Goal: Task Accomplishment & Management: Use online tool/utility

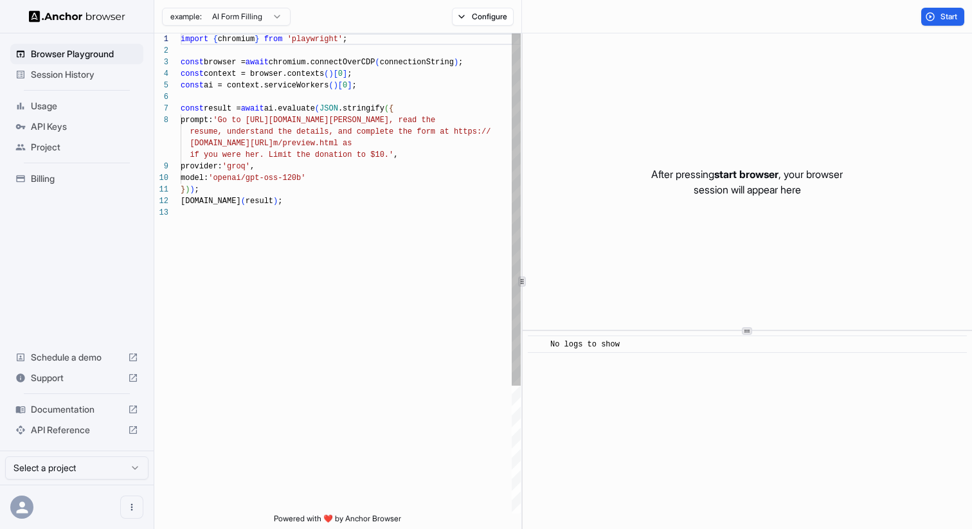
scroll to position [81, 0]
click at [397, 250] on div "console.info ( result ) ; } ) ) ; model: 'openai/gpt-oss-120b' provider: 'groq'…" at bounding box center [351, 360] width 340 height 654
click at [321, 106] on div "console.info ( result ) ; } ) ) ; model: 'openai/gpt-oss-120b' provider: 'groq'…" at bounding box center [351, 360] width 340 height 654
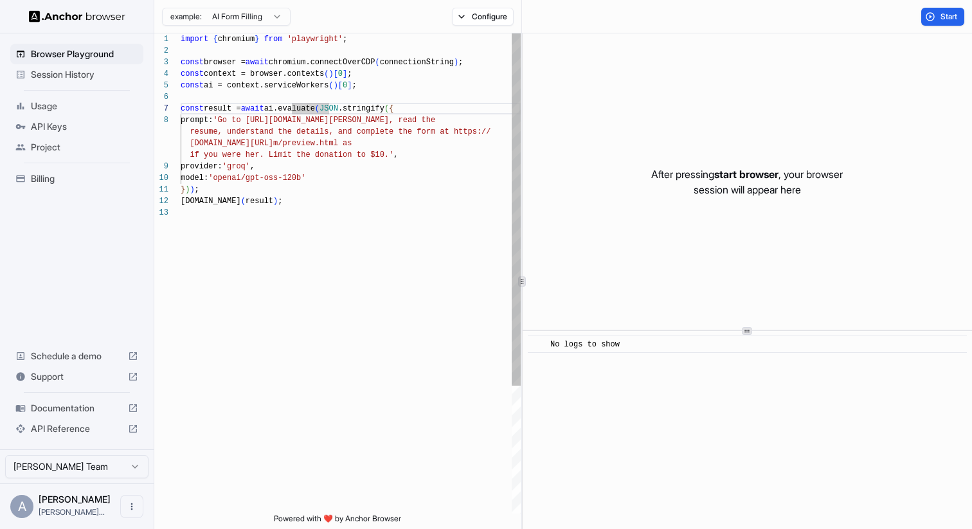
type textarea "**********"
click at [312, 292] on div "console.info ( result ) ; } ) ) ; model: 'openai/gpt-oss-120b' provider: 'groq'…" at bounding box center [351, 360] width 340 height 654
click at [304, 186] on div "console.info ( result ) ; } ) ) ; model: 'openai/gpt-oss-120b' provider: 'groq'…" at bounding box center [351, 360] width 340 height 654
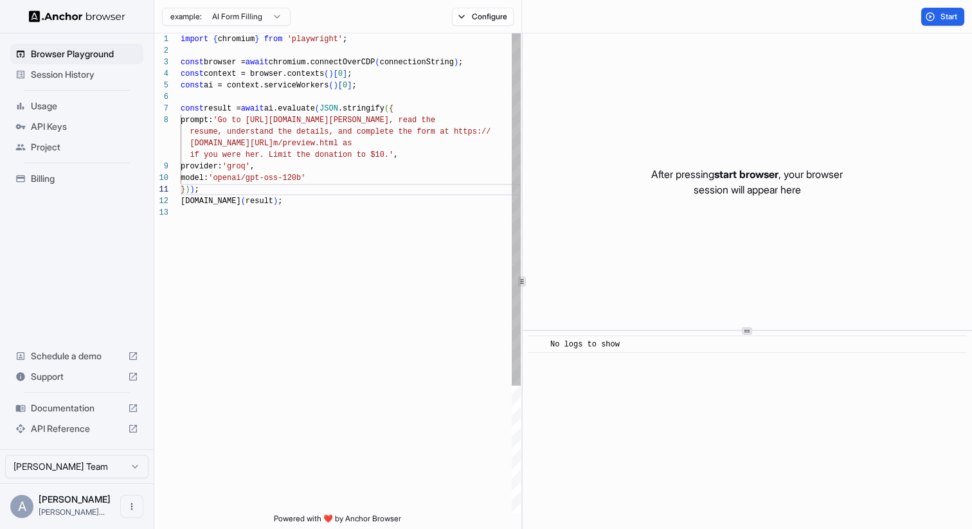
scroll to position [58, 0]
click at [307, 263] on div "console.info ( result ) ; } ) ) ; model: 'openai/gpt-oss-120b' provider: 'groq'…" at bounding box center [351, 360] width 340 height 654
click at [52, 125] on span "API Keys" at bounding box center [84, 126] width 107 height 13
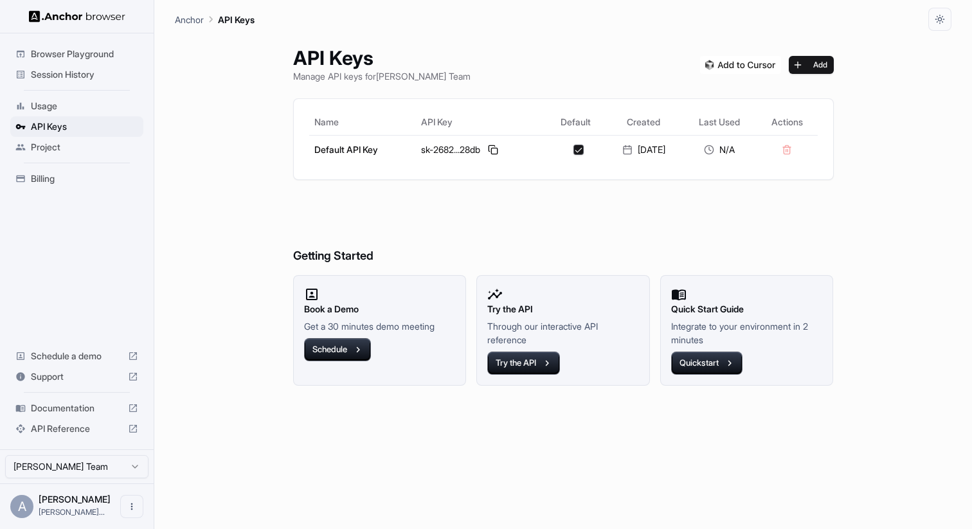
click at [51, 109] on span "Usage" at bounding box center [84, 106] width 107 height 13
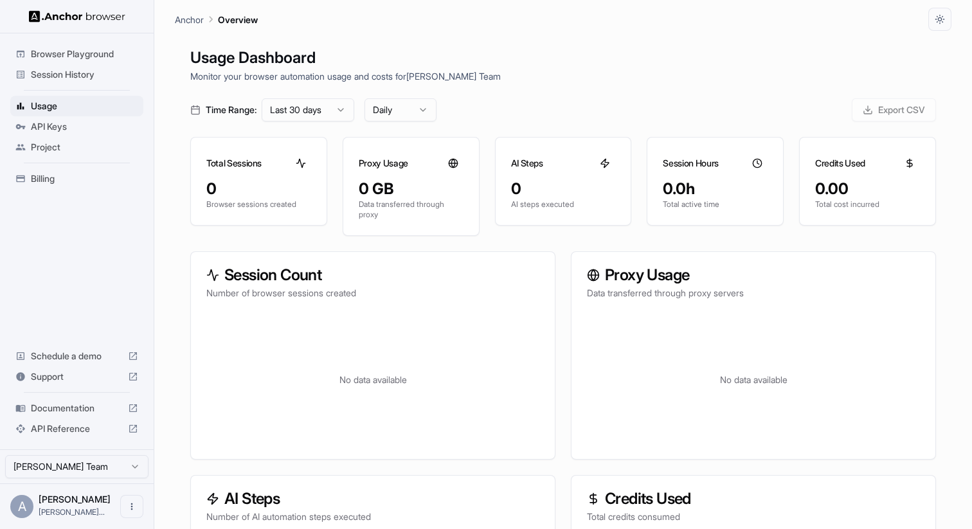
click at [75, 55] on span "Browser Playground" at bounding box center [84, 54] width 107 height 13
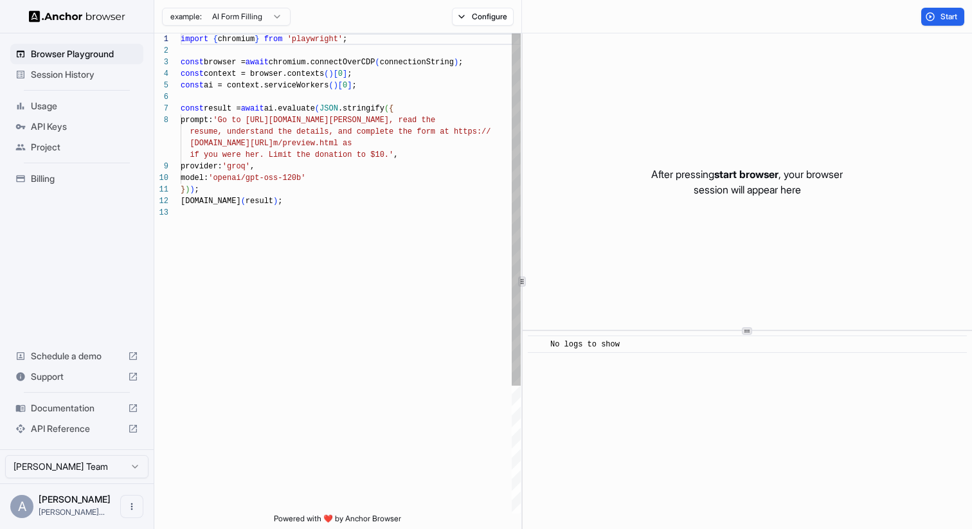
scroll to position [58, 0]
click at [240, 255] on div "import { chromium } from 'playwright' ; const browser = await chromium.connectO…" at bounding box center [351, 360] width 340 height 654
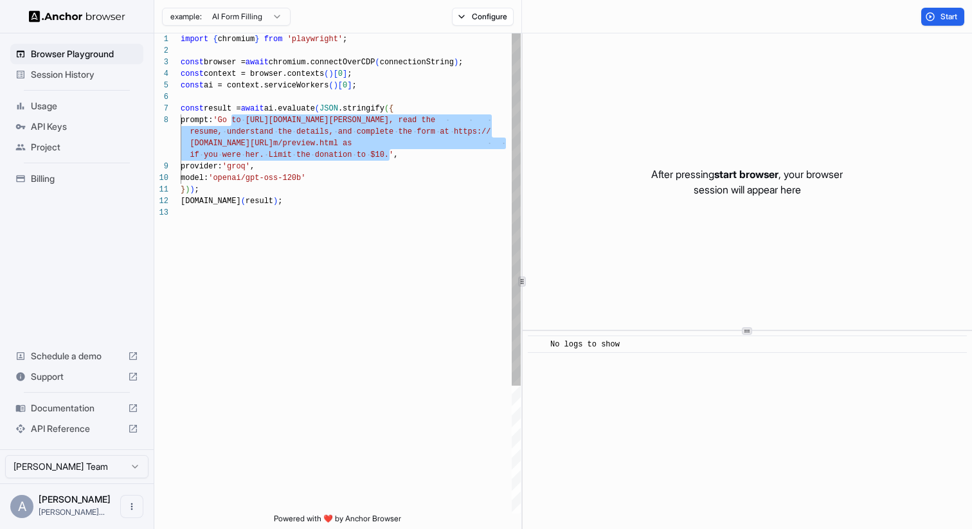
drag, startPoint x: 232, startPoint y: 121, endPoint x: 390, endPoint y: 156, distance: 161.7
click at [390, 156] on div "import { chromium } from 'playwright' ; const browser = await chromium.connectO…" at bounding box center [351, 360] width 340 height 654
click at [404, 170] on div "import { chromium } from 'playwright' ; const browser = await chromium.connectO…" at bounding box center [351, 360] width 340 height 654
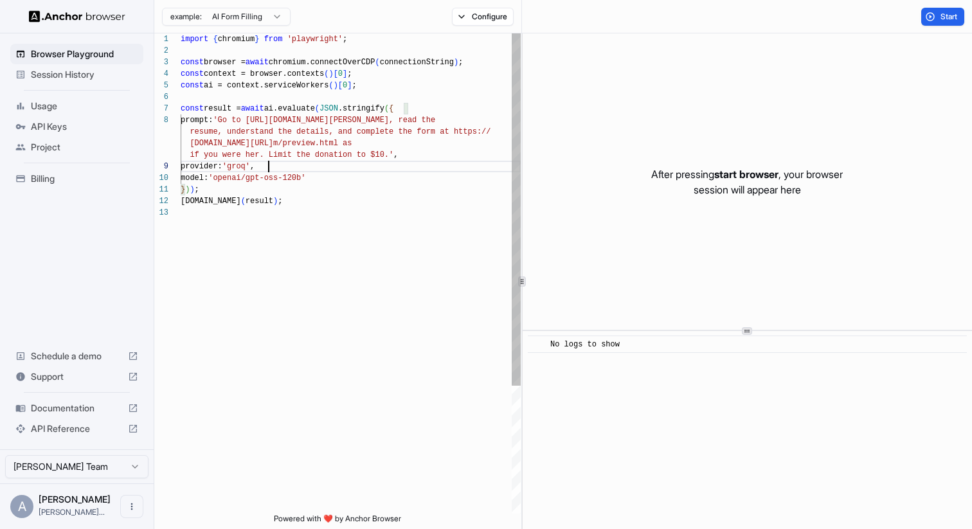
click at [231, 123] on div "import { chromium } from 'playwright' ; const browser = await chromium.connectO…" at bounding box center [351, 360] width 340 height 654
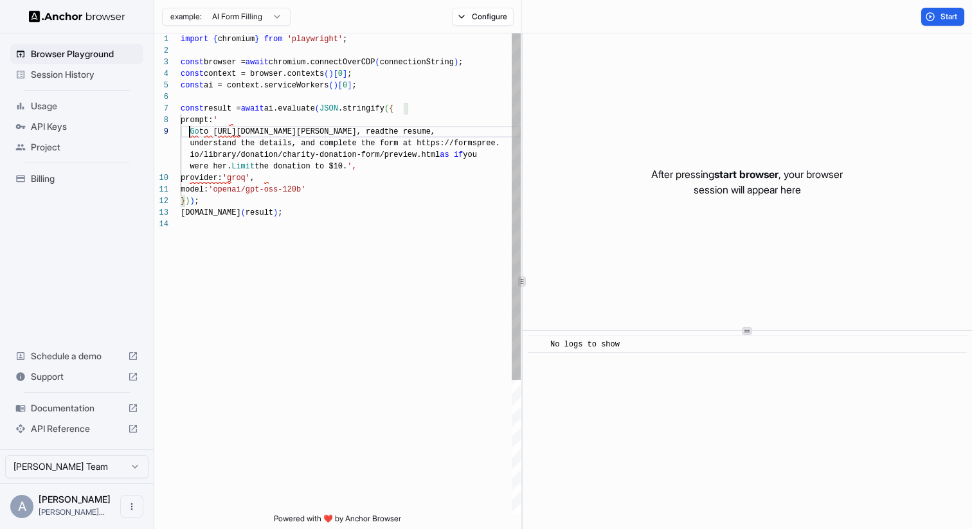
scroll to position [81, 0]
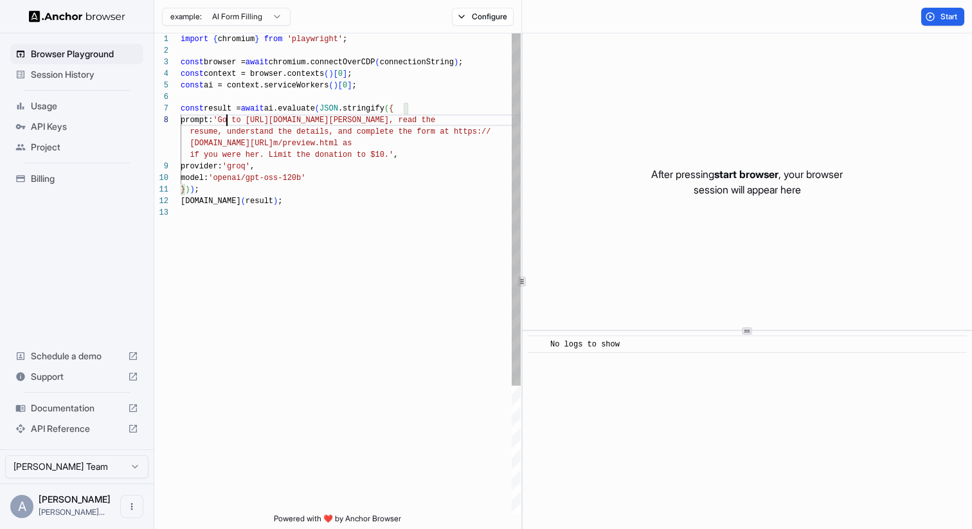
click at [226, 121] on div "import { chromium } from 'playwright' ; const browser = await chromium.connectO…" at bounding box center [351, 360] width 340 height 654
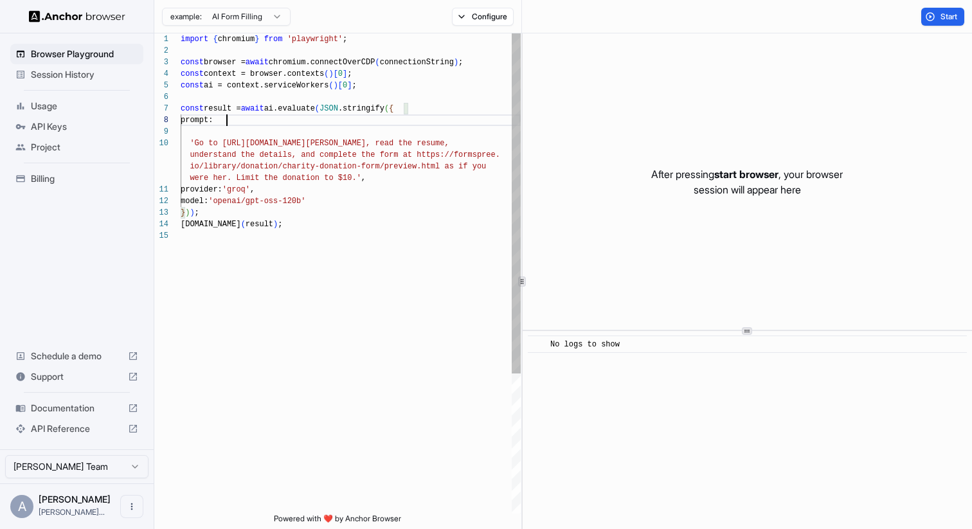
click at [245, 122] on div "import { chromium } from 'playwright' ; const browser = await chromium.connectO…" at bounding box center [351, 371] width 340 height 677
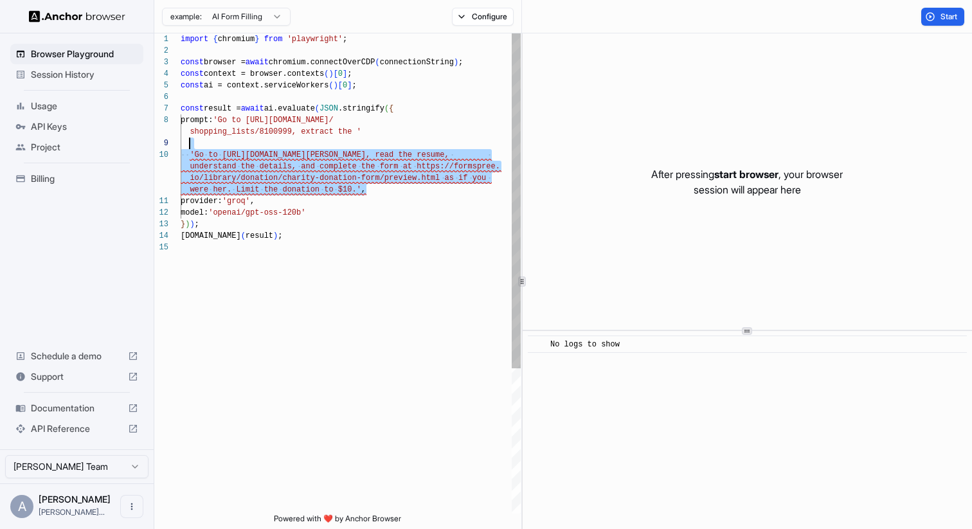
scroll to position [104, 0]
drag, startPoint x: 390, startPoint y: 195, endPoint x: 398, endPoint y: 141, distance: 53.9
click at [398, 141] on div "import { chromium } from 'playwright' ; const browser = await chromium.connectO…" at bounding box center [351, 377] width 340 height 688
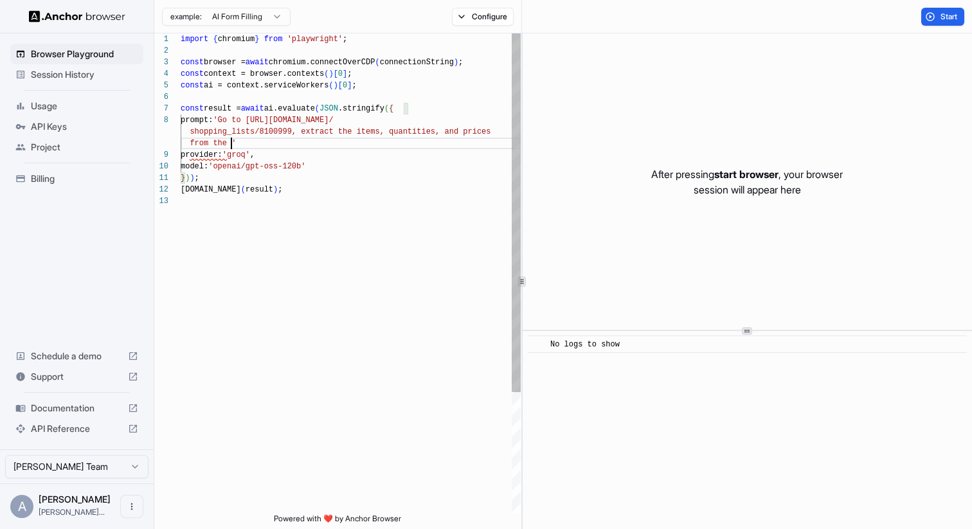
scroll to position [93, 0]
click at [296, 132] on div "import { chromium } from 'playwright' ; const browser = await chromium.connectO…" at bounding box center [351, 354] width 340 height 642
click at [231, 143] on div "import { chromium } from 'playwright' ; const browser = await chromium.connectO…" at bounding box center [351, 354] width 340 height 642
click at [355, 124] on div "import { chromium } from 'playwright' ; const browser = await chromium.connectO…" at bounding box center [351, 354] width 340 height 642
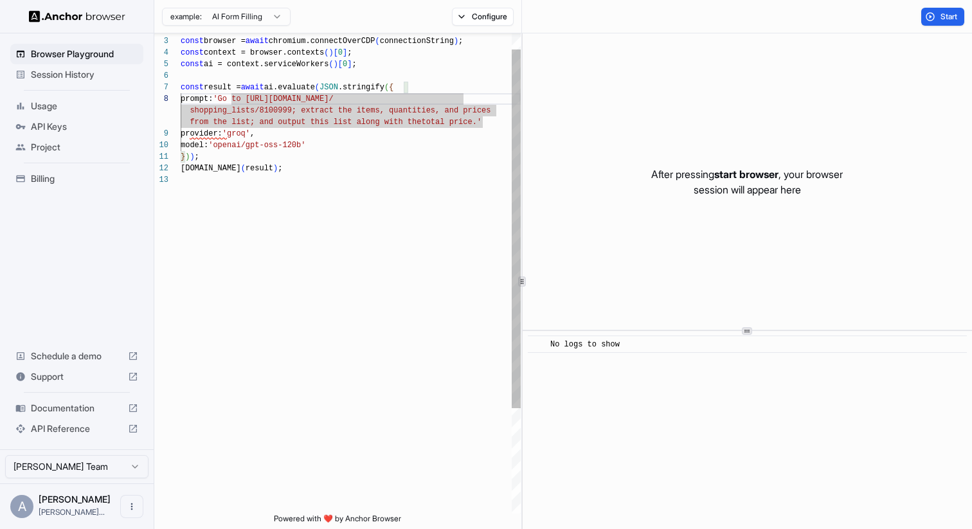
scroll to position [23, 0]
click at [360, 152] on div "const browser = await chromium.connectOverCDP ( connectionString ) ; const cont…" at bounding box center [351, 333] width 340 height 642
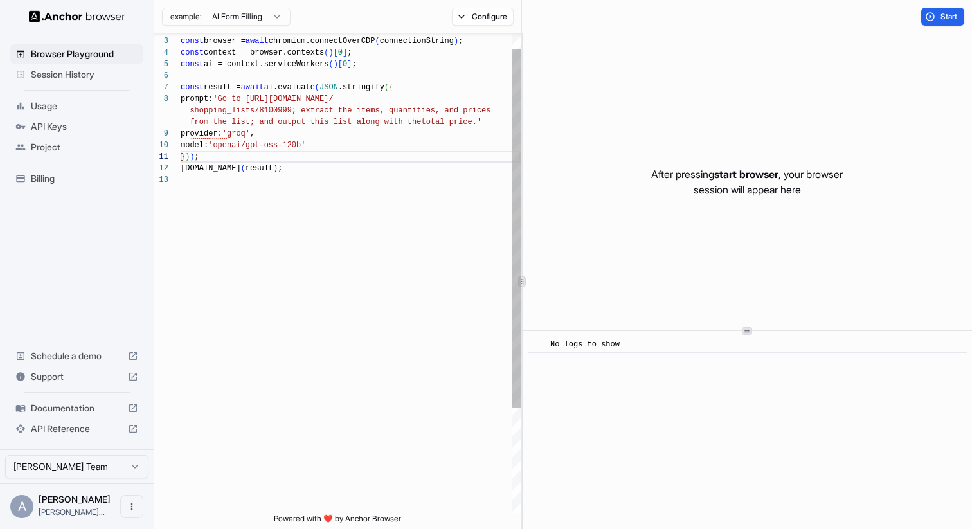
scroll to position [93, 0]
click at [449, 110] on div "const browser = await chromium.connectOverCDP ( connectionString ) ; const cont…" at bounding box center [351, 333] width 340 height 642
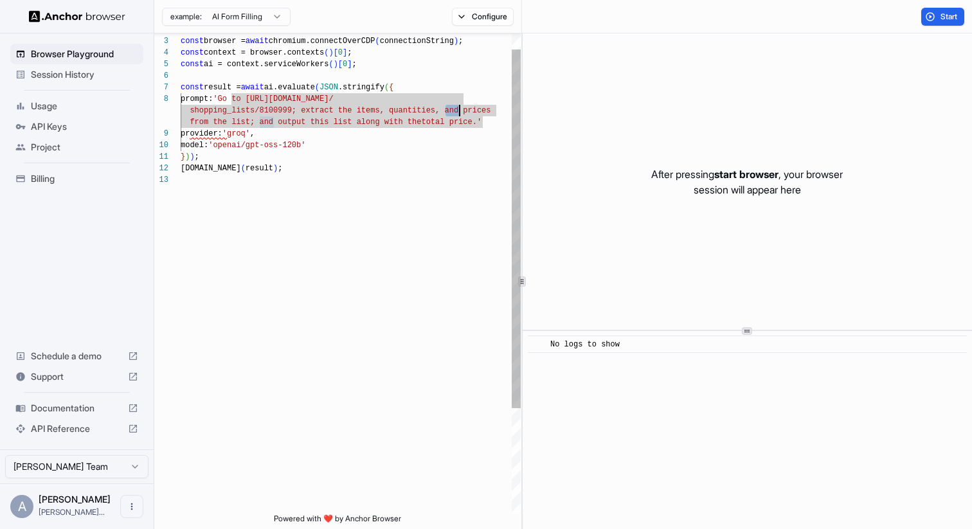
scroll to position [0, 0]
click at [438, 130] on div "const browser = await chromium.connectOverCDP ( connectionString ) ; const cont…" at bounding box center [351, 333] width 340 height 642
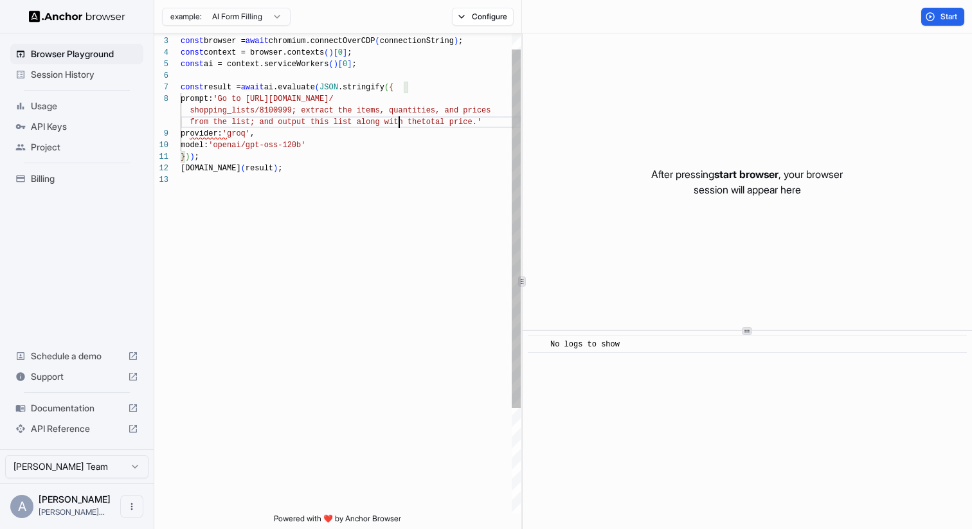
scroll to position [104, 0]
click at [396, 122] on div "const browser = await chromium.connectOverCDP ( connectionString ) ; const cont…" at bounding box center [351, 333] width 340 height 642
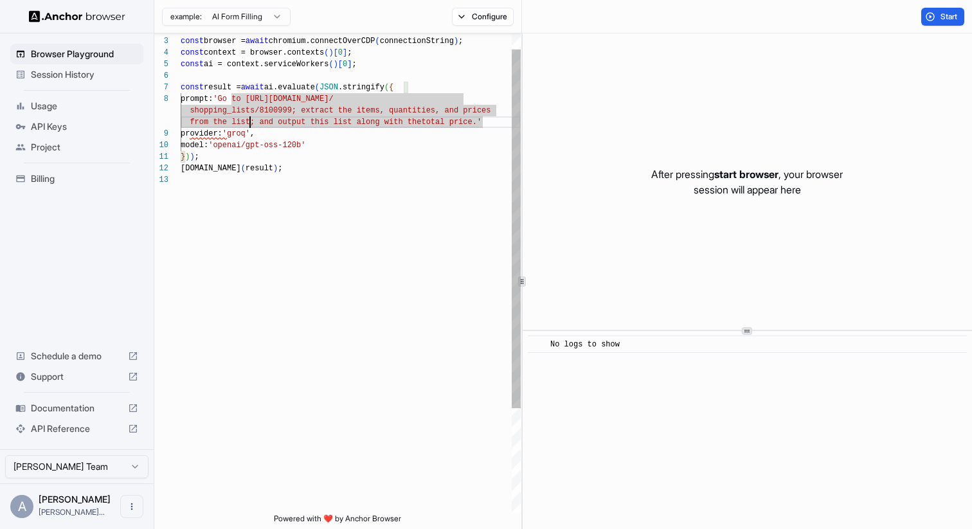
click at [251, 122] on div "const browser = await chromium.connectOverCDP ( connectionString ) ; const cont…" at bounding box center [351, 333] width 340 height 642
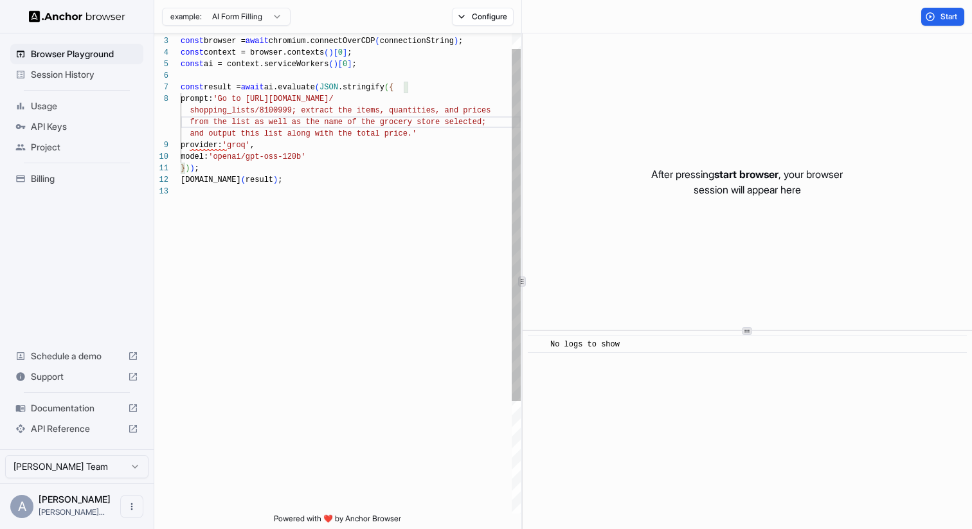
scroll to position [12, 0]
click at [260, 146] on div "const browser = await chromium.connectOverCDP ( connectionString ) ; const cont…" at bounding box center [351, 339] width 340 height 654
click at [282, 195] on div "const browser = await chromium.connectOverCDP ( connectionString ) ; const cont…" at bounding box center [351, 339] width 340 height 654
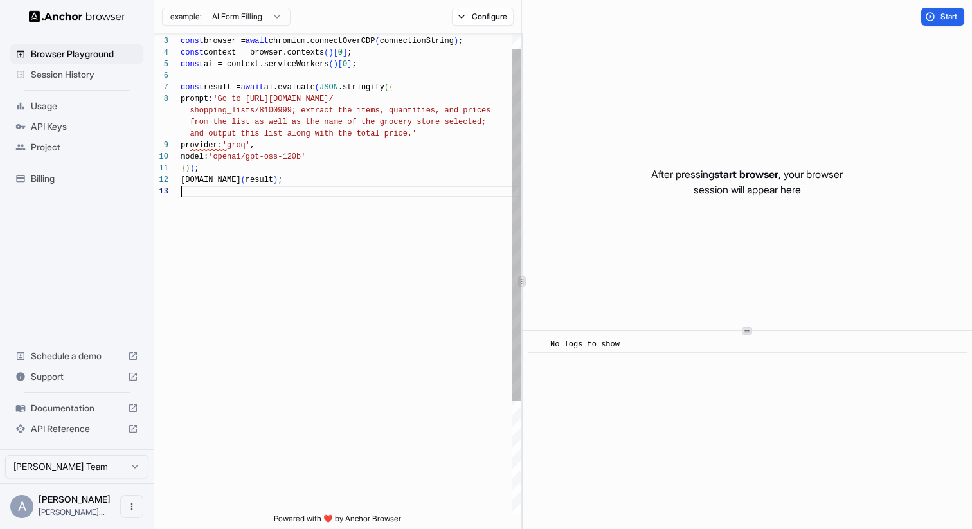
click at [468, 121] on div "const browser = await chromium.connectOverCDP ( connectionString ) ; const cont…" at bounding box center [351, 339] width 340 height 654
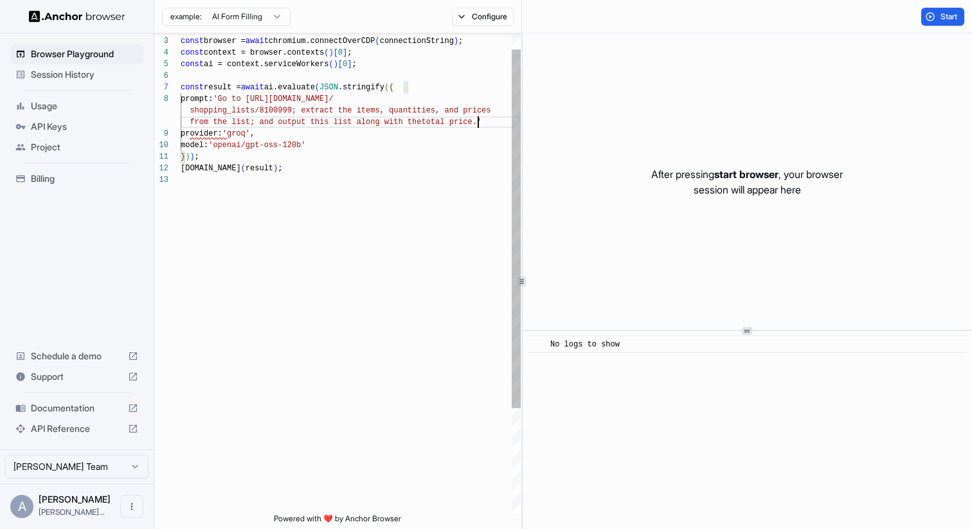
click at [479, 118] on div "const browser = await chromium.connectOverCDP ( connectionString ) ; const cont…" at bounding box center [351, 333] width 340 height 642
click at [479, 162] on div "const browser = await chromium.connectOverCDP ( connectionString ) ; const cont…" at bounding box center [351, 339] width 340 height 654
click at [364, 135] on div "const browser = await chromium.connectOverCDP ( connectionString ) ; const cont…" at bounding box center [351, 339] width 340 height 654
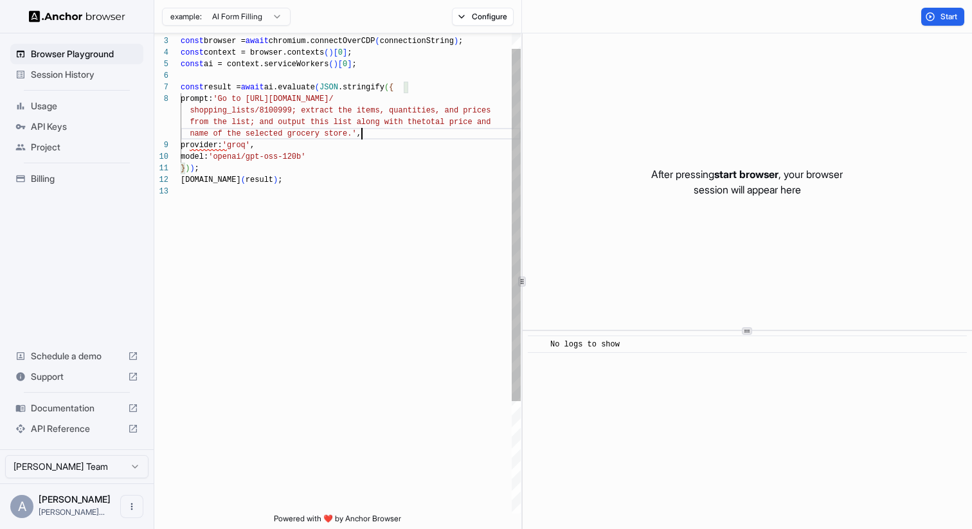
scroll to position [12, 0]
click at [362, 145] on div "const browser = await chromium.connectOverCDP ( connectionString ) ; const cont…" at bounding box center [351, 339] width 340 height 654
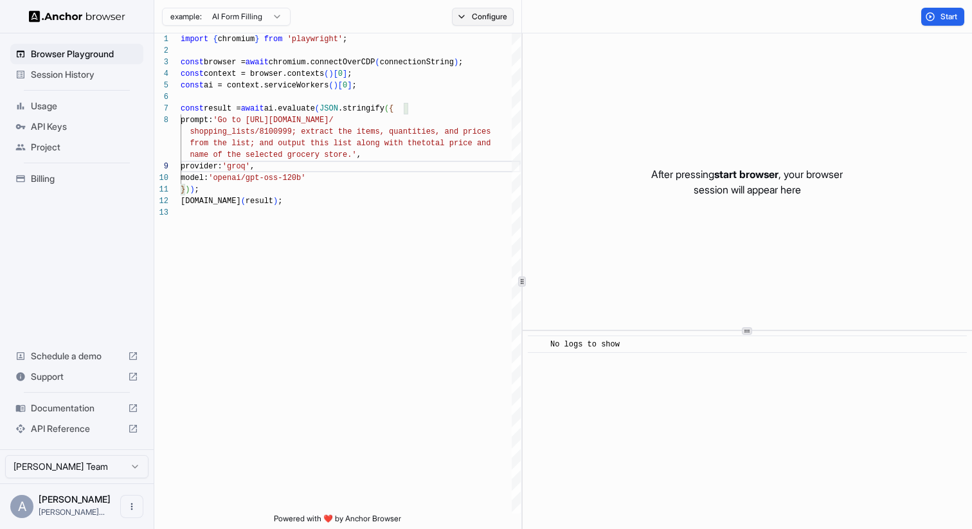
type textarea "**********"
click at [503, 13] on button "Configure" at bounding box center [483, 17] width 62 height 18
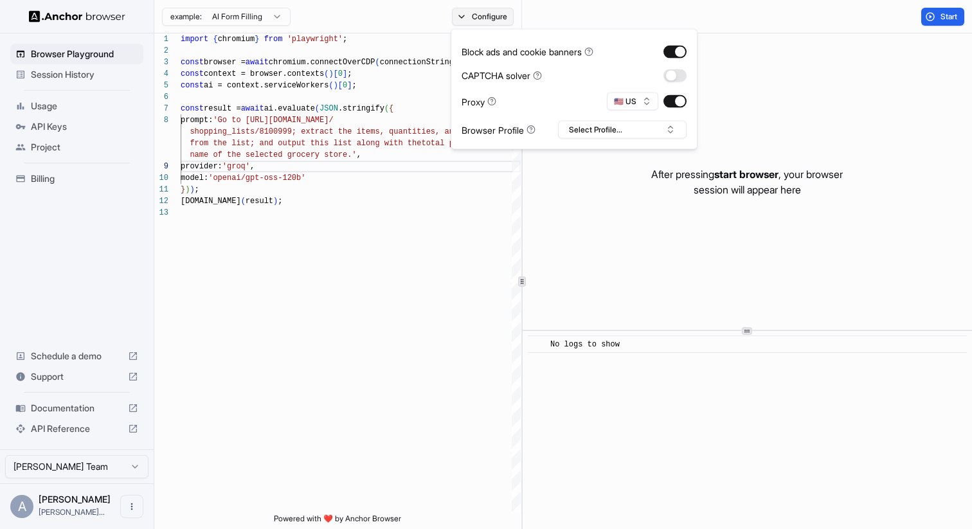
click at [503, 13] on button "Configure" at bounding box center [483, 17] width 62 height 18
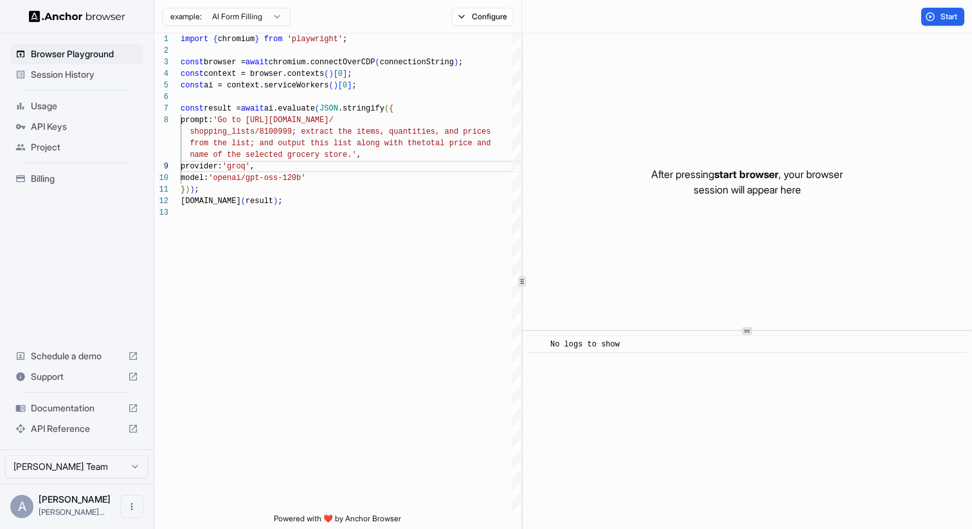
click at [638, 16] on div "Start" at bounding box center [747, 16] width 450 height 33
click at [938, 19] on button "Start" at bounding box center [942, 17] width 43 height 18
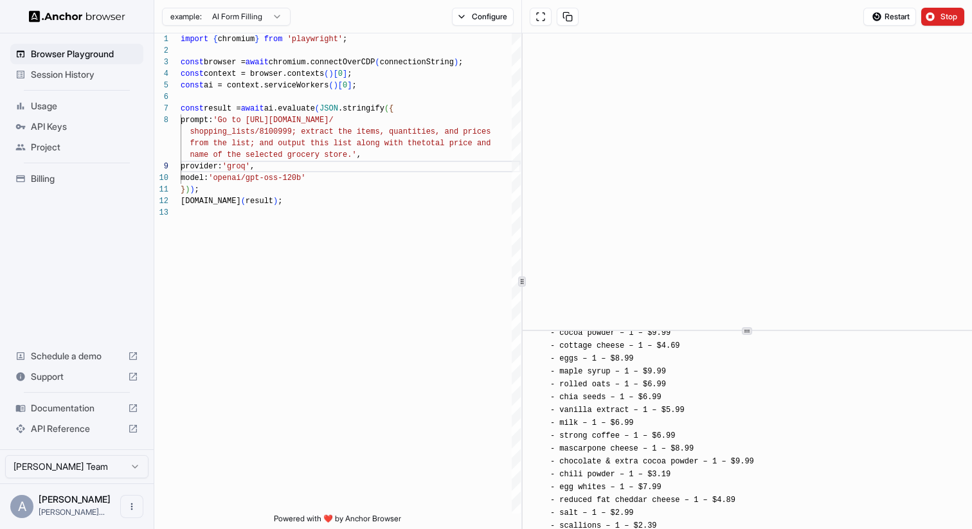
scroll to position [2361, 0]
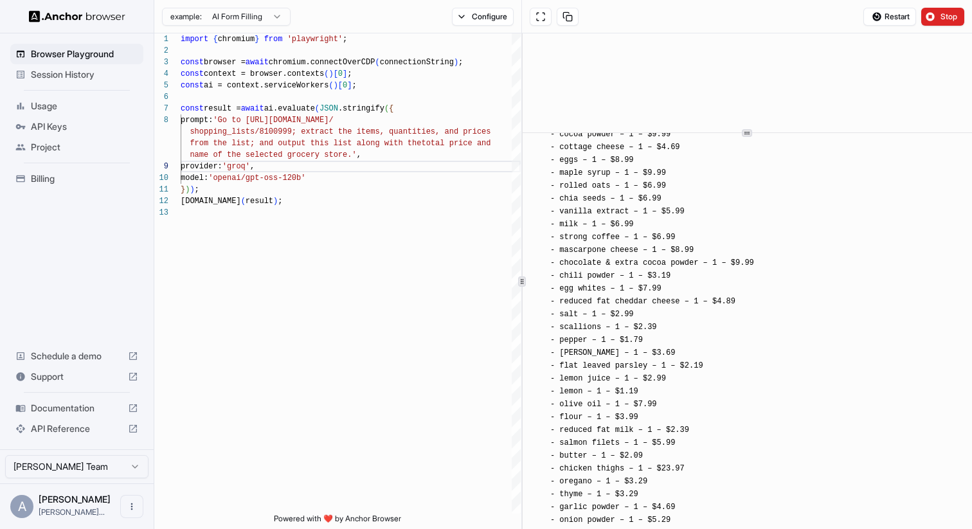
click at [749, 130] on icon at bounding box center [746, 133] width 6 height 6
click at [749, 42] on div "​ [INFO] Started Execution ​ 🔗 Found URL in task: https://customers.dev.instaca…" at bounding box center [746, 280] width 449 height 495
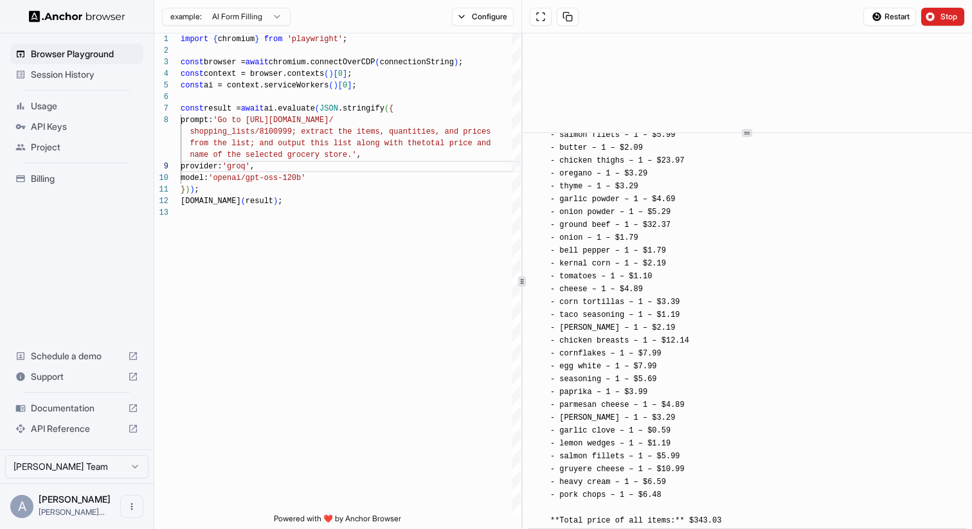
scroll to position [2662, 0]
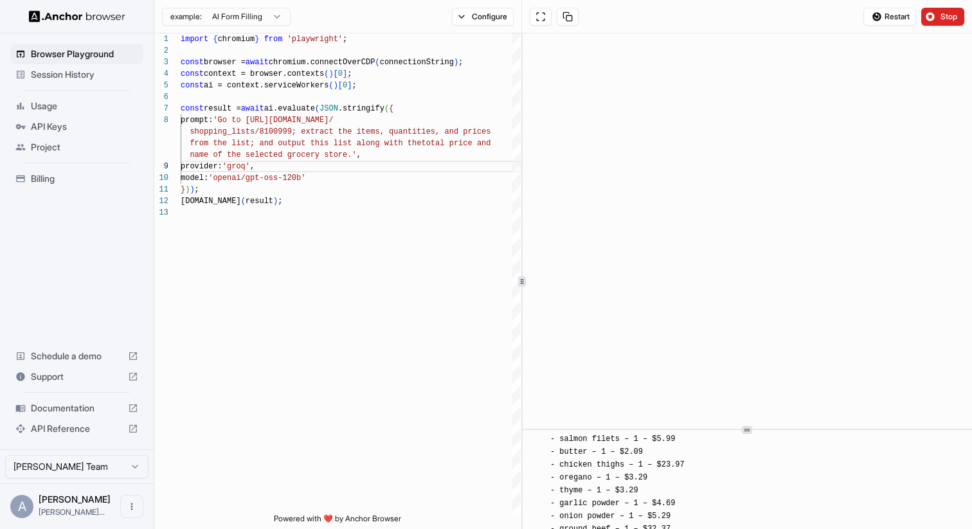
click at [711, 434] on div "​ [INFO] Started Execution ​ 🔗 Found URL in task: https://customers.dev.instaca…" at bounding box center [746, 280] width 449 height 495
click at [747, 487] on div "​ [INFO] Started Execution ​ 🔗 Found URL in task: https://customers.dev.instaca…" at bounding box center [746, 280] width 449 height 495
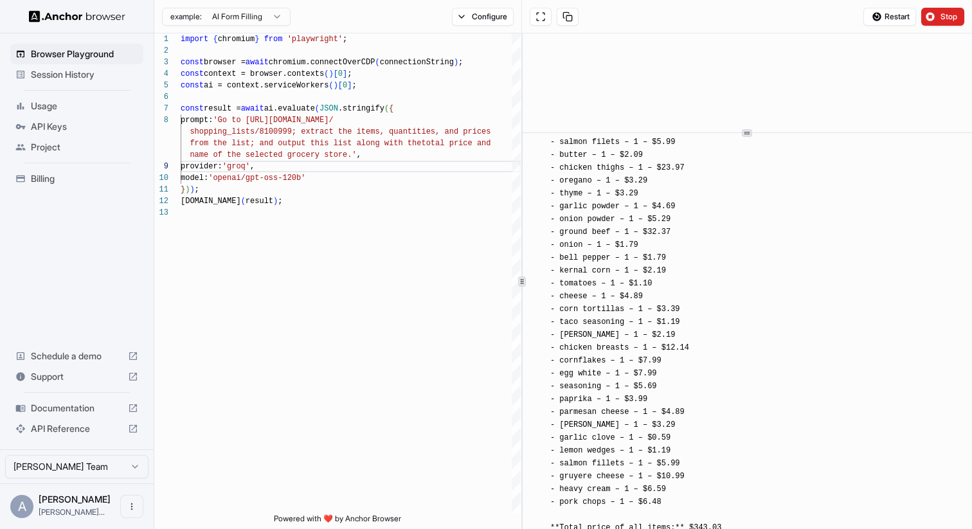
click at [772, 100] on div "​ [INFO] Started Execution ​ 🔗 Found URL in task: https://customers.dev.instaca…" at bounding box center [746, 280] width 449 height 495
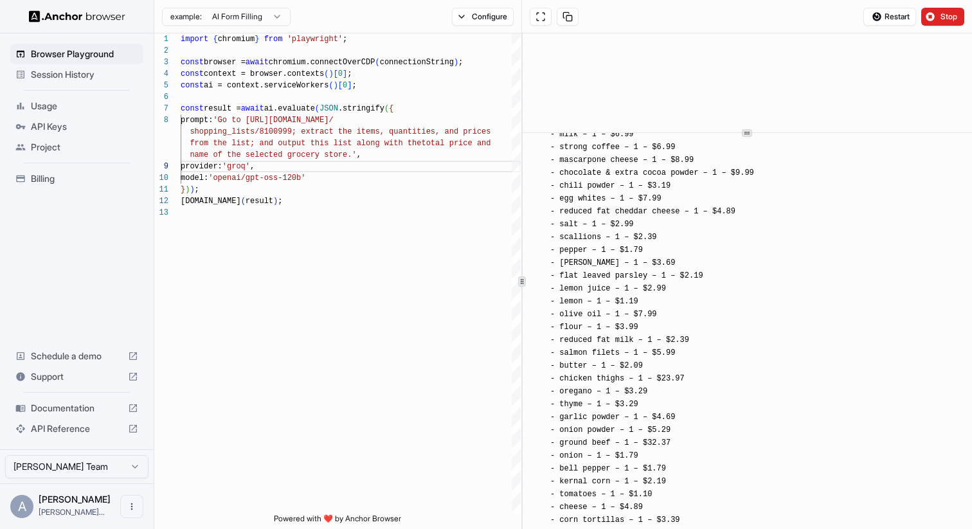
scroll to position [2449, 0]
click at [48, 126] on span "API Keys" at bounding box center [84, 126] width 107 height 13
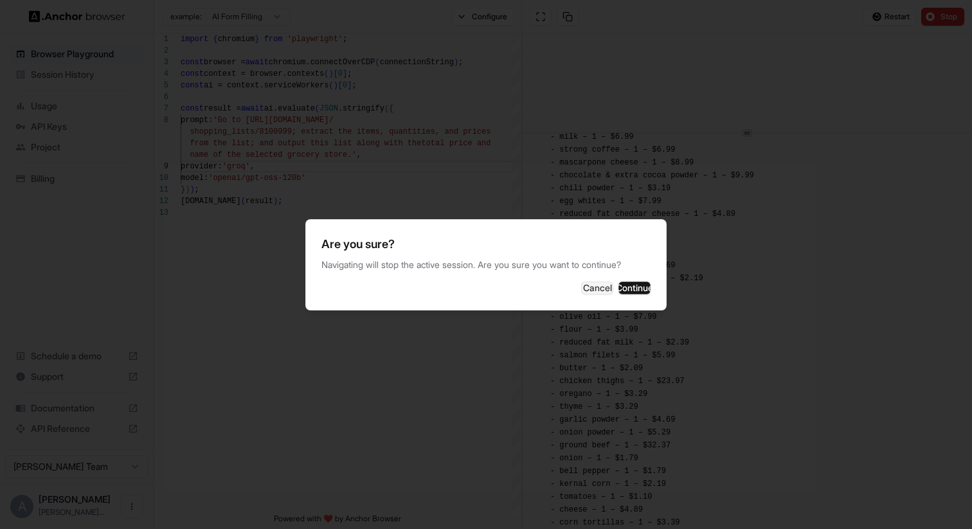
click at [48, 107] on div at bounding box center [486, 264] width 972 height 529
click at [581, 285] on button "Cancel" at bounding box center [597, 287] width 32 height 13
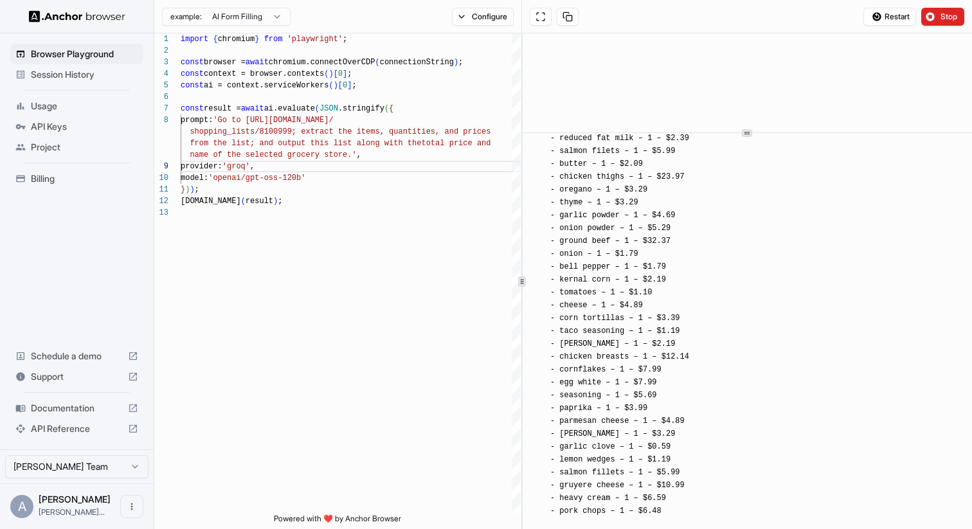
scroll to position [2743, 0]
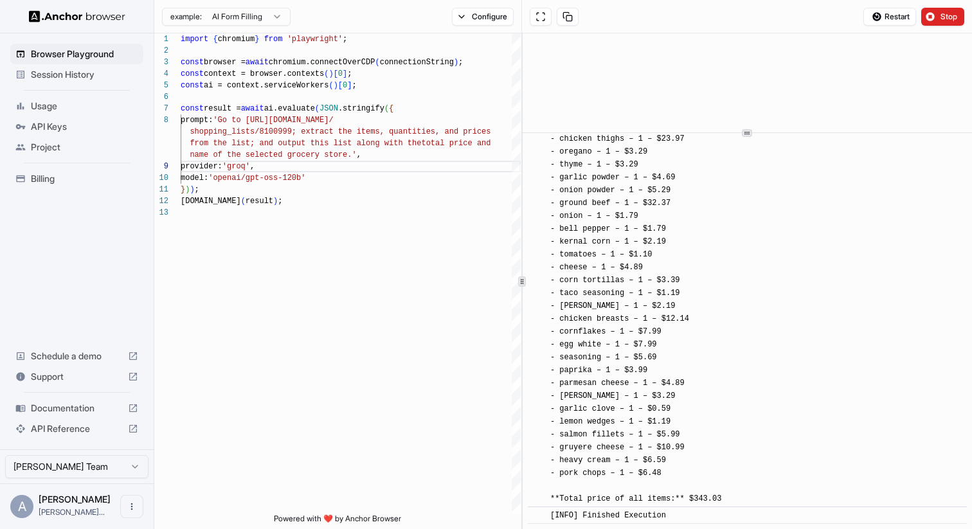
click at [659, 511] on span "[INFO] Finished Execution" at bounding box center [608, 515] width 116 height 9
click at [670, 453] on div "[INFO] Store: **Safeway** **Item List (Quantity – Price)** - almond milk – 1 – …" at bounding box center [652, 100] width 204 height 810
click at [937, 19] on button "Stop" at bounding box center [942, 17] width 43 height 18
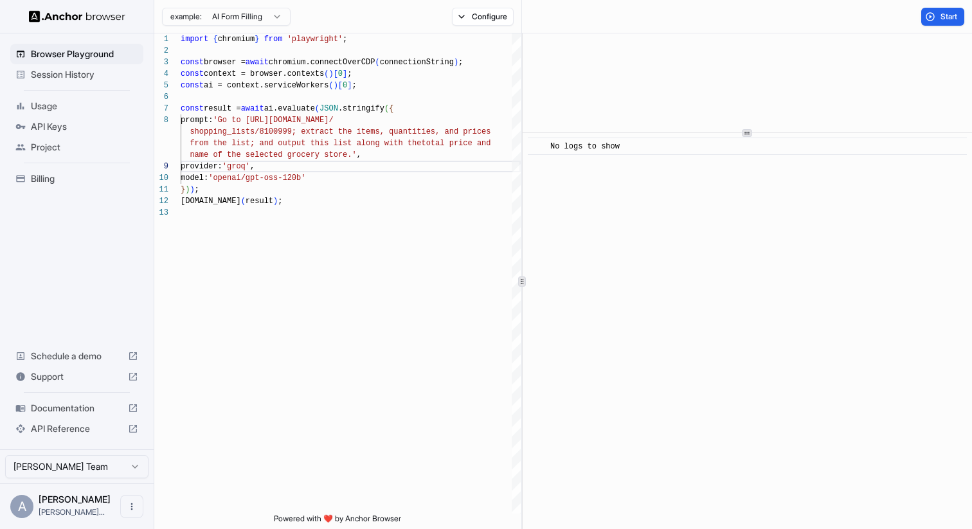
click at [57, 130] on span "API Keys" at bounding box center [84, 126] width 107 height 13
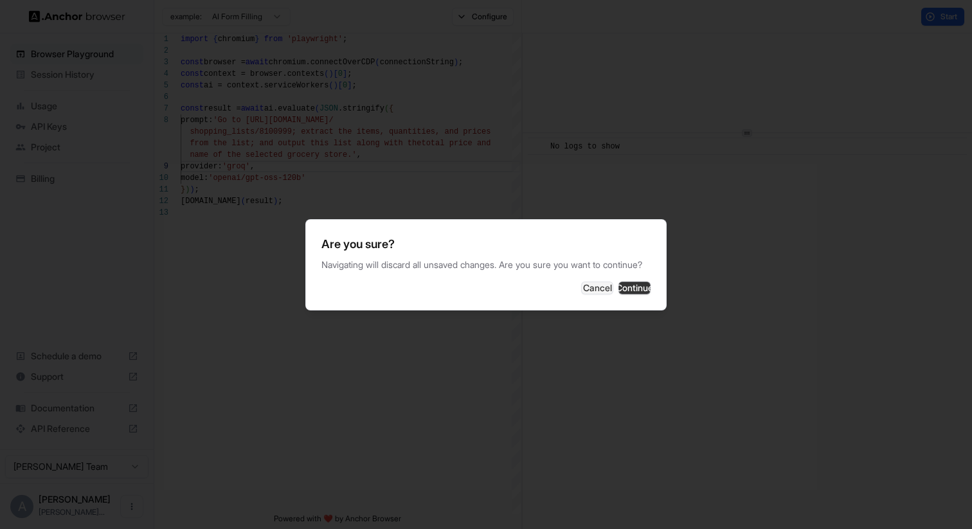
click at [623, 294] on button "Continue" at bounding box center [634, 287] width 32 height 13
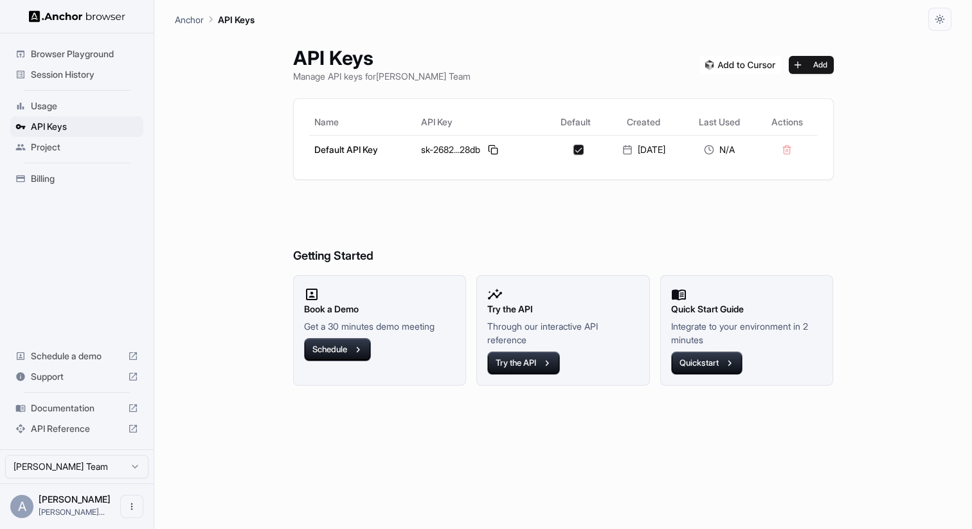
click at [51, 107] on span "Usage" at bounding box center [84, 106] width 107 height 13
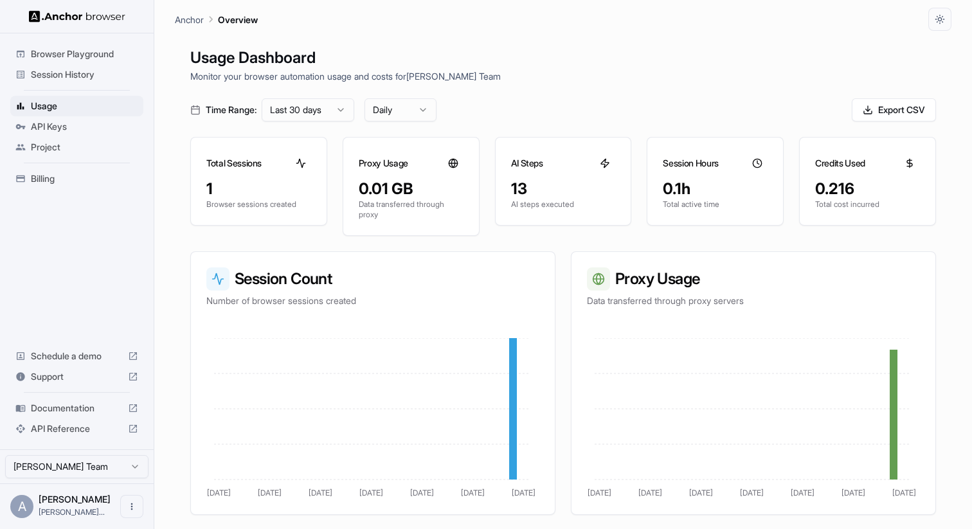
click at [108, 54] on span "Browser Playground" at bounding box center [84, 54] width 107 height 13
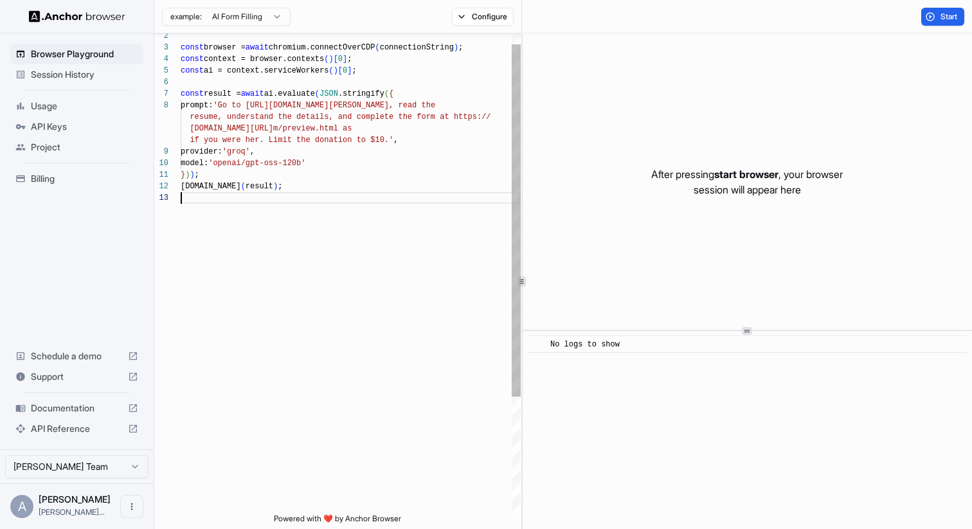
scroll to position [58, 0]
click at [398, 299] on div "const context = browser.contexts ( ) [ 0 ] ; const ai = context.serviceWorkers …" at bounding box center [351, 346] width 340 height 654
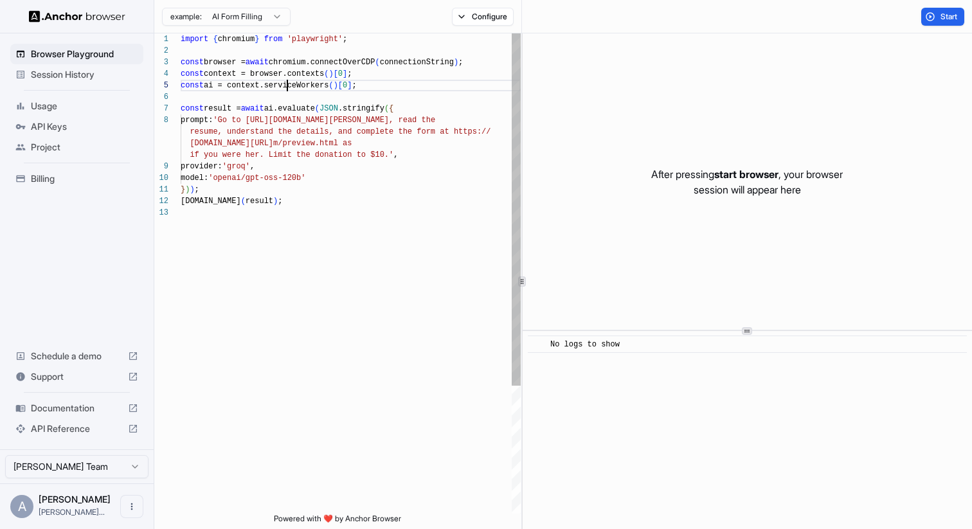
click at [287, 84] on div "console.info ( result ) ; } ) ) ; model: 'openai/gpt-oss-120b' provider: 'groq'…" at bounding box center [351, 360] width 340 height 654
click at [299, 179] on div "console.info ( result ) ; } ) ) ; model: 'openai/gpt-oss-120b' provider: 'groq'…" at bounding box center [351, 360] width 340 height 654
click at [444, 168] on div "console.info ( result ) ; } ) ) ; model: 'openai/gpt-oss-120b' provider: 'groq'…" at bounding box center [351, 360] width 340 height 654
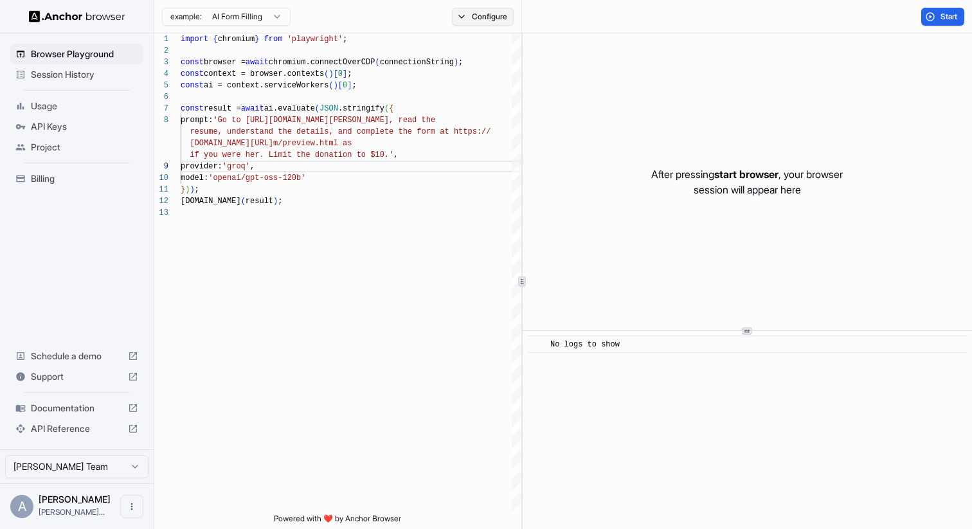
click at [477, 10] on button "Configure" at bounding box center [483, 17] width 62 height 18
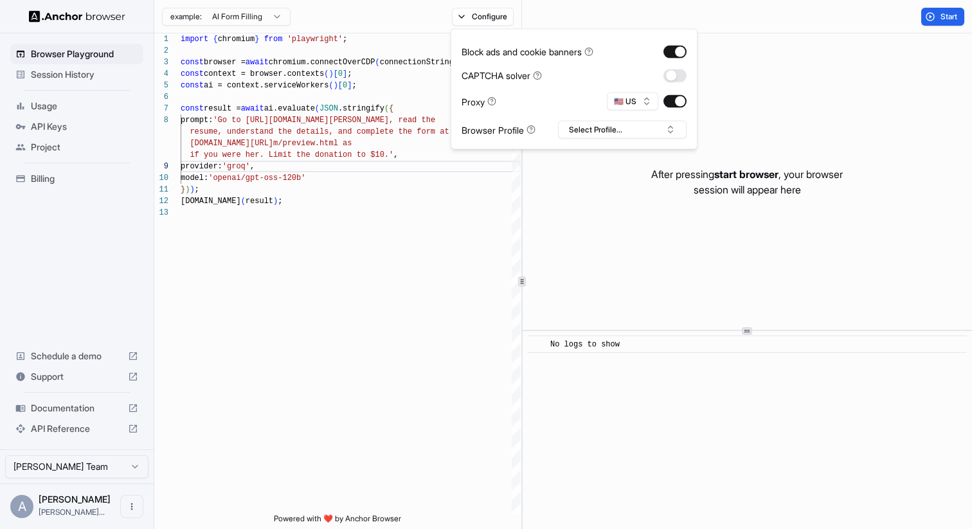
click at [360, 21] on div "example: AI Form Filling Configure" at bounding box center [338, 16] width 368 height 33
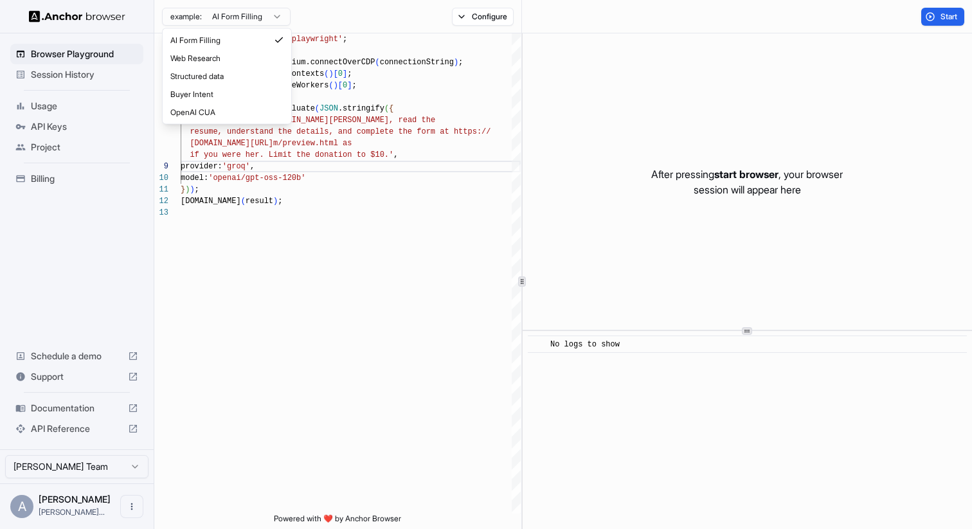
click at [235, 13] on html "Browser Playground Session History Usage API Keys Project Billing Schedule a de…" at bounding box center [486, 264] width 972 height 529
type textarea "**********"
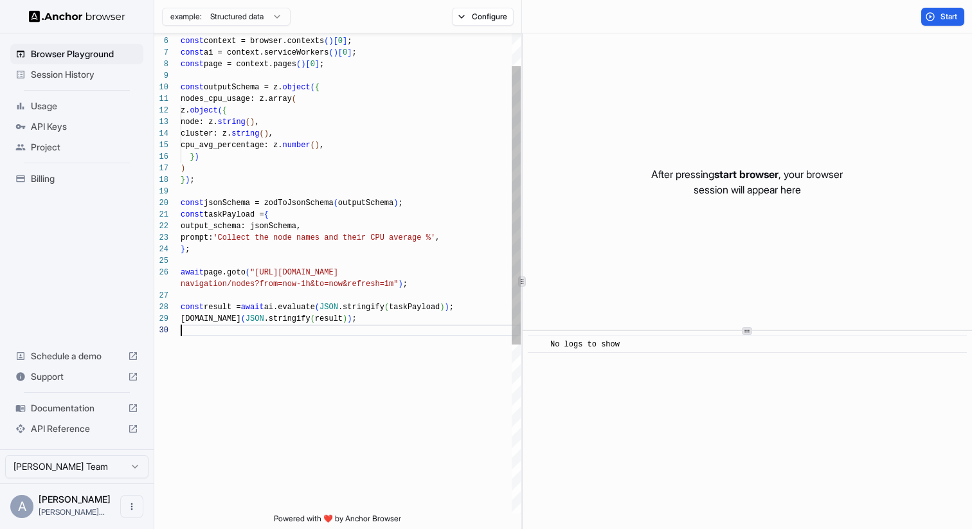
scroll to position [0, 0]
click at [344, 354] on div "const browser = await chromium.connectOverCDP ( connectionString ) ; const cont…" at bounding box center [351, 391] width 340 height 827
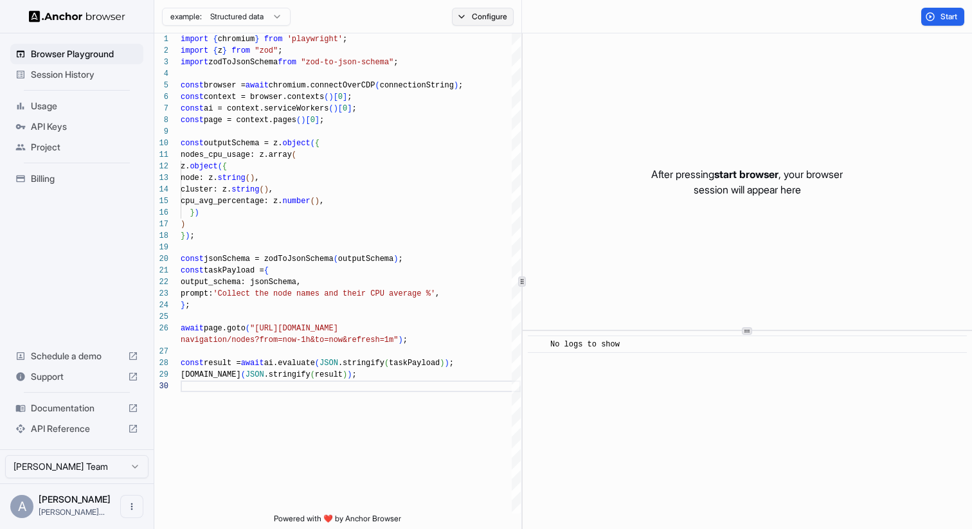
click at [484, 20] on button "Configure" at bounding box center [483, 17] width 62 height 18
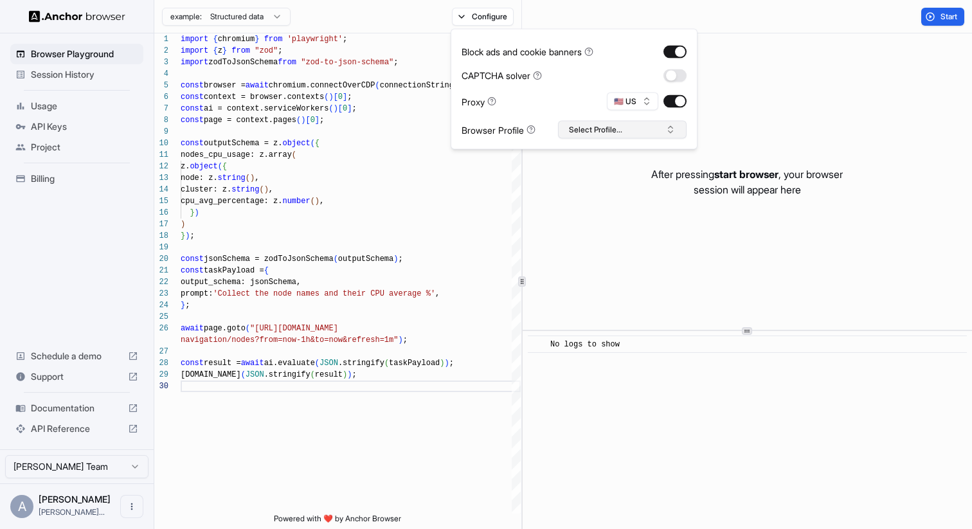
click at [627, 134] on button "Select Profile..." at bounding box center [622, 130] width 129 height 18
click at [629, 173] on div "No profiles found." at bounding box center [621, 175] width 127 height 18
click at [627, 157] on input "text" at bounding box center [630, 153] width 96 height 23
type input "*"
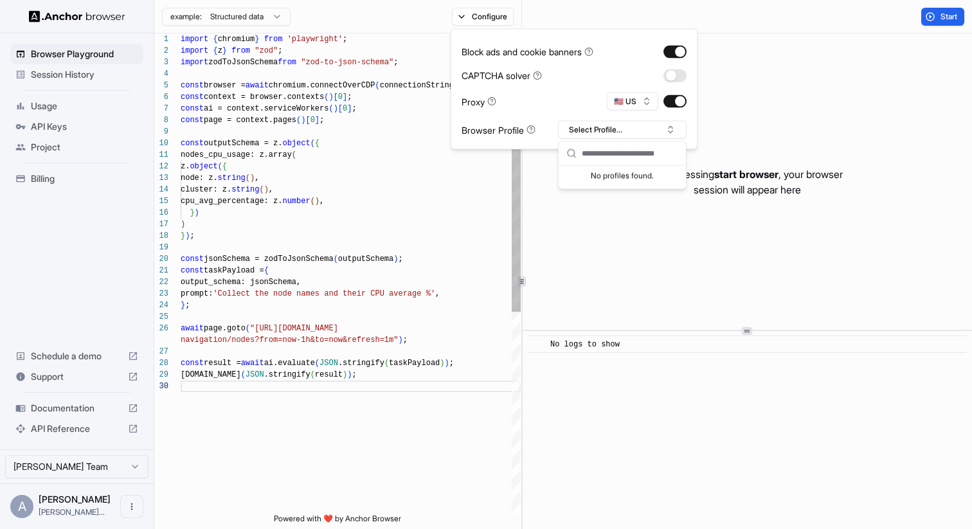
click at [287, 281] on div "const browser = await chromium.connectOverCDP ( connectionString ) ; const cont…" at bounding box center [351, 446] width 340 height 827
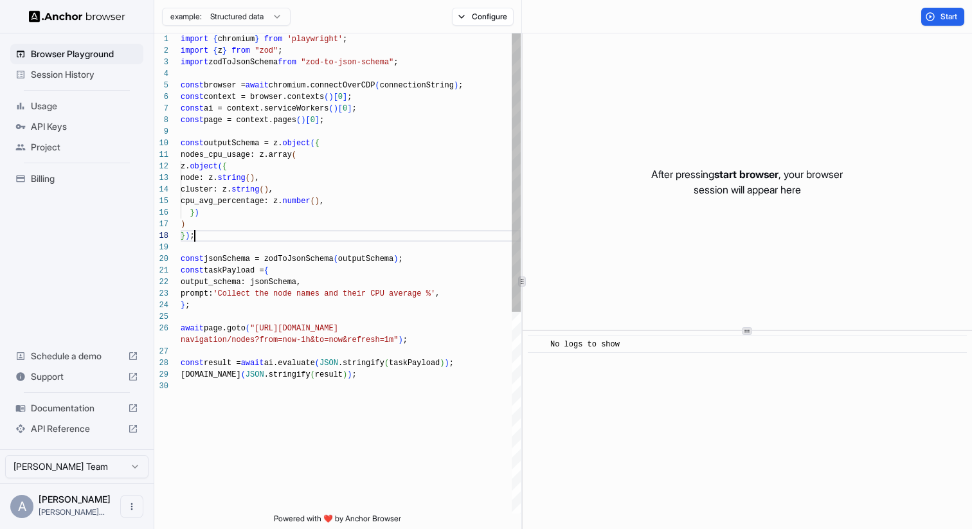
scroll to position [81, 0]
click at [302, 231] on div "const browser = await chromium.connectOverCDP ( connectionString ) ; const cont…" at bounding box center [351, 446] width 340 height 827
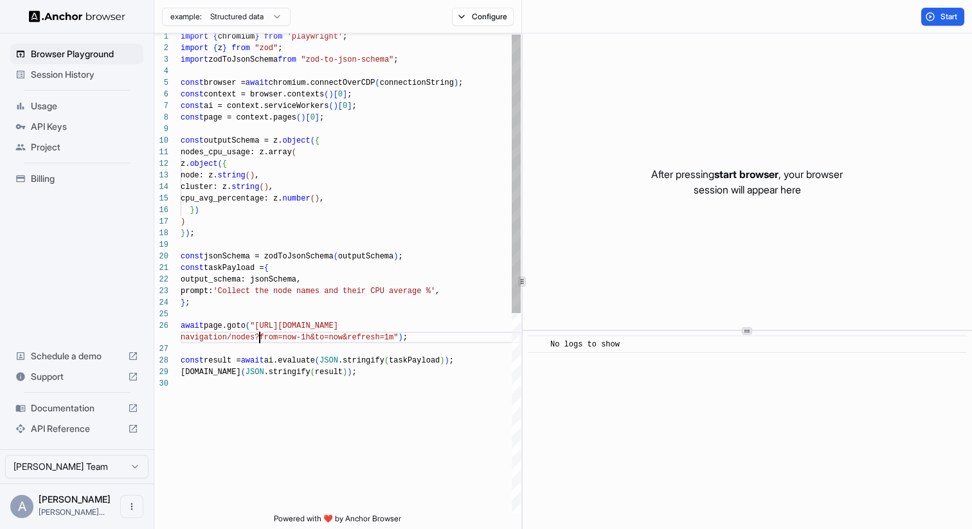
scroll to position [69, 0]
click at [260, 335] on div "const browser = await chromium.connectOverCDP ( connectionString ) ; const cont…" at bounding box center [351, 444] width 340 height 827
click at [272, 285] on div "const browser = await chromium.connectOverCDP ( connectionString ) ; const cont…" at bounding box center [351, 444] width 340 height 827
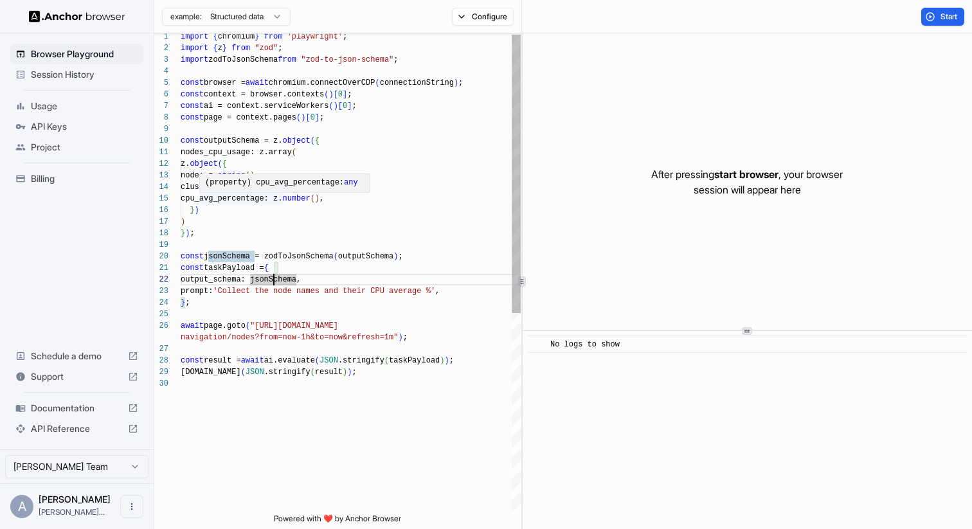
click at [255, 103] on div "const browser = await chromium.connectOverCDP ( connectionString ) ; const cont…" at bounding box center [351, 444] width 340 height 827
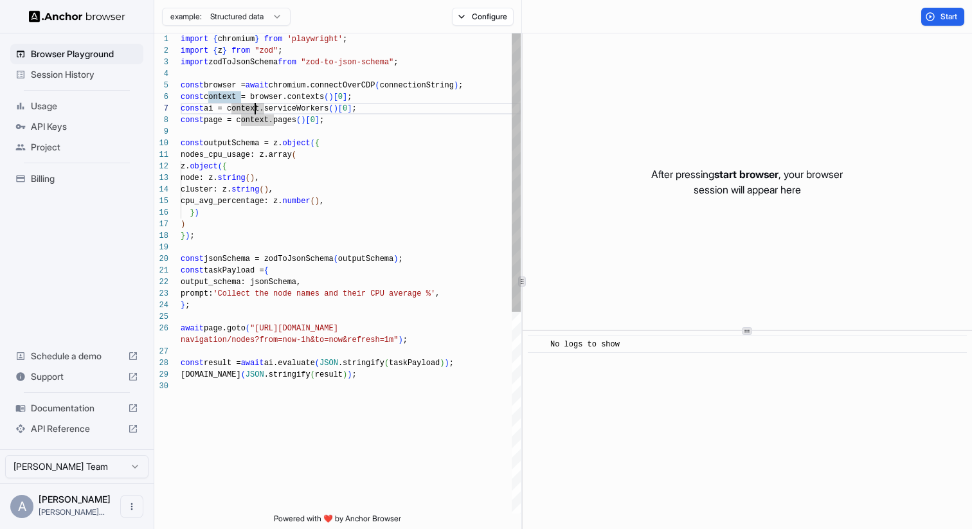
type textarea "**********"
click at [276, 226] on div "const browser = await chromium.connectOverCDP ( connectionString ) ; const cont…" at bounding box center [351, 446] width 340 height 827
click at [125, 431] on div "API Reference" at bounding box center [76, 428] width 133 height 21
click at [46, 127] on span "API Keys" at bounding box center [84, 126] width 107 height 13
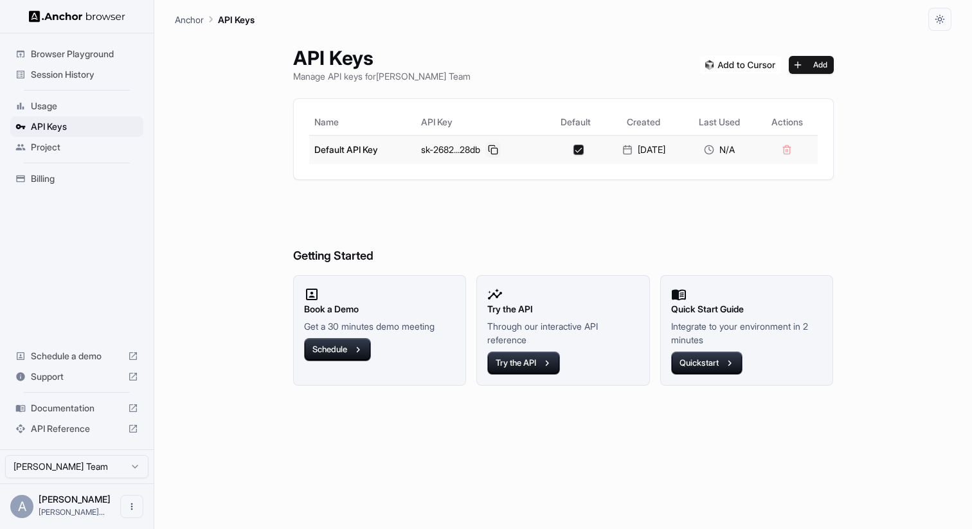
click at [487, 147] on button at bounding box center [492, 149] width 15 height 15
click at [87, 48] on span "Browser Playground" at bounding box center [84, 54] width 107 height 13
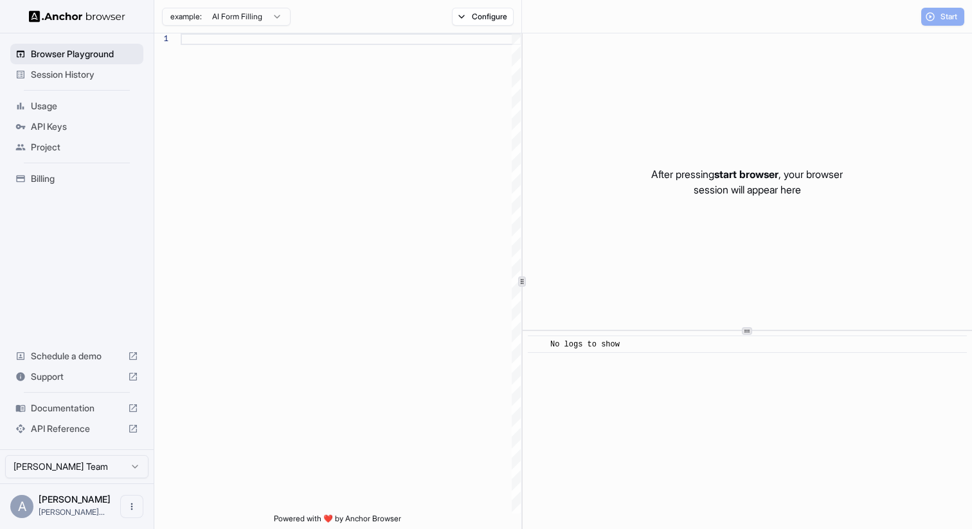
scroll to position [81, 0]
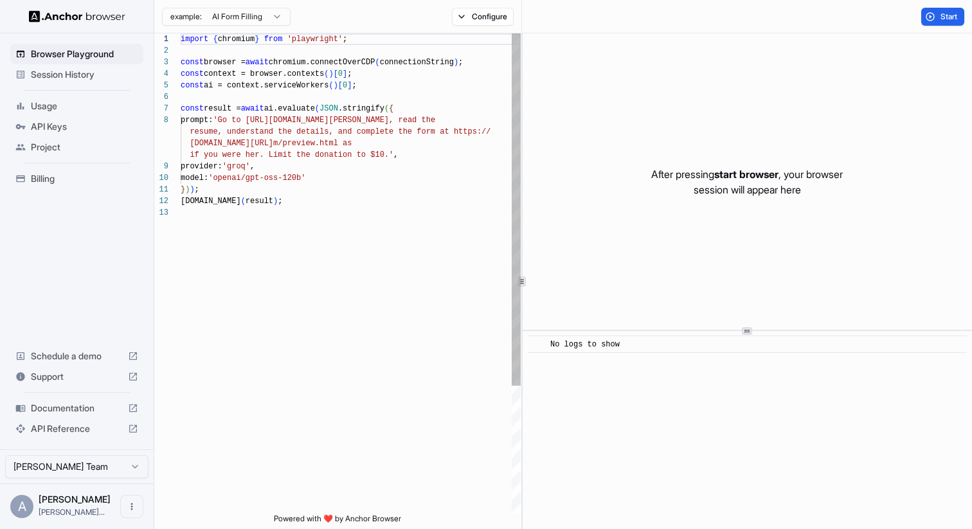
click at [240, 12] on html "Browser Playground Session History Usage API Keys Project Billing Schedule a de…" at bounding box center [486, 264] width 972 height 529
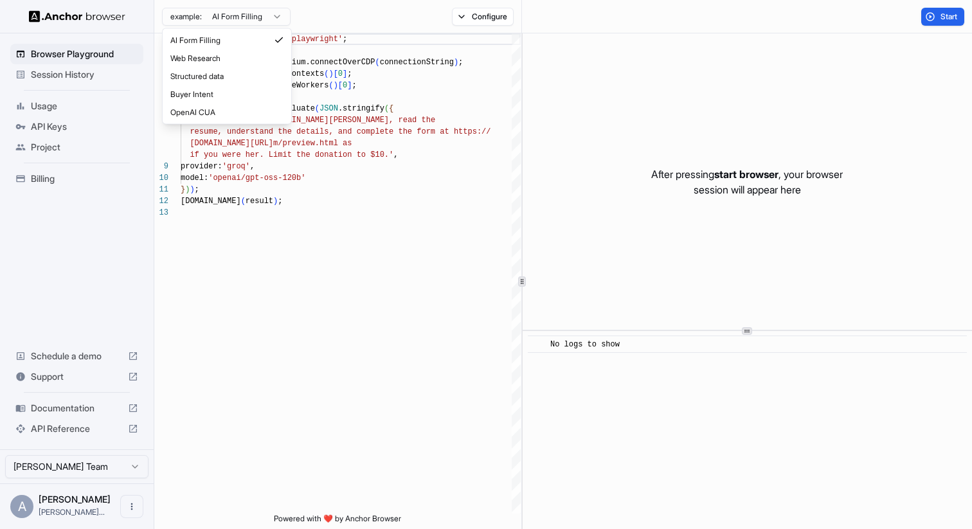
type textarea "**********"
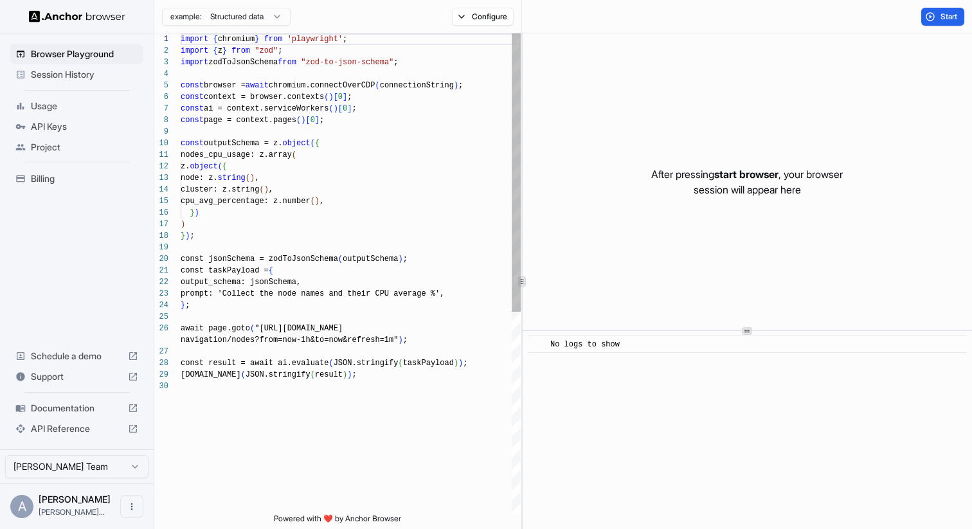
scroll to position [116, 0]
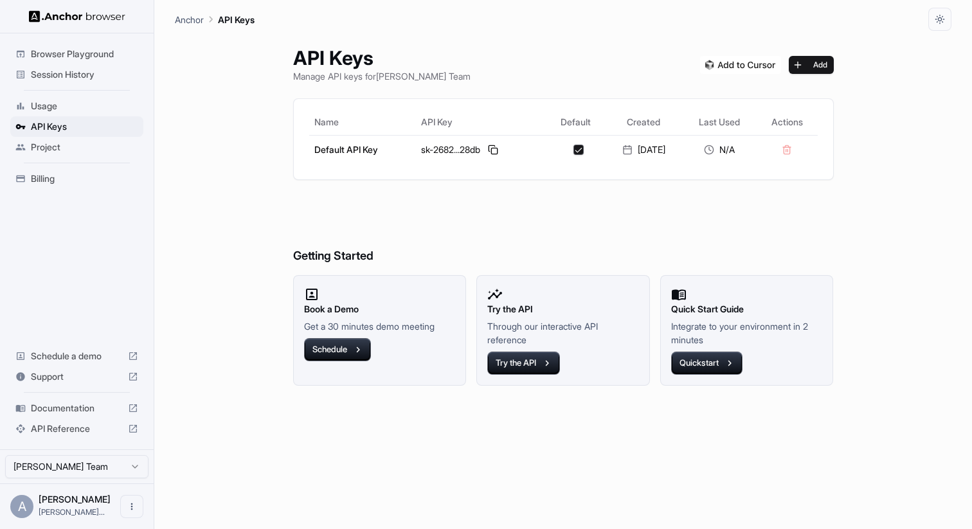
click at [103, 75] on span "Session History" at bounding box center [84, 74] width 107 height 13
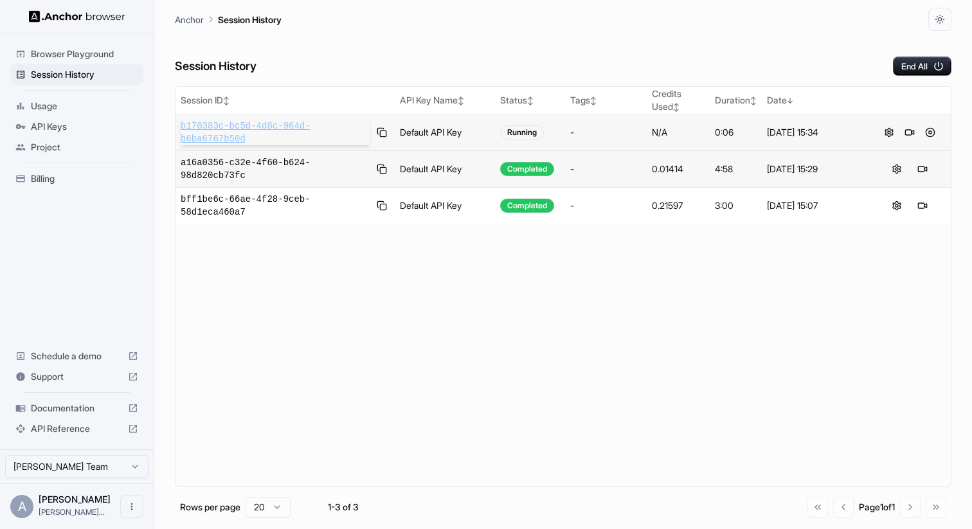
click at [272, 129] on span "b170383c-bc5d-4d8c-964d-b6ba6767b50d" at bounding box center [275, 133] width 189 height 26
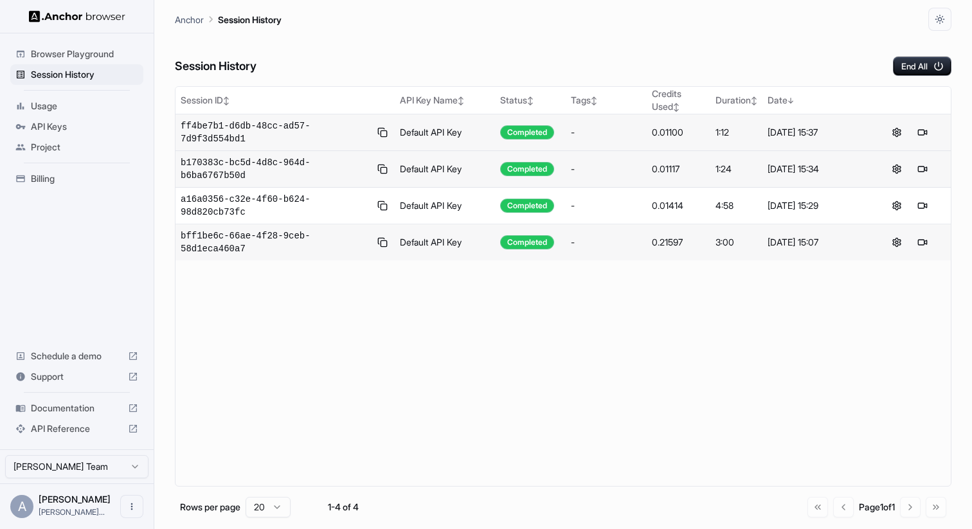
click at [427, 61] on div "Session History End All" at bounding box center [563, 53] width 776 height 45
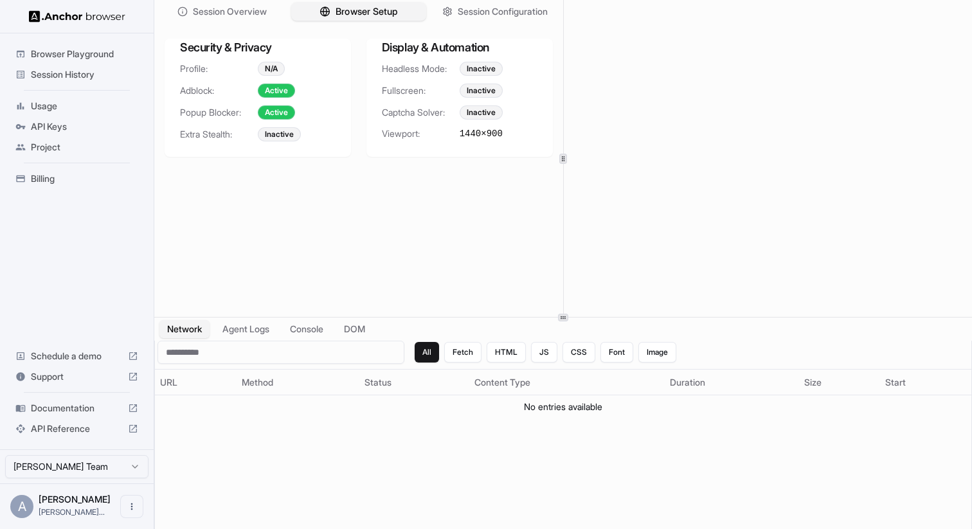
click at [395, 10] on span "Browser Setup" at bounding box center [366, 11] width 62 height 13
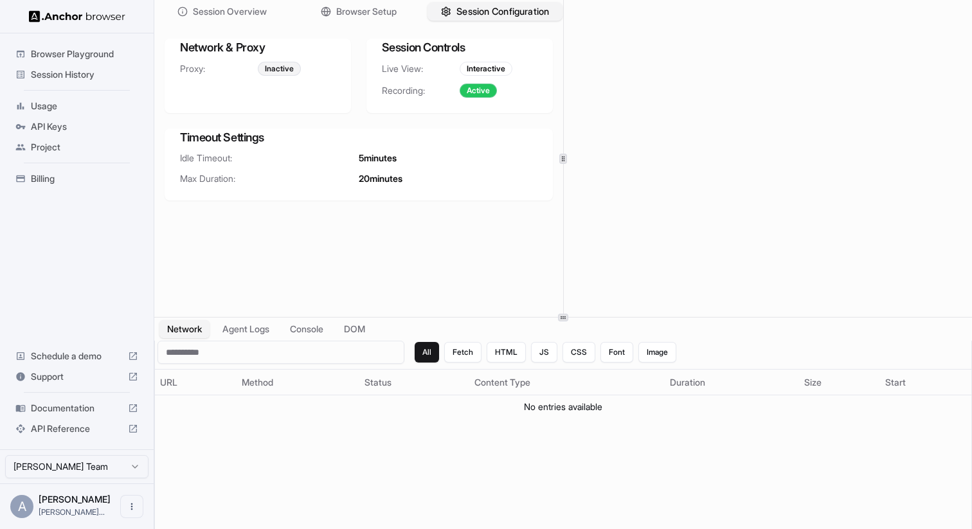
click at [470, 13] on span "Session Configuration" at bounding box center [502, 11] width 93 height 13
click at [254, 7] on span "Session Overview" at bounding box center [230, 11] width 76 height 13
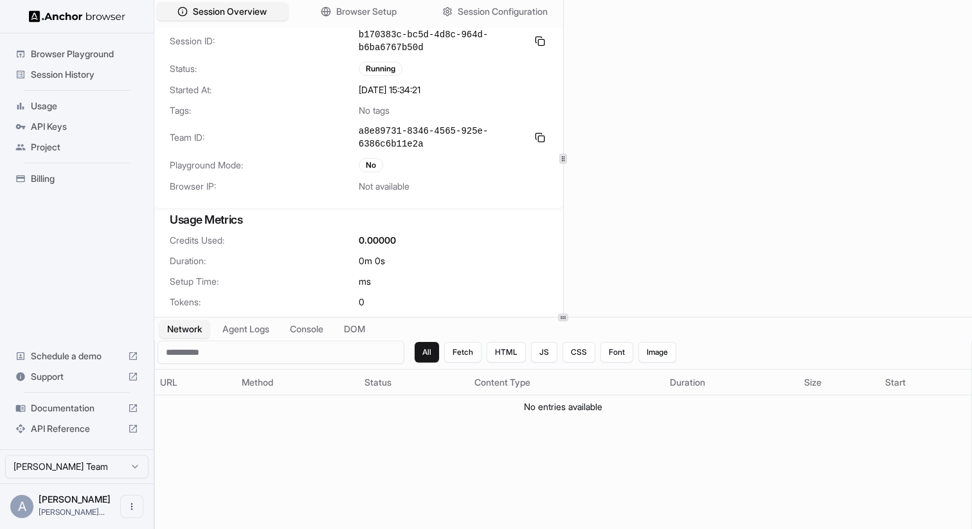
scroll to position [46, 0]
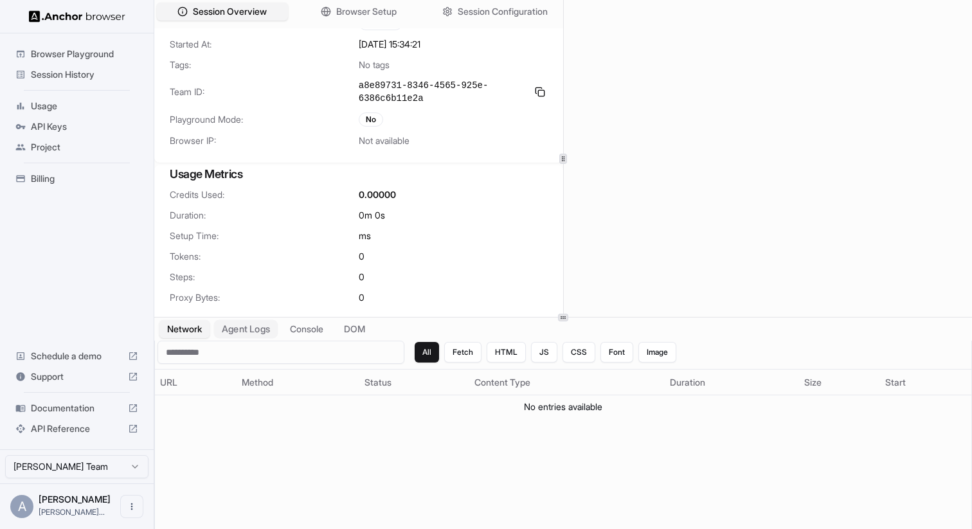
click at [269, 330] on button "Agent Logs" at bounding box center [246, 329] width 64 height 19
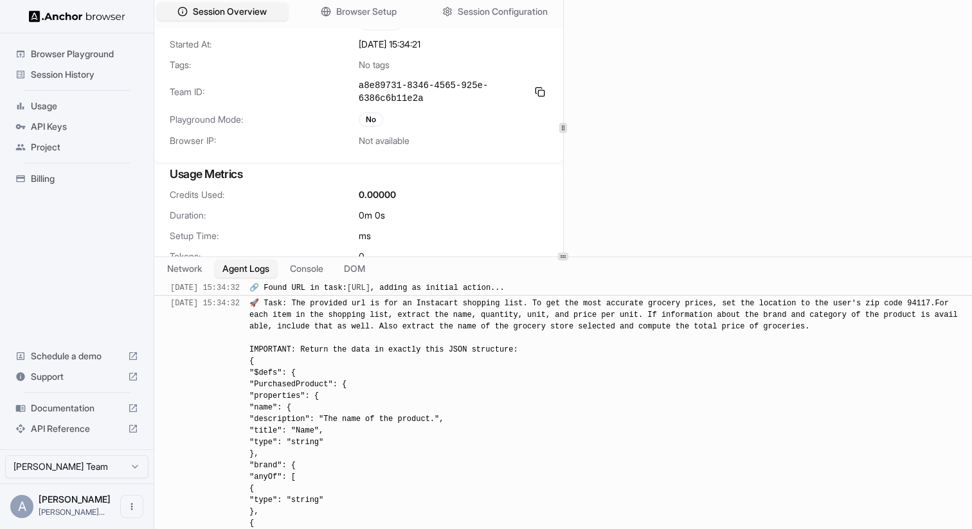
click at [565, 256] on icon at bounding box center [563, 256] width 6 height 6
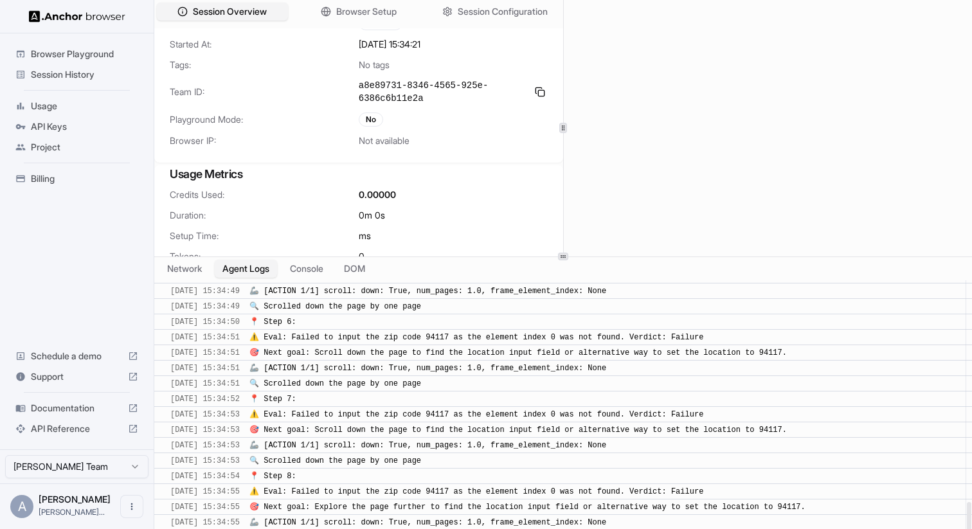
scroll to position [1956, 0]
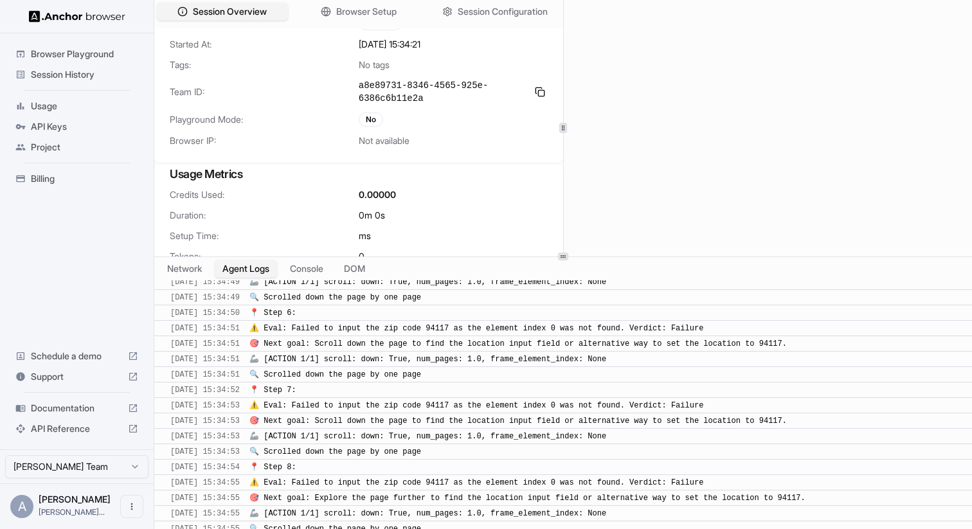
click at [440, 195] on div "0.00000" at bounding box center [453, 194] width 189 height 13
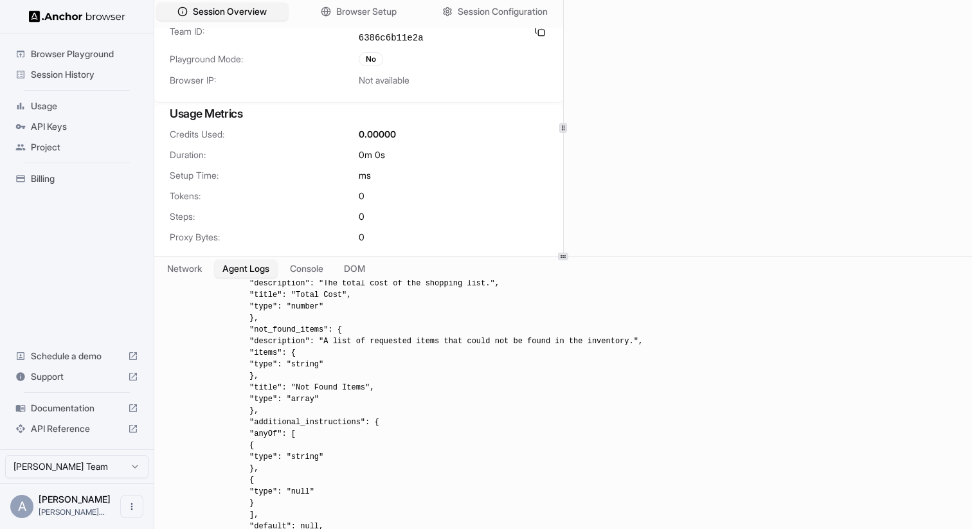
scroll to position [792, 0]
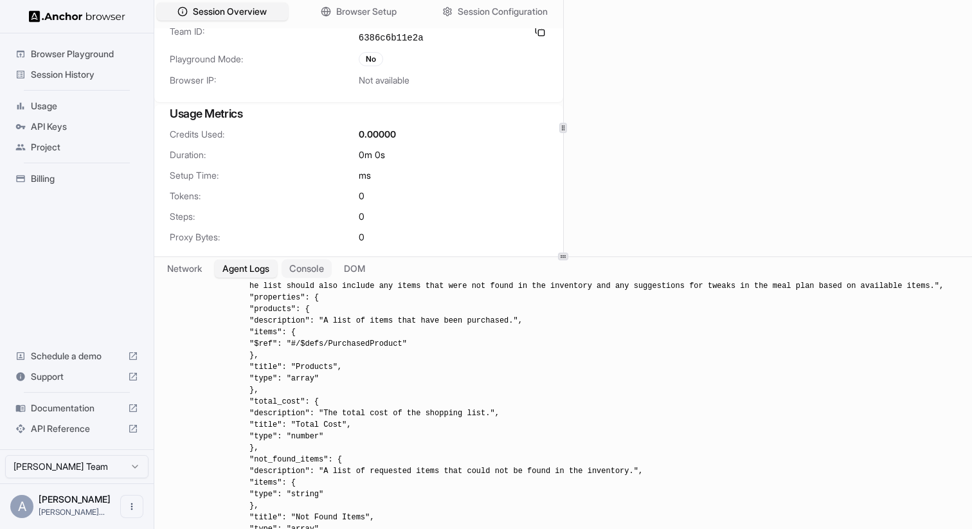
click at [307, 264] on button "Console" at bounding box center [306, 268] width 50 height 19
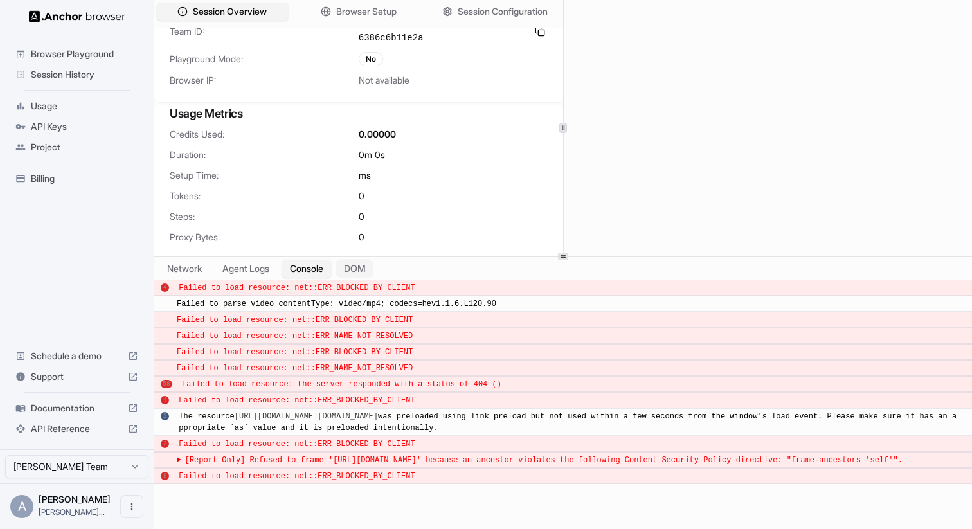
click at [362, 266] on button "DOM" at bounding box center [354, 268] width 38 height 19
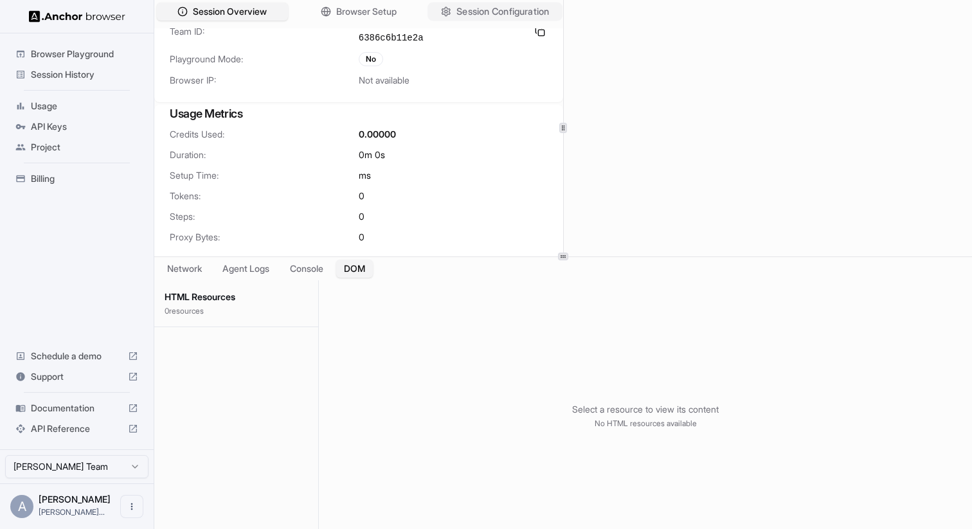
click at [472, 15] on span "Session Configuration" at bounding box center [502, 11] width 93 height 13
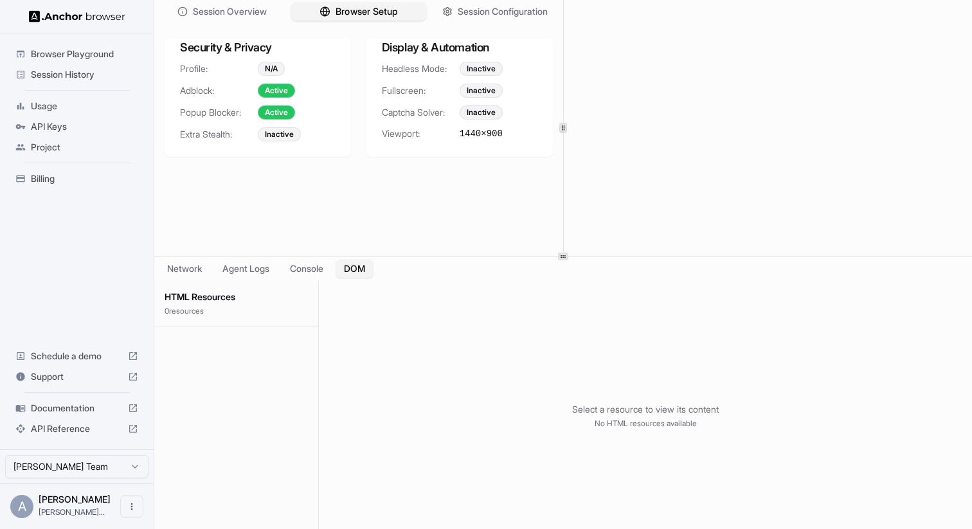
click at [386, 14] on span "Browser Setup" at bounding box center [366, 11] width 62 height 13
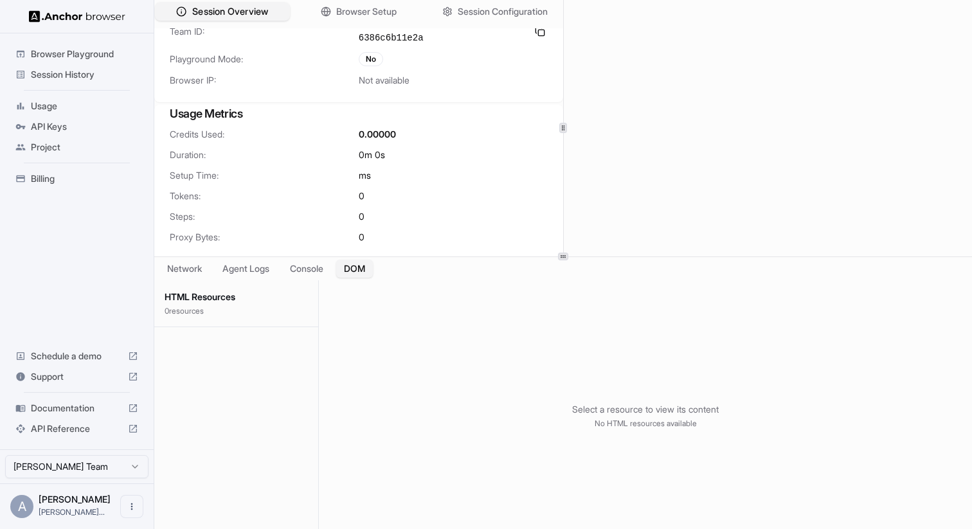
click at [233, 10] on span "Session Overview" at bounding box center [230, 11] width 76 height 13
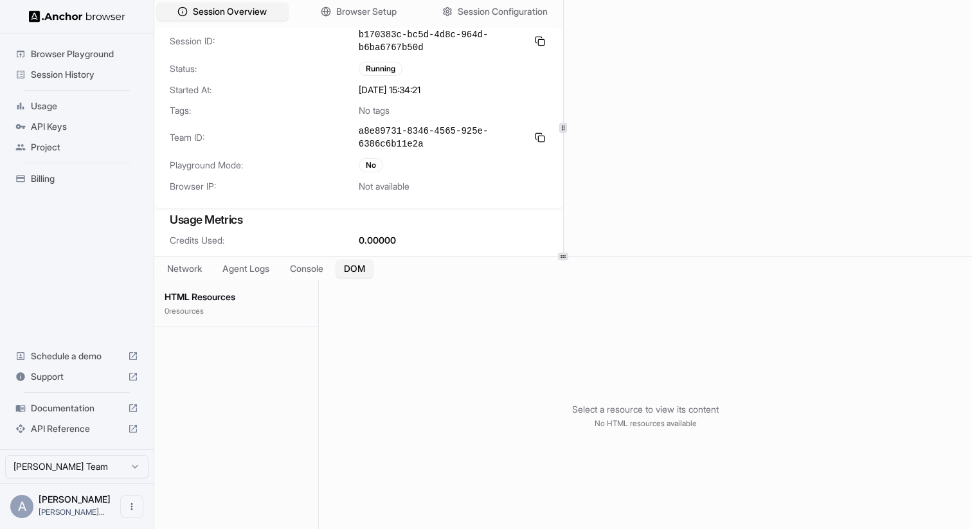
click at [52, 104] on span "Usage" at bounding box center [84, 106] width 107 height 13
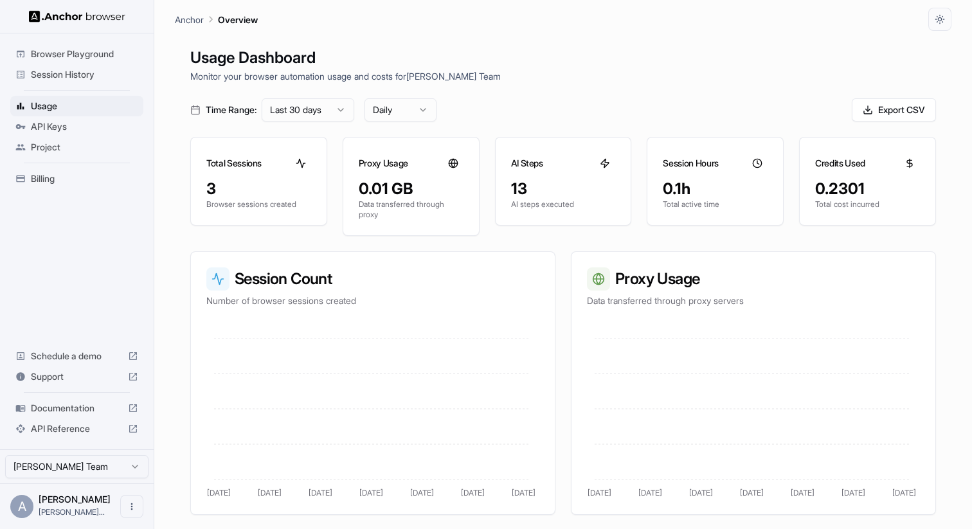
click at [62, 69] on span "Session History" at bounding box center [84, 74] width 107 height 13
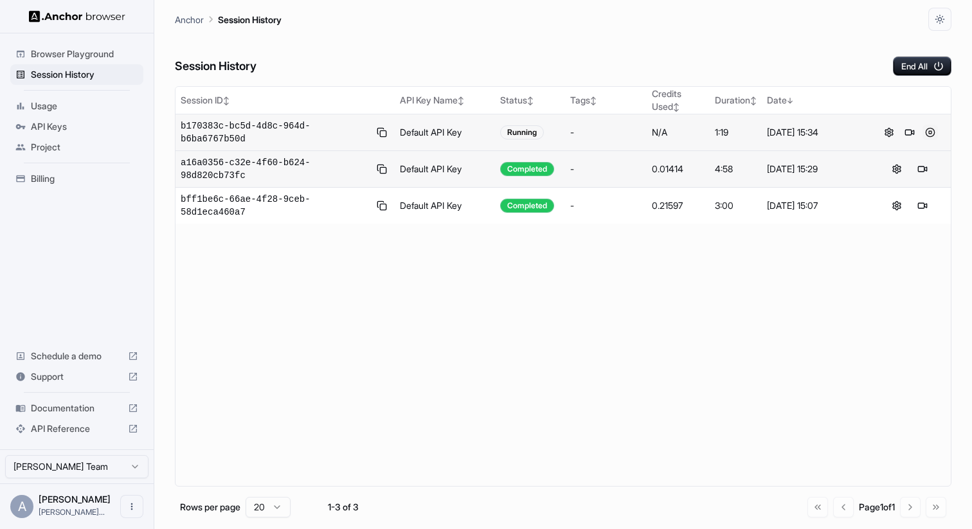
click at [930, 132] on button at bounding box center [929, 132] width 15 height 15
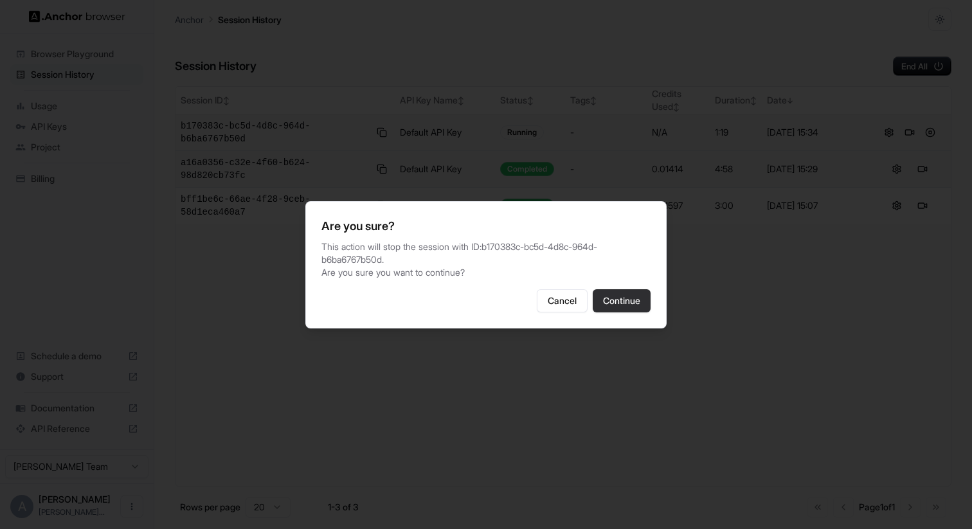
click at [636, 296] on button "Continue" at bounding box center [621, 300] width 58 height 23
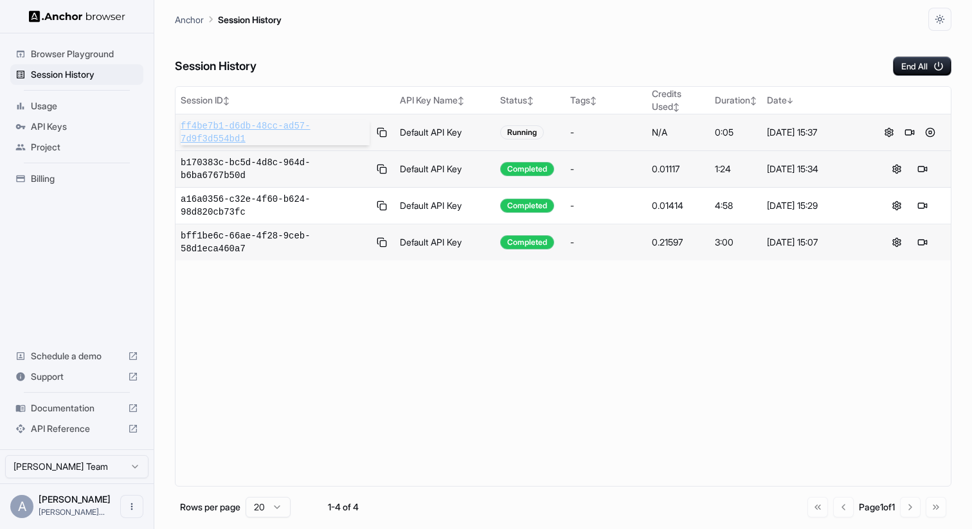
click at [266, 129] on span "ff4be7b1-d6db-48cc-ad57-7d9f3d554bd1" at bounding box center [275, 133] width 189 height 26
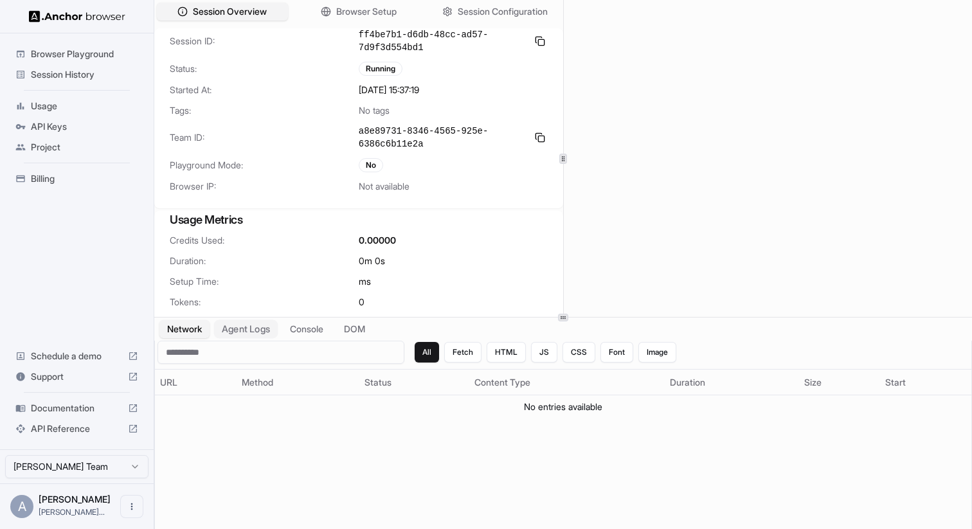
click at [254, 325] on button "Agent Logs" at bounding box center [246, 329] width 64 height 19
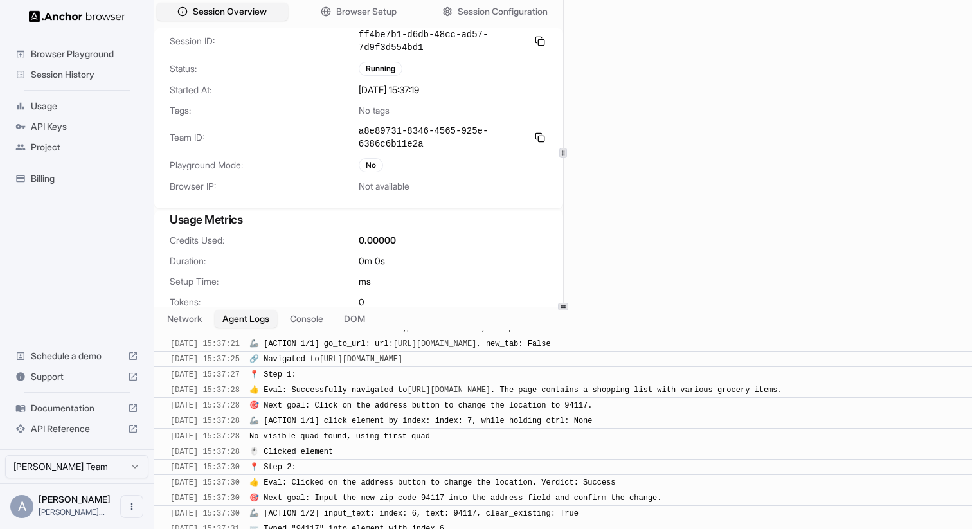
scroll to position [1512, 0]
click at [587, 313] on div at bounding box center [562, 313] width 817 height 1
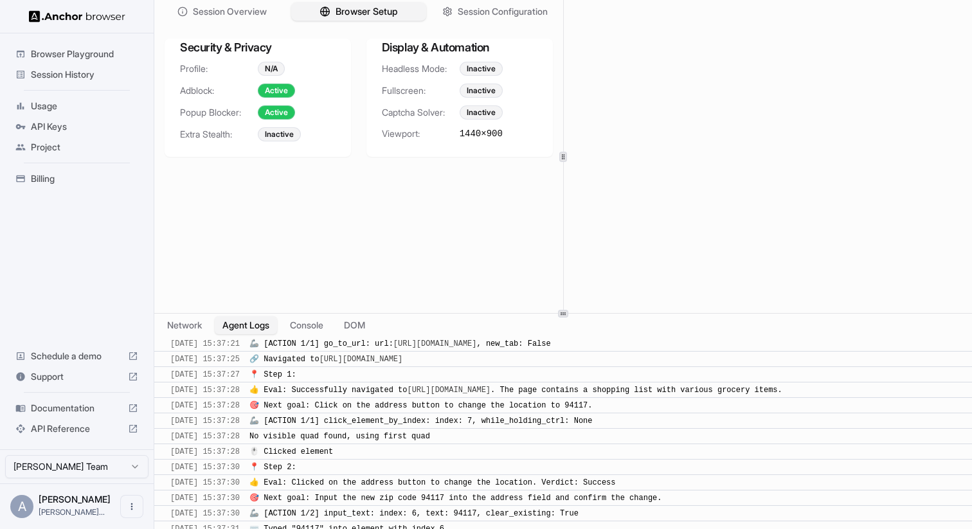
click at [386, 14] on span "Browser Setup" at bounding box center [366, 11] width 62 height 13
click at [485, 13] on span "Session Configuration" at bounding box center [502, 11] width 93 height 13
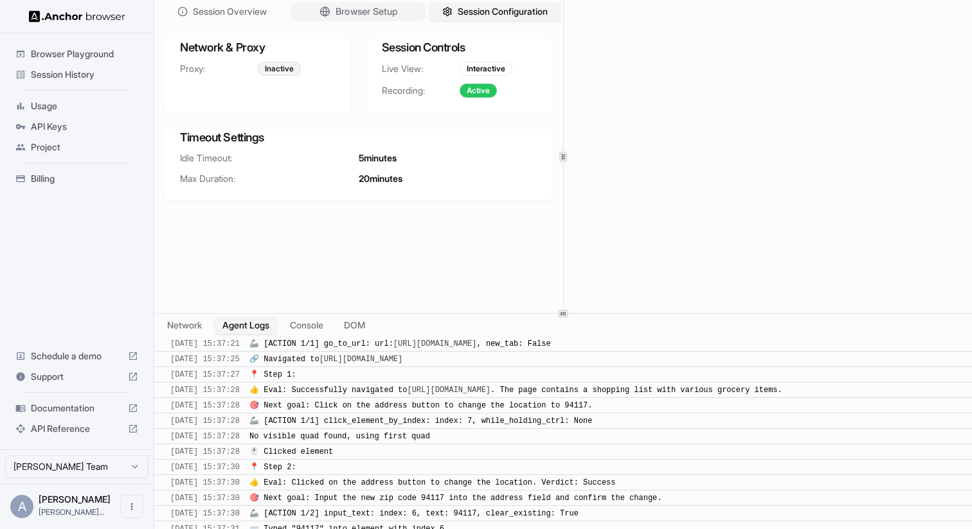
click at [354, 16] on span "Browser Setup" at bounding box center [366, 11] width 62 height 13
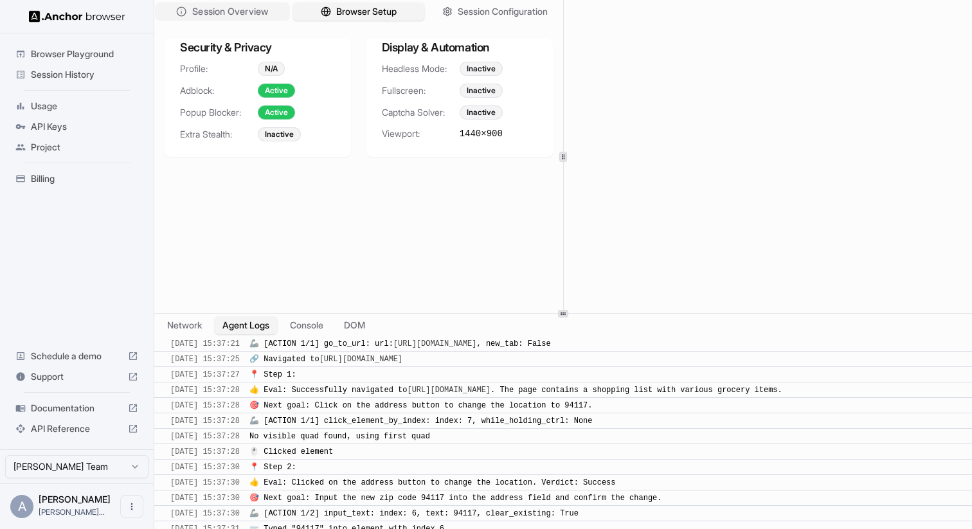
click at [240, 13] on span "Session Overview" at bounding box center [230, 11] width 76 height 13
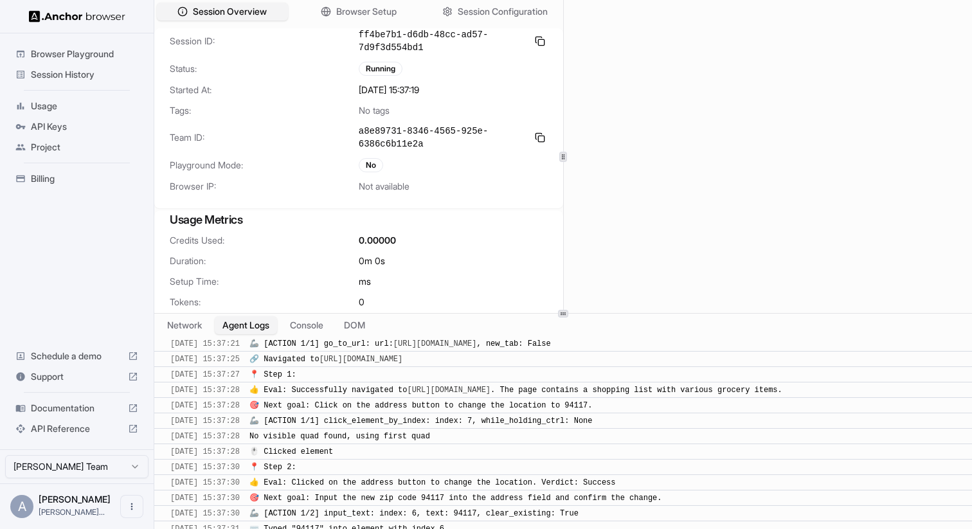
click at [63, 76] on span "Session History" at bounding box center [84, 74] width 107 height 13
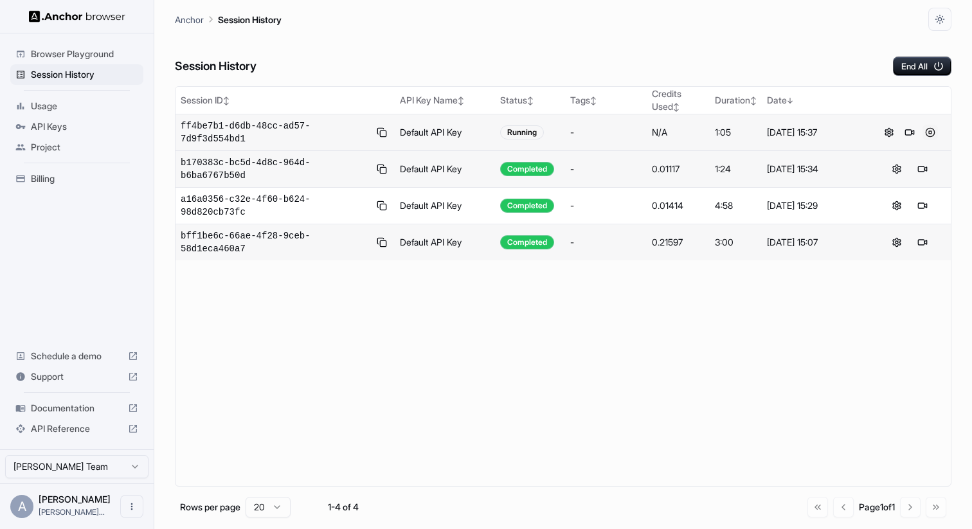
click at [929, 134] on button at bounding box center [929, 132] width 15 height 15
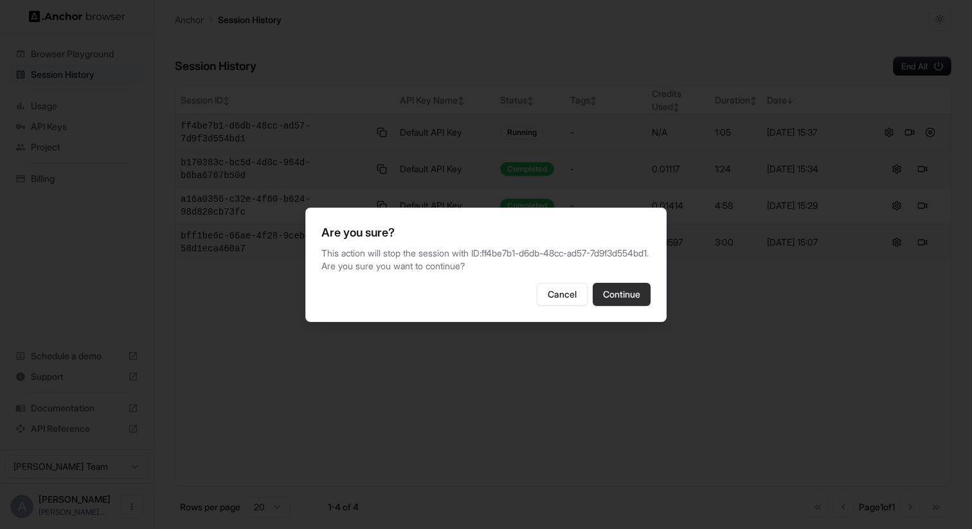
click at [619, 301] on button "Continue" at bounding box center [621, 294] width 58 height 23
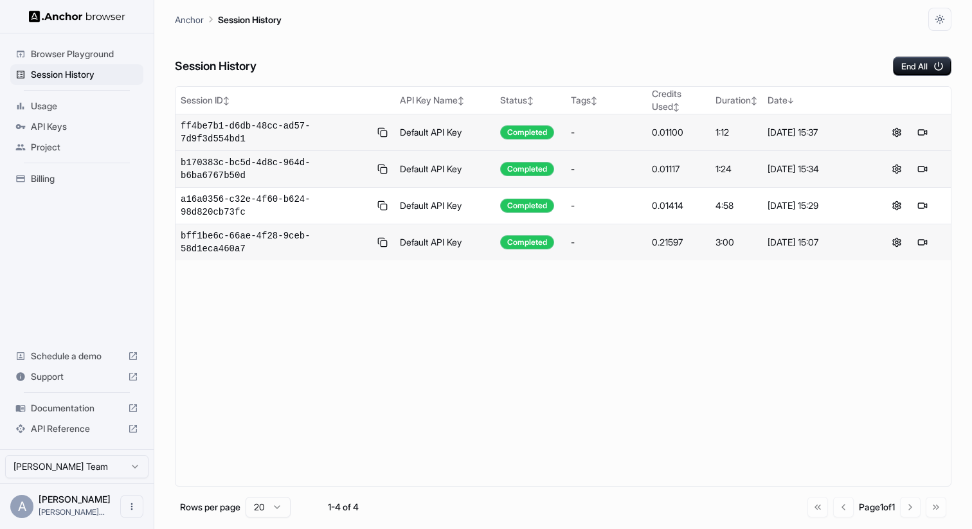
click at [299, 129] on span "ff4be7b1-d6db-48cc-ad57-7d9f3d554bd1" at bounding box center [275, 133] width 189 height 26
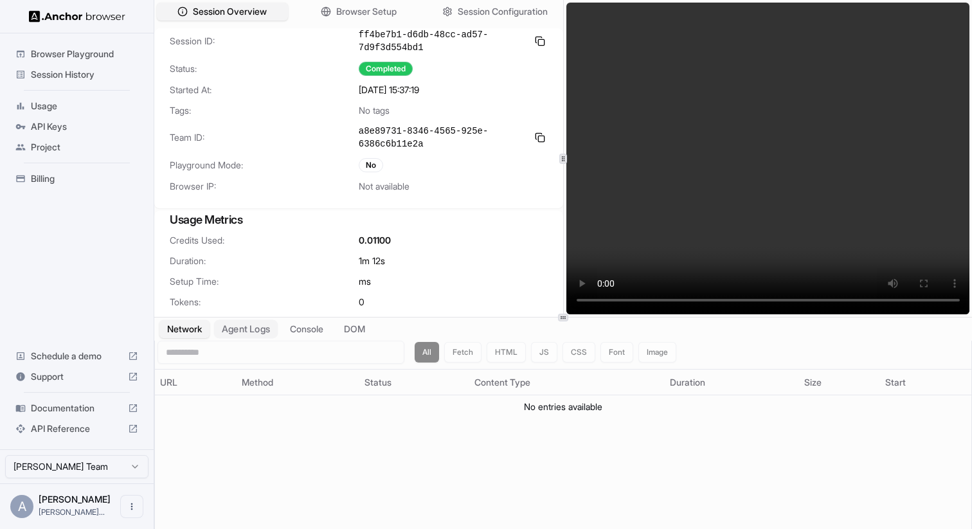
click at [245, 329] on button "Agent Logs" at bounding box center [246, 329] width 64 height 19
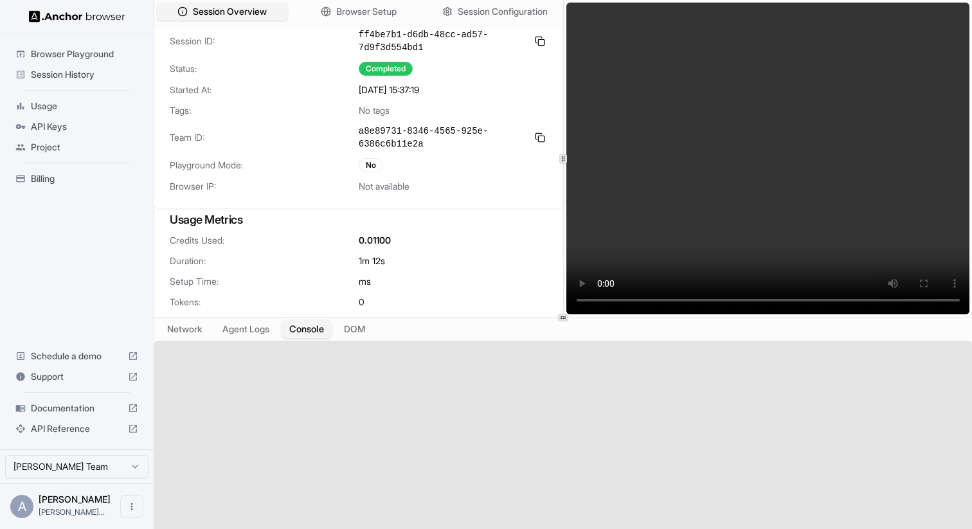
click at [321, 328] on button "Console" at bounding box center [306, 329] width 50 height 19
click at [326, 442] on div at bounding box center [562, 446] width 817 height 211
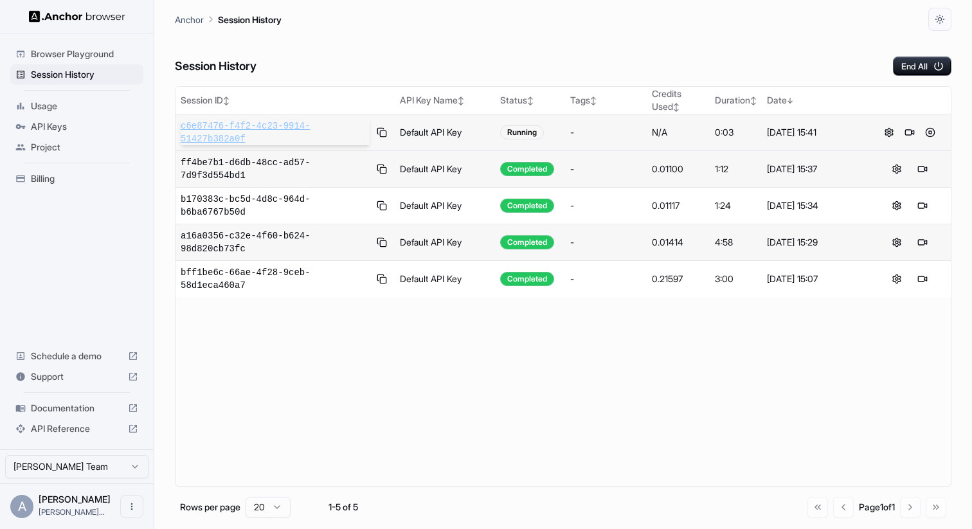
click at [267, 129] on span "c6e87476-f4f2-4c23-9914-51427b382a0f" at bounding box center [275, 133] width 189 height 26
click at [932, 134] on button at bounding box center [929, 132] width 15 height 15
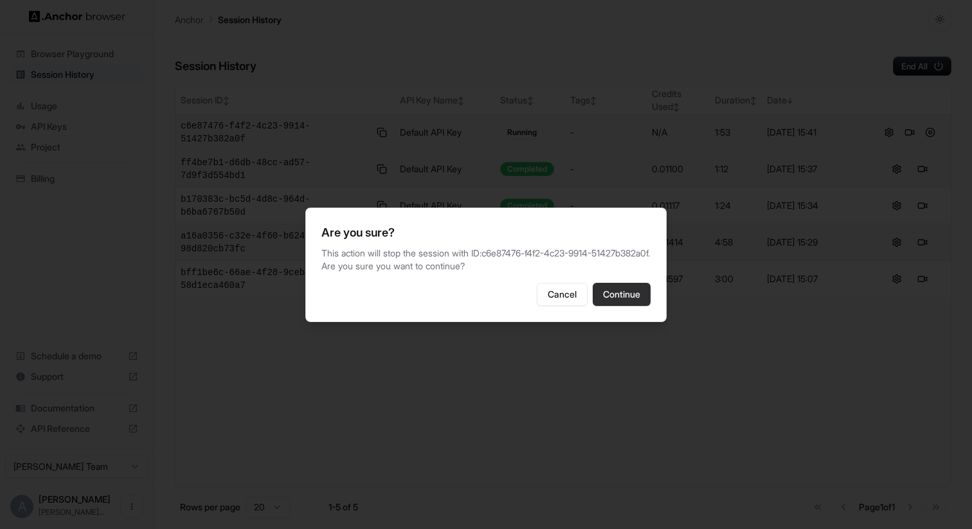
click at [619, 306] on button "Continue" at bounding box center [621, 294] width 58 height 23
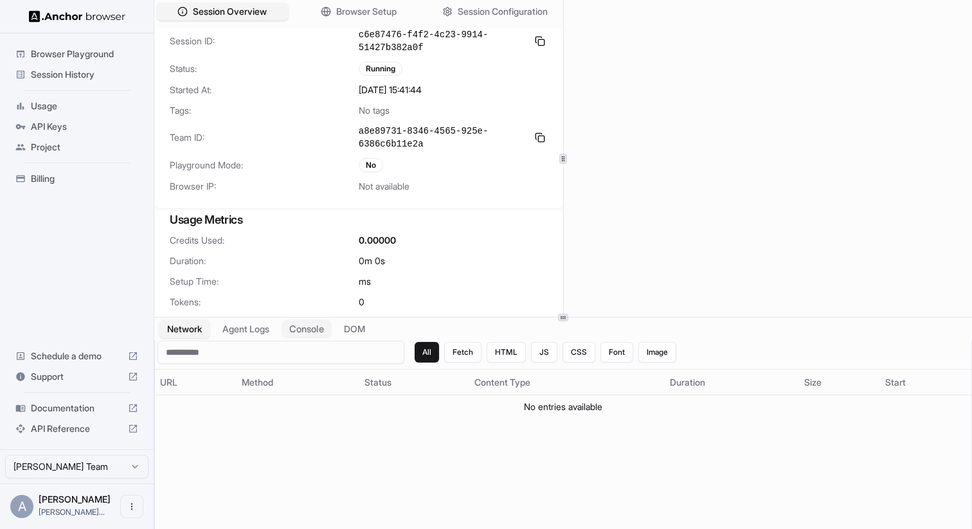
click at [308, 323] on button "Console" at bounding box center [306, 329] width 50 height 19
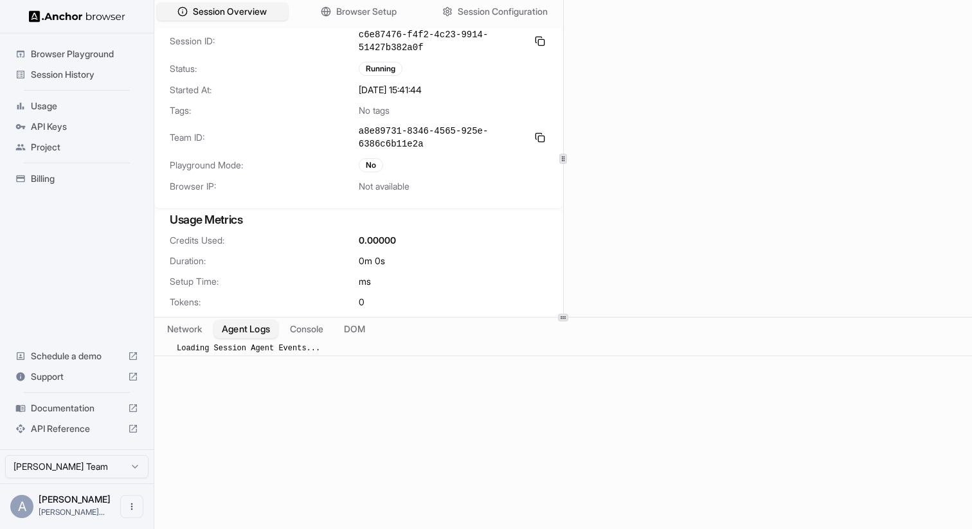
click at [263, 328] on button "Agent Logs" at bounding box center [246, 329] width 64 height 19
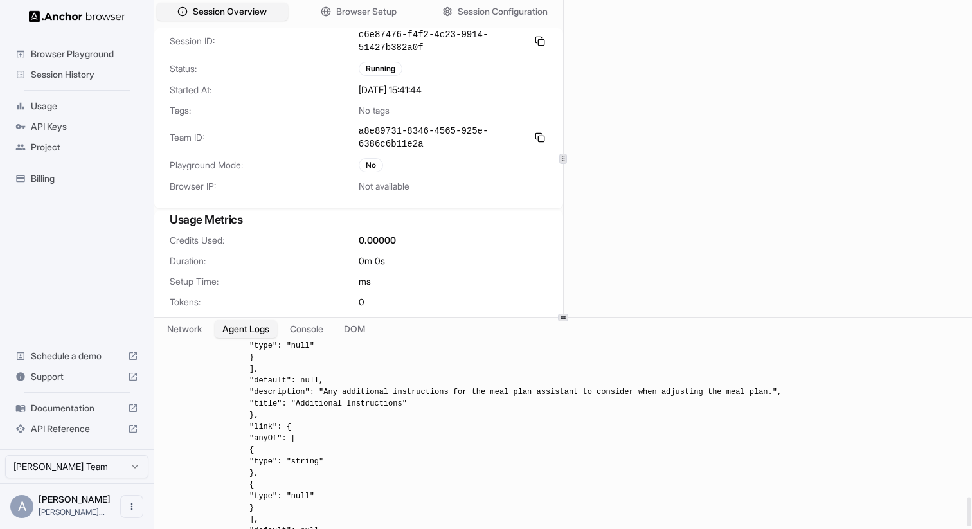
scroll to position [1335, 0]
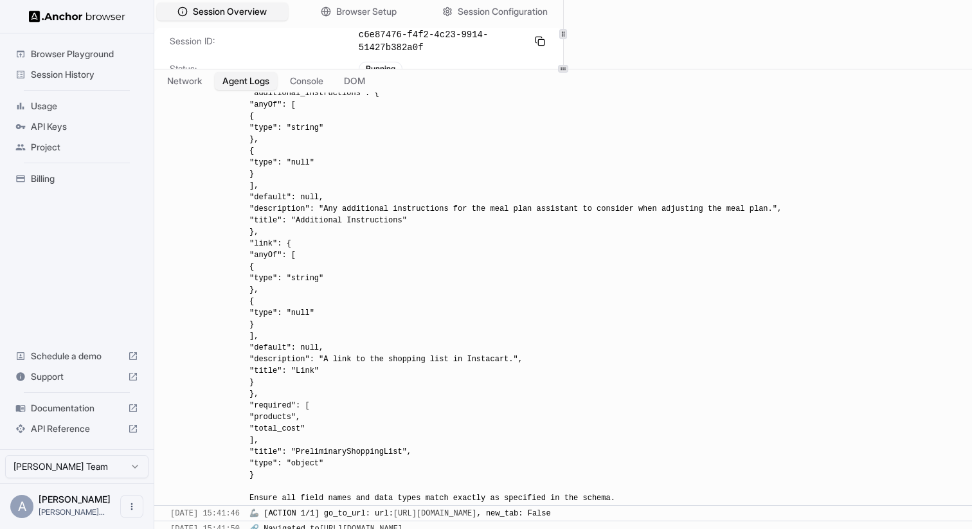
scroll to position [1087, 0]
click at [589, 69] on div at bounding box center [562, 69] width 817 height 1
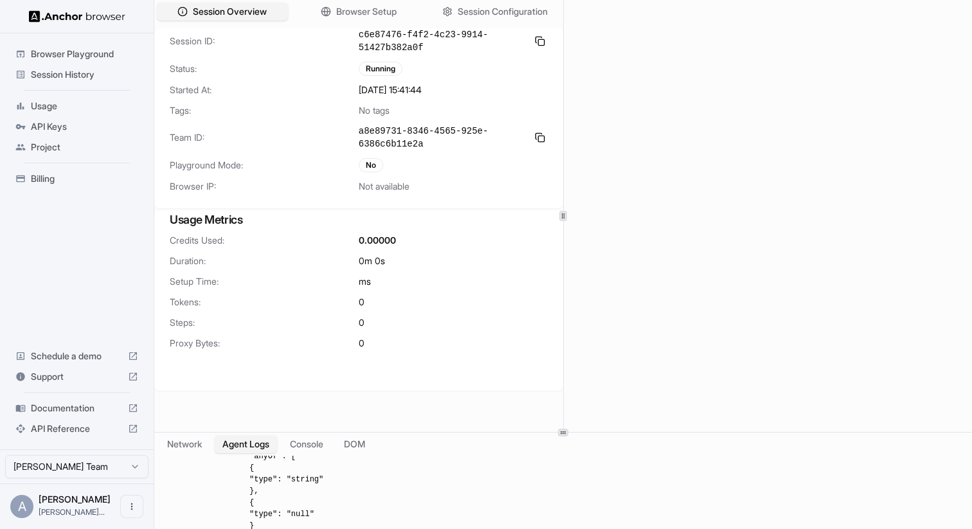
click at [569, 435] on div "Session Overview Browser Setup Session Configuration Session ID: c6e87476-f4f2-…" at bounding box center [562, 264] width 817 height 529
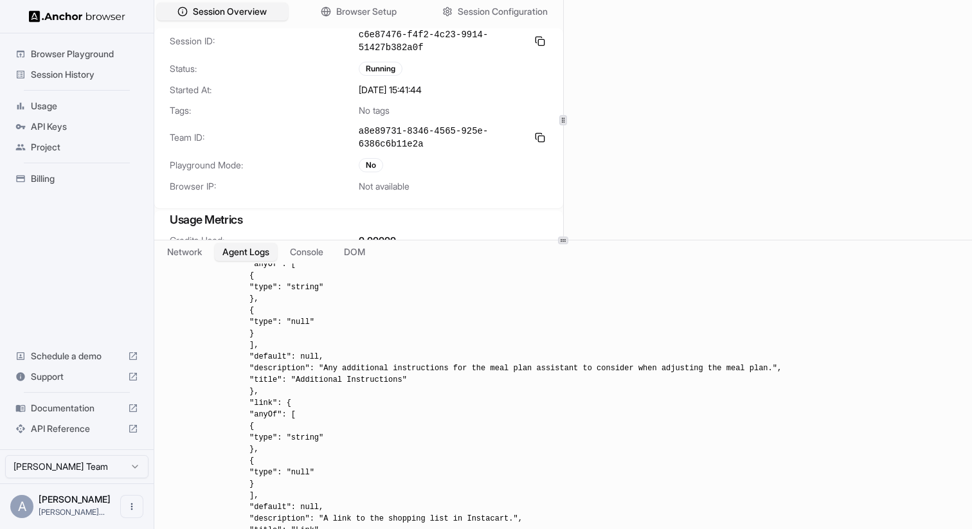
click at [596, 240] on div at bounding box center [562, 240] width 817 height 1
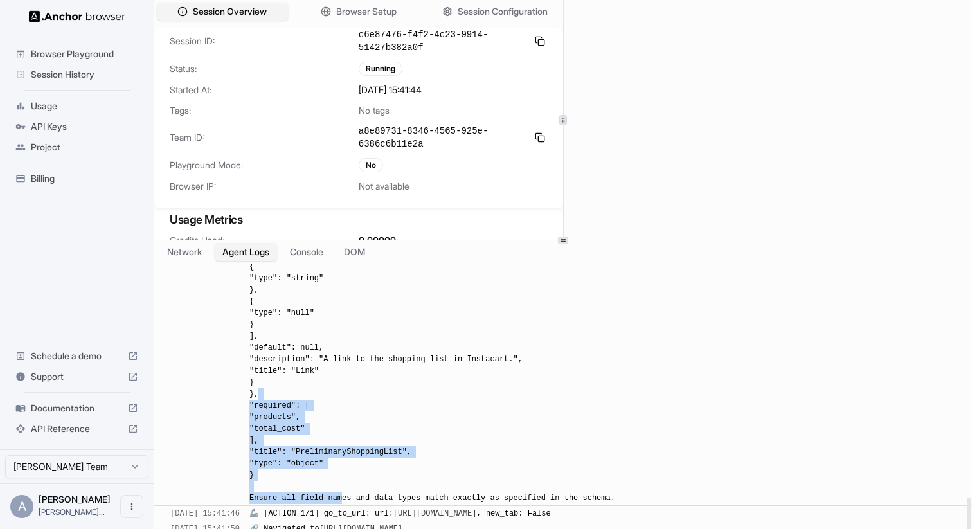
drag, startPoint x: 360, startPoint y: 497, endPoint x: 377, endPoint y: 393, distance: 104.8
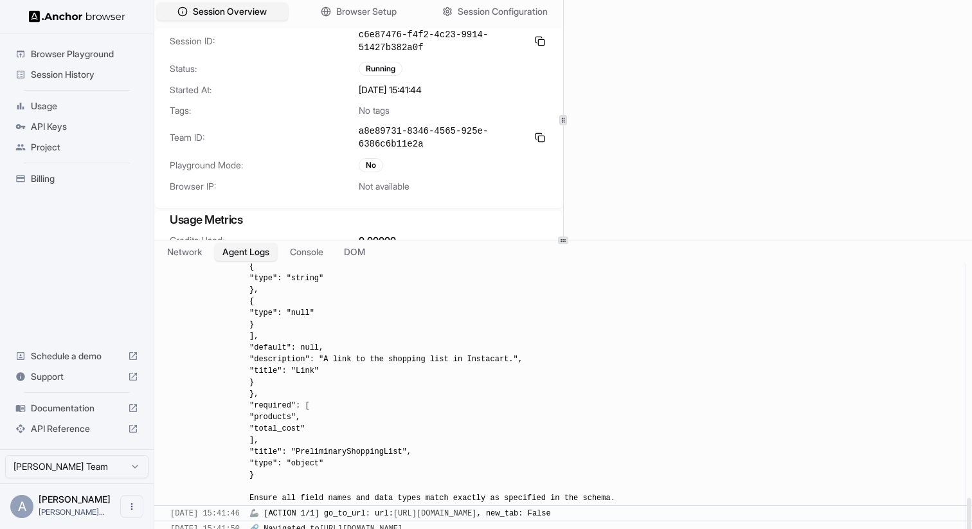
click at [313, 254] on button "Console" at bounding box center [306, 252] width 50 height 19
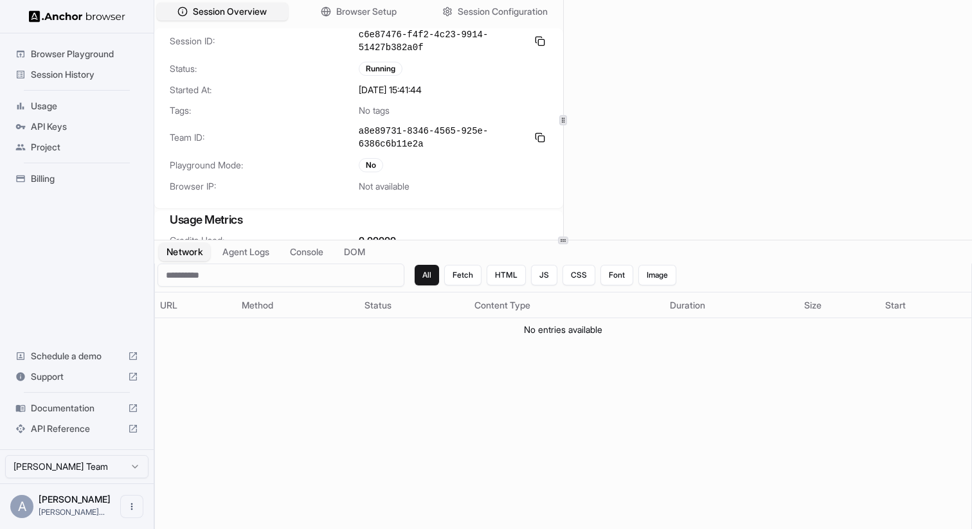
click at [195, 254] on button "Network" at bounding box center [184, 252] width 51 height 19
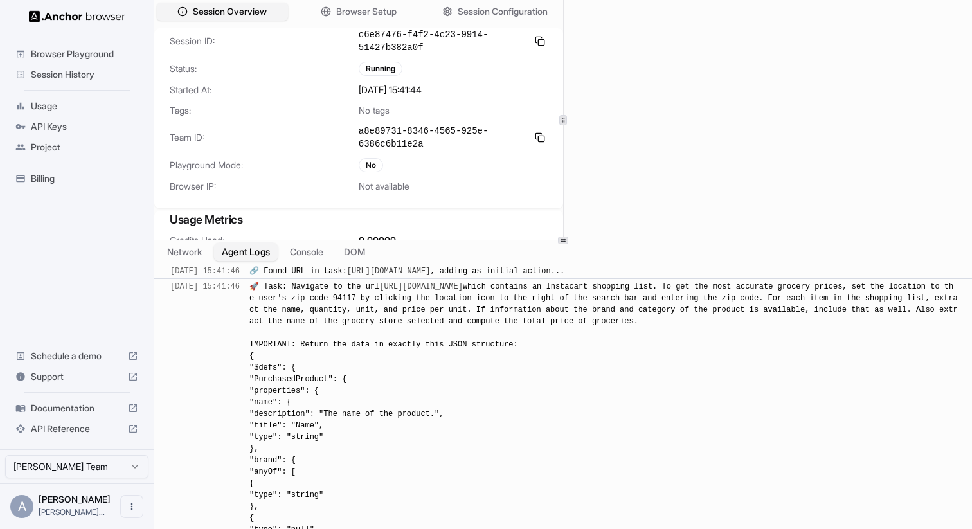
click at [250, 253] on button "Agent Logs" at bounding box center [246, 252] width 64 height 19
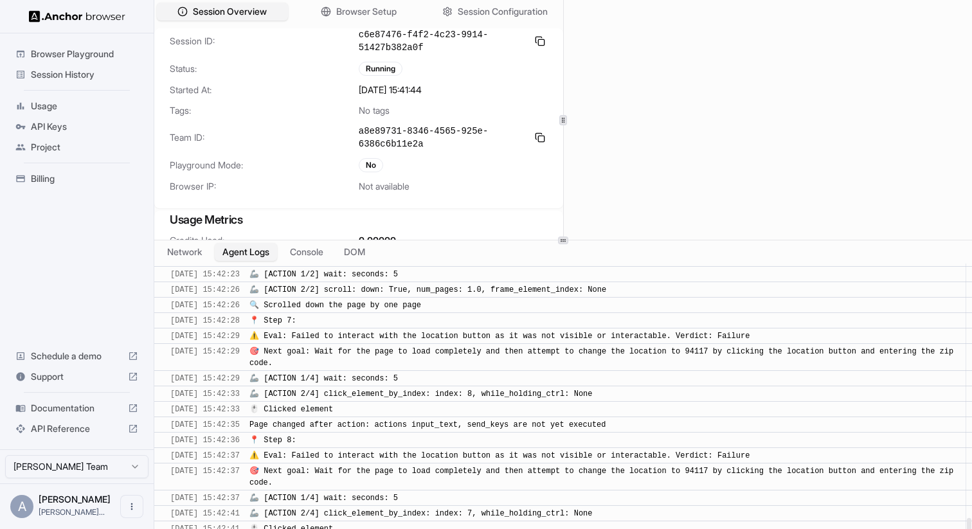
scroll to position [2318, 0]
click at [551, 481] on div "🎯 Next goal: Wait for the page to load completely and then attempt to change th…" at bounding box center [603, 476] width 708 height 23
click at [310, 248] on button "Console" at bounding box center [306, 252] width 50 height 19
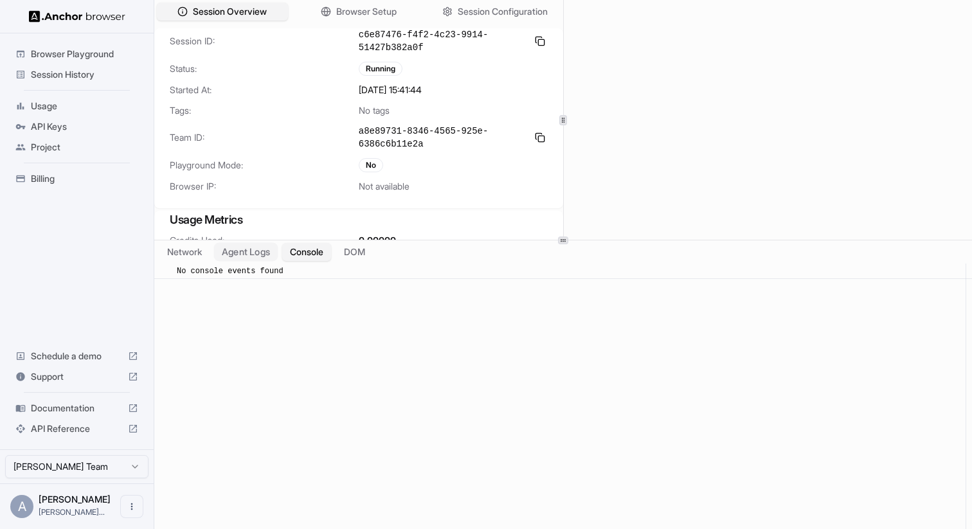
click at [260, 254] on button "Agent Logs" at bounding box center [246, 252] width 64 height 19
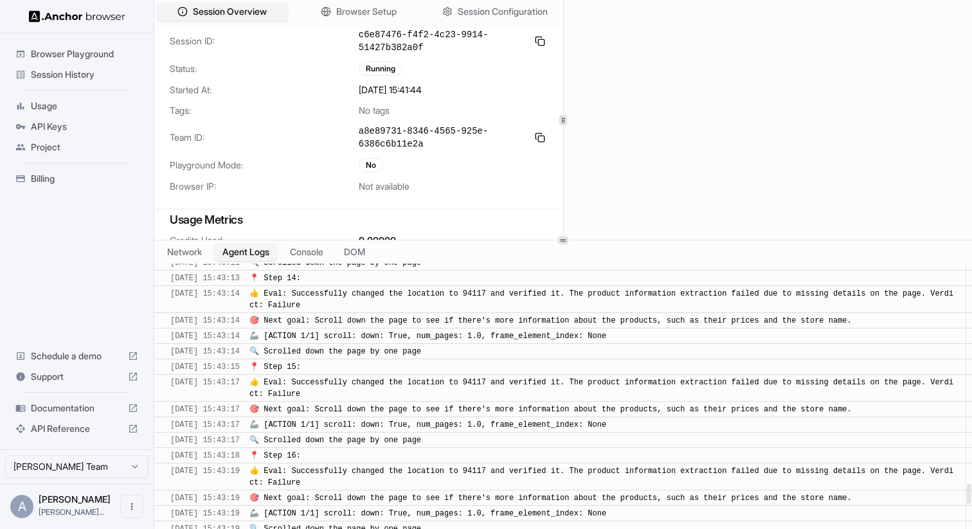
scroll to position [3956, 0]
drag, startPoint x: 387, startPoint y: 386, endPoint x: 421, endPoint y: 391, distance: 34.4
click at [421, 391] on div "👍 Eval: Successfully changed the location to 94117 and verified it. The product…" at bounding box center [603, 388] width 708 height 23
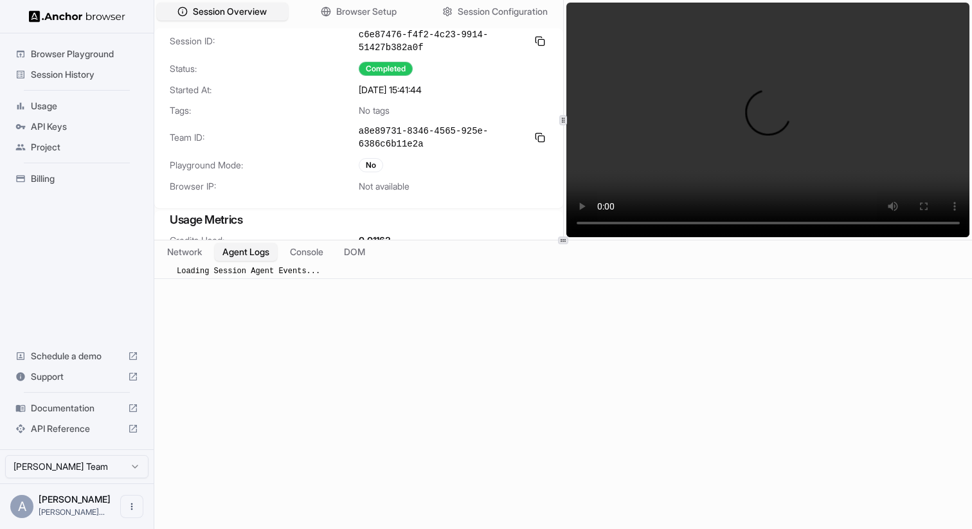
scroll to position [0, 0]
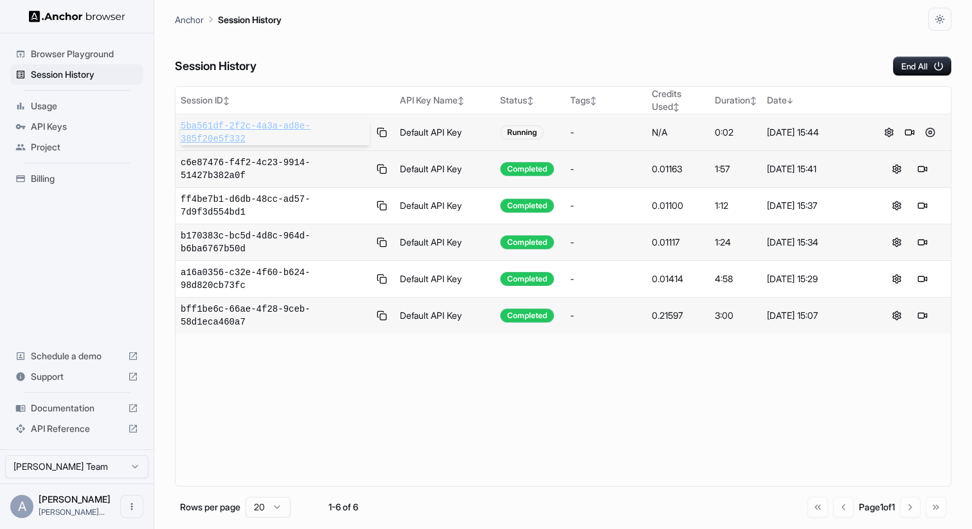
click at [303, 129] on span "5ba561df-2f2c-4a3a-ad8e-385f20e5f332" at bounding box center [275, 133] width 189 height 26
click at [887, 135] on button at bounding box center [888, 132] width 15 height 15
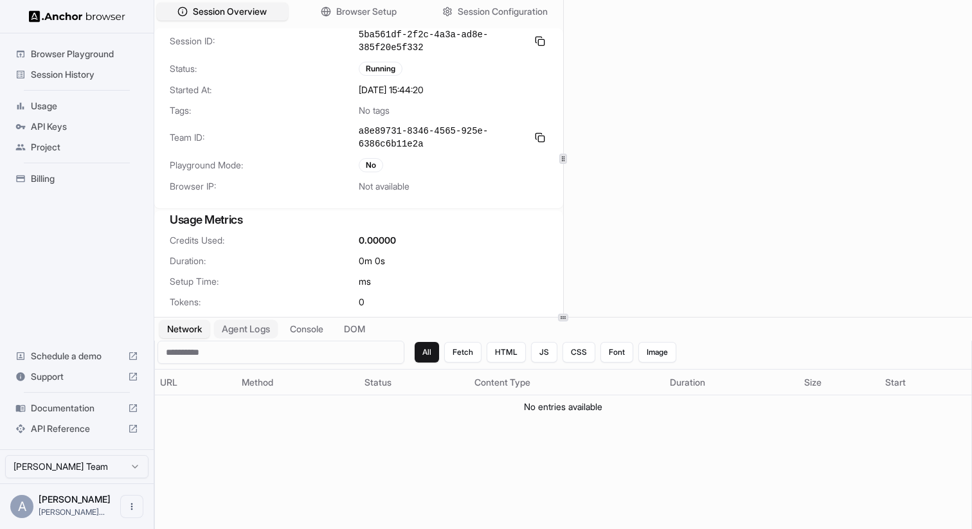
click at [249, 327] on button "Agent Logs" at bounding box center [246, 329] width 64 height 19
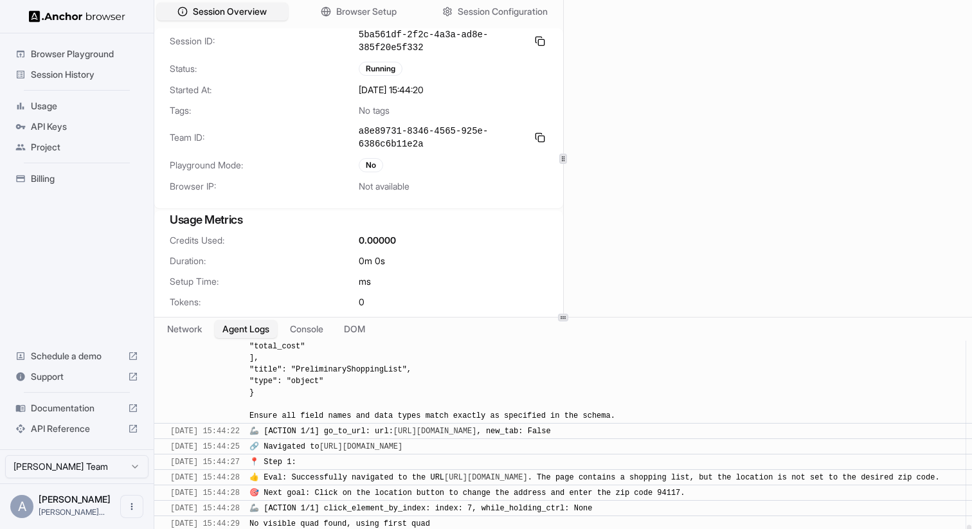
scroll to position [1450, 0]
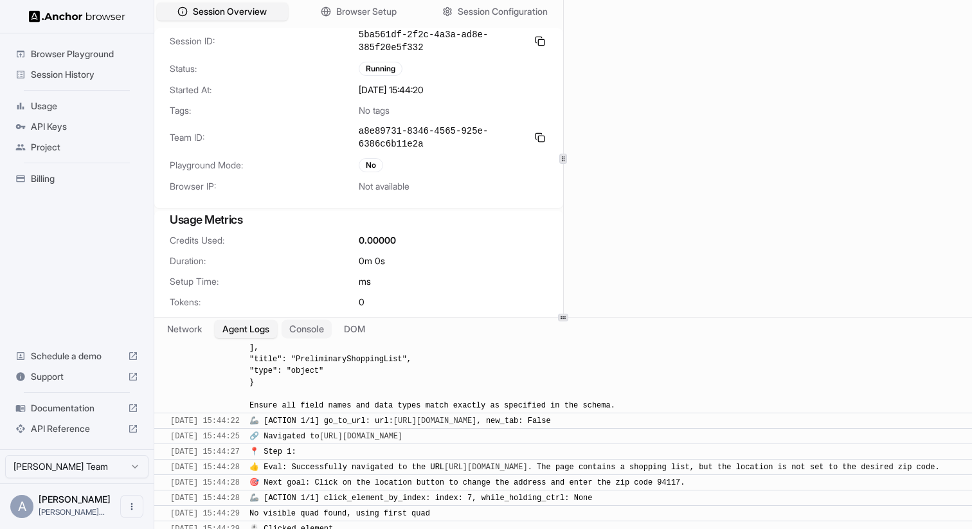
click at [307, 328] on button "Console" at bounding box center [306, 329] width 50 height 19
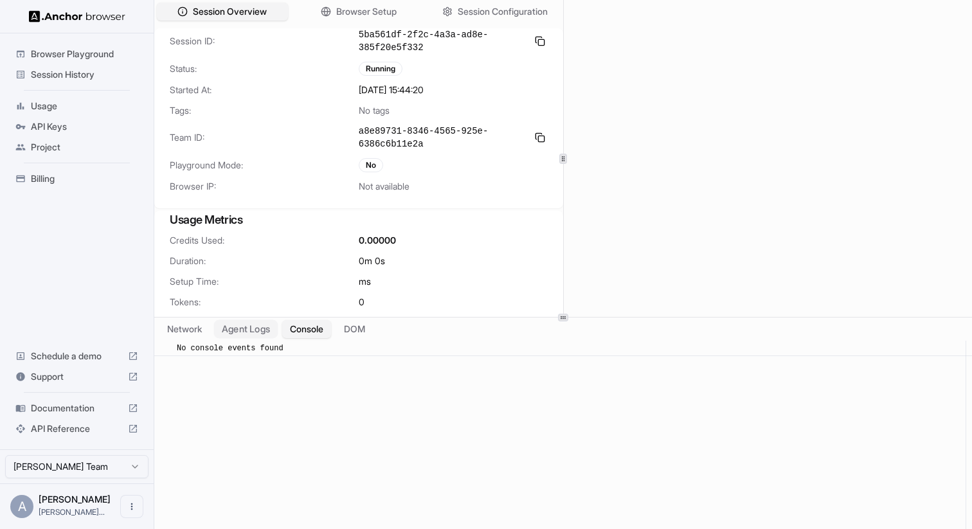
click at [263, 325] on button "Agent Logs" at bounding box center [246, 329] width 64 height 19
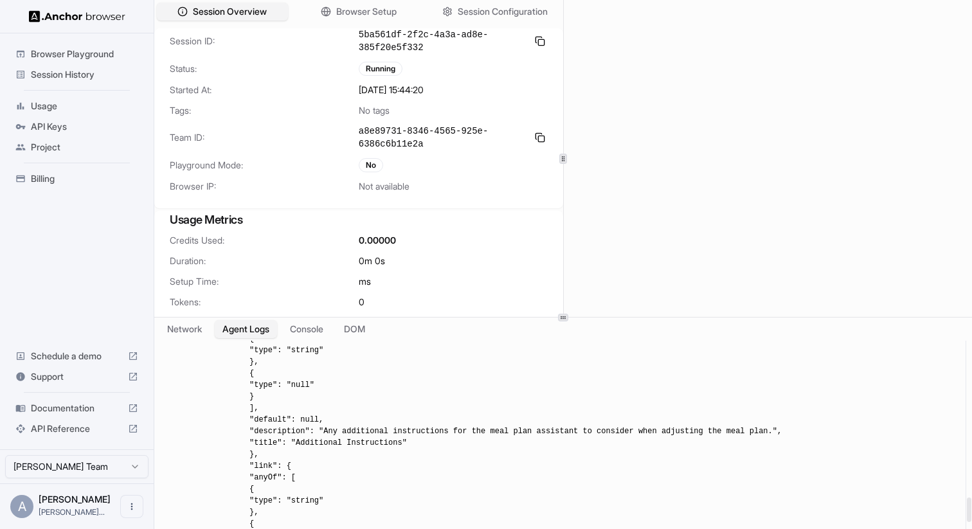
scroll to position [1635, 0]
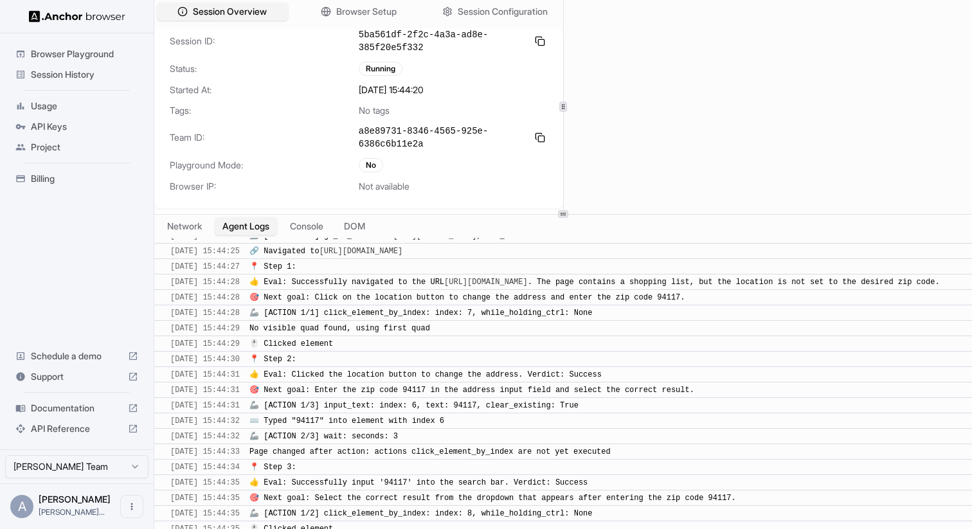
click at [578, 214] on div at bounding box center [562, 214] width 817 height 1
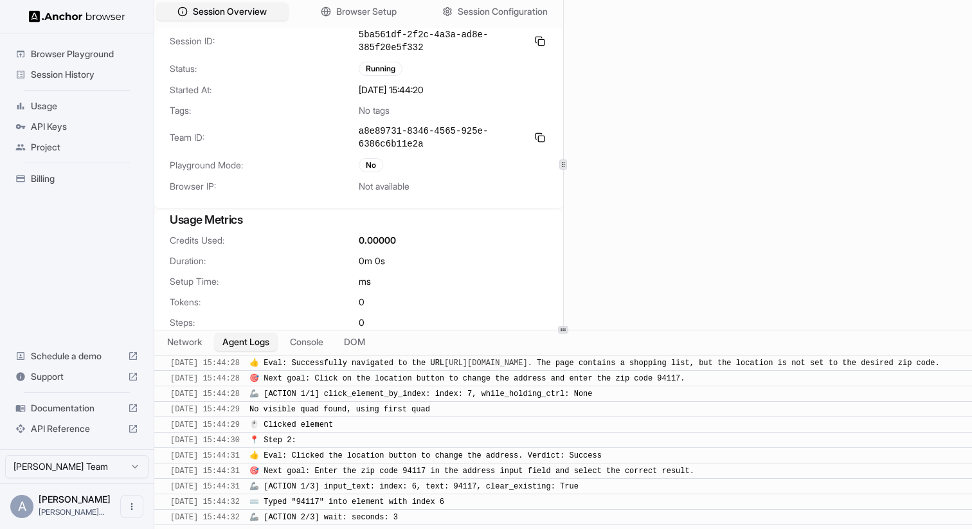
click at [571, 330] on div at bounding box center [562, 330] width 817 height 1
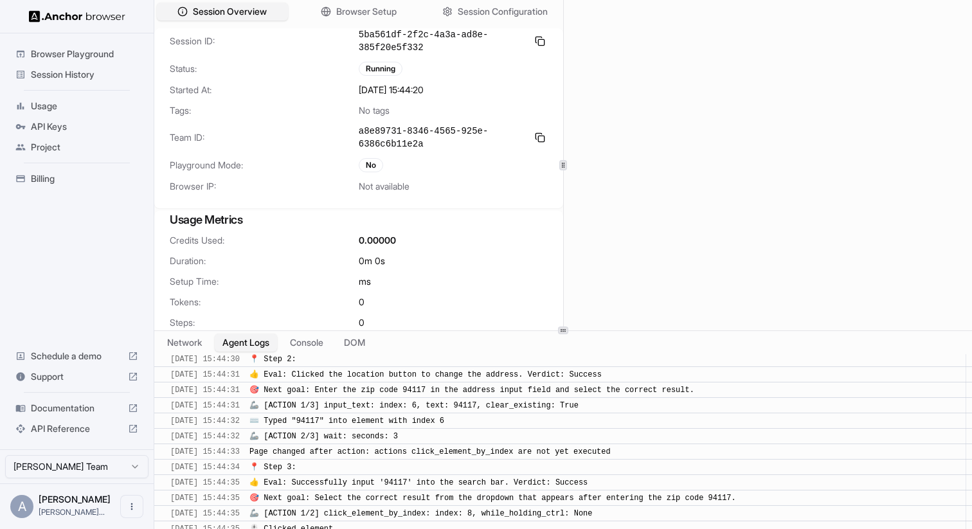
scroll to position [1648, 0]
click at [321, 342] on button "Console" at bounding box center [306, 342] width 50 height 19
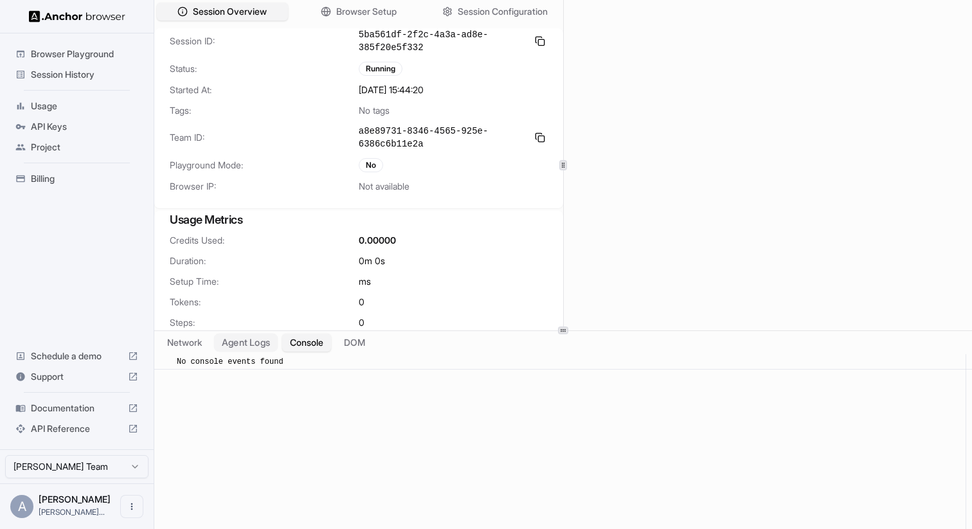
click at [265, 344] on button "Agent Logs" at bounding box center [246, 342] width 64 height 19
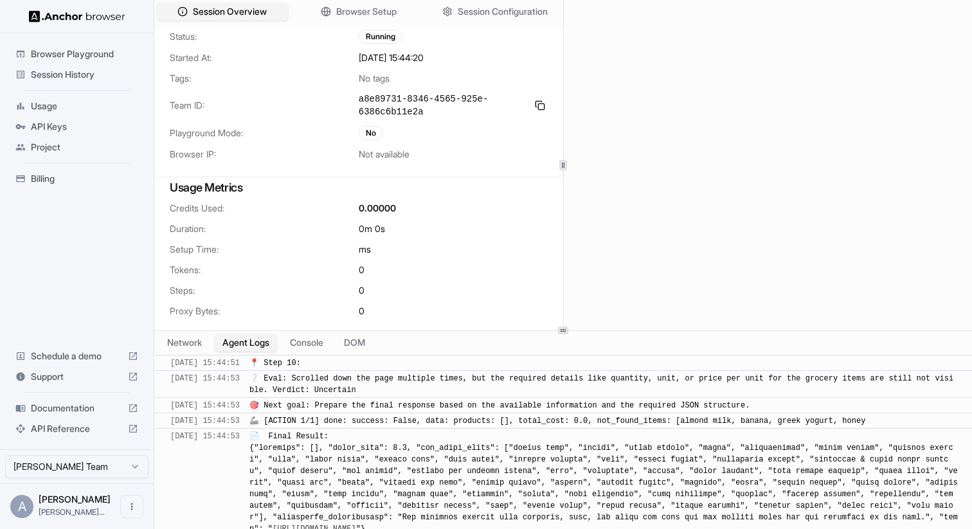
scroll to position [0, 0]
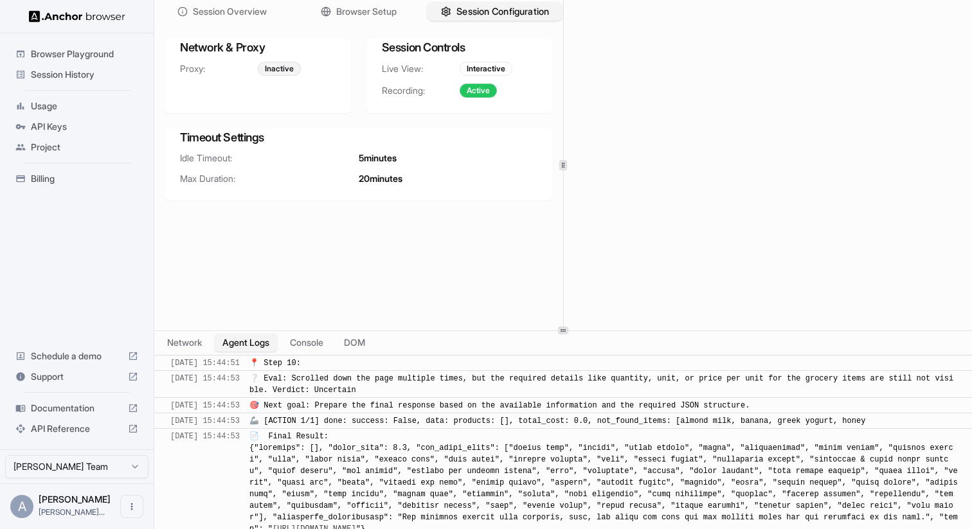
click at [488, 8] on span "Session Configuration" at bounding box center [502, 11] width 93 height 13
click at [201, 344] on button "Network" at bounding box center [184, 342] width 51 height 19
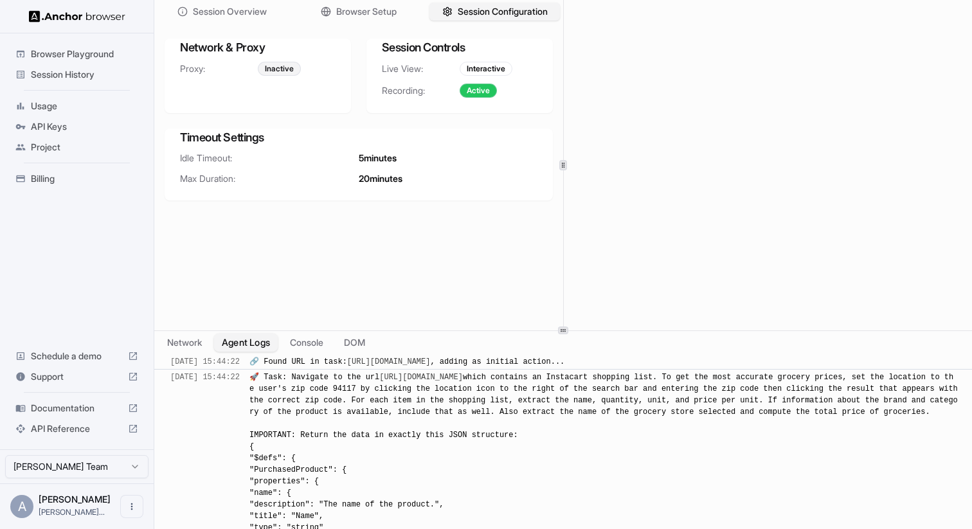
click at [248, 344] on button "Agent Logs" at bounding box center [246, 342] width 64 height 19
click at [300, 344] on button "Console" at bounding box center [306, 342] width 50 height 19
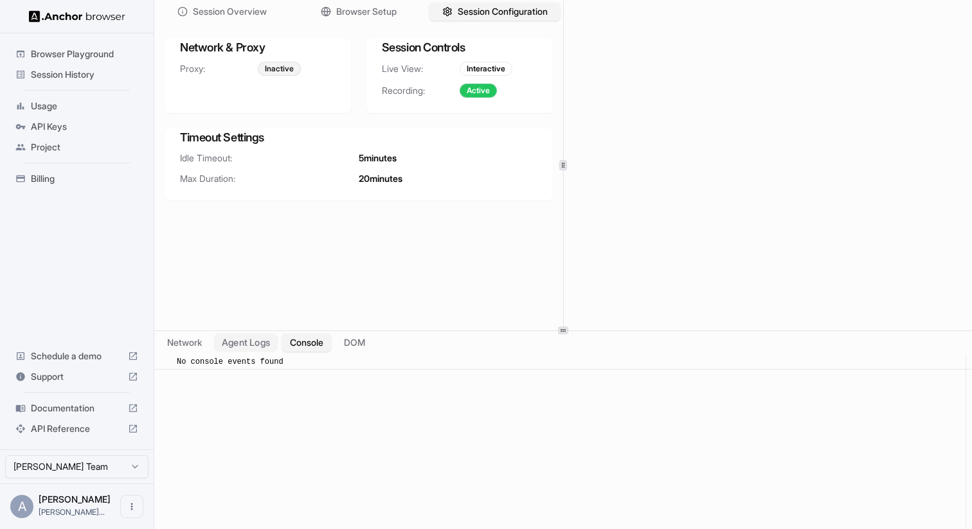
click at [259, 342] on button "Agent Logs" at bounding box center [246, 342] width 64 height 19
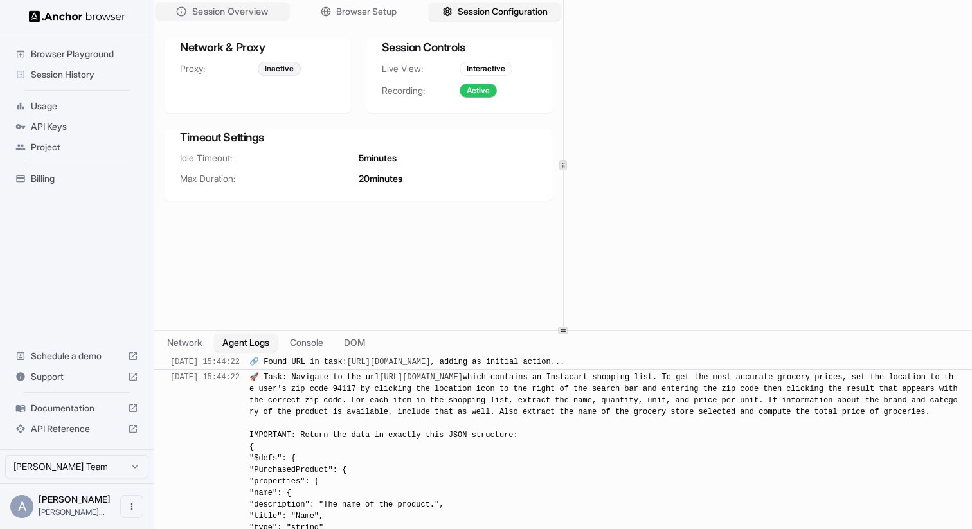
click at [238, 17] on span "Session Overview" at bounding box center [230, 11] width 76 height 13
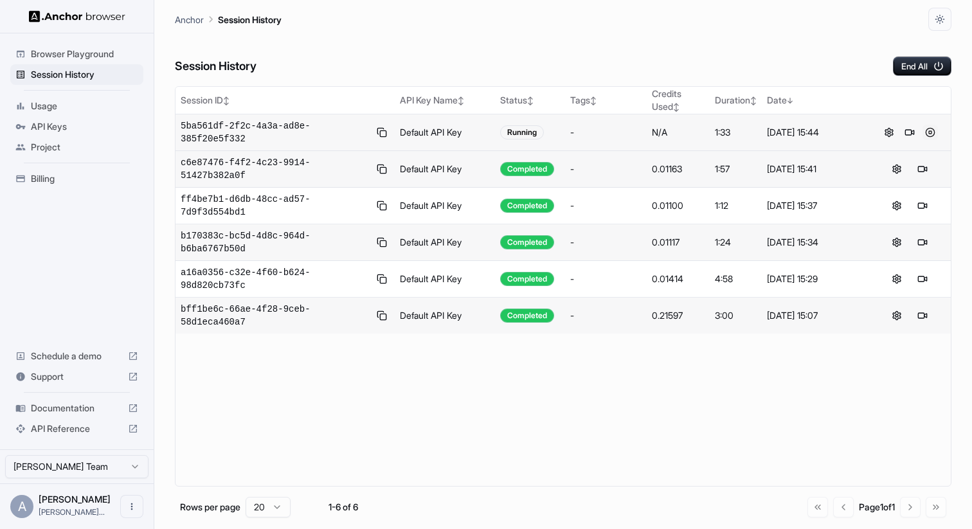
click at [930, 133] on button at bounding box center [929, 132] width 15 height 15
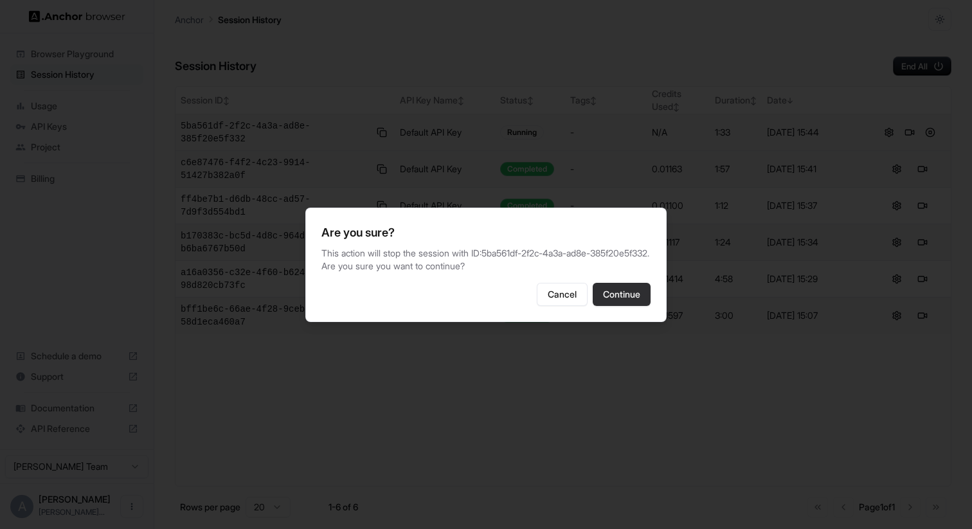
click at [638, 296] on button "Continue" at bounding box center [621, 294] width 58 height 23
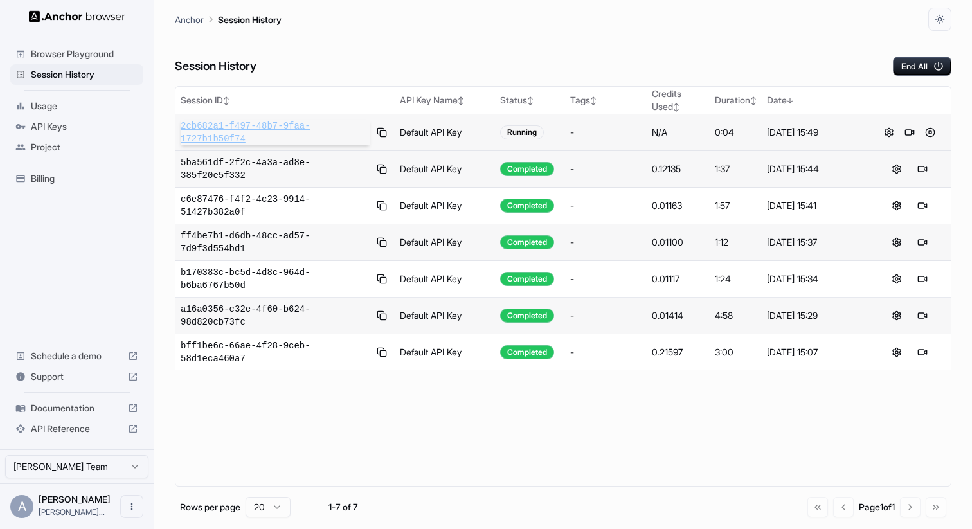
click at [328, 130] on span "2cb682a1-f497-48b7-9faa-1727b1b50f74" at bounding box center [275, 133] width 189 height 26
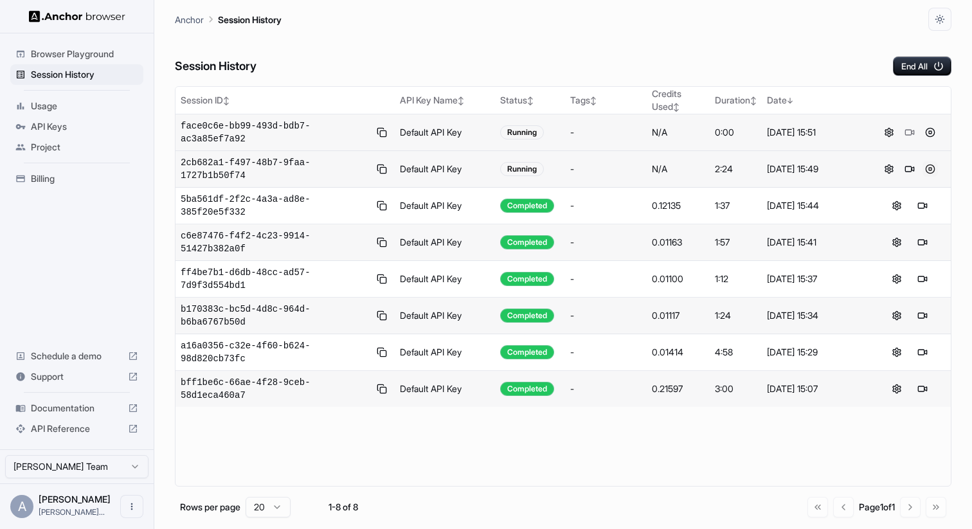
click at [932, 168] on button at bounding box center [929, 168] width 15 height 15
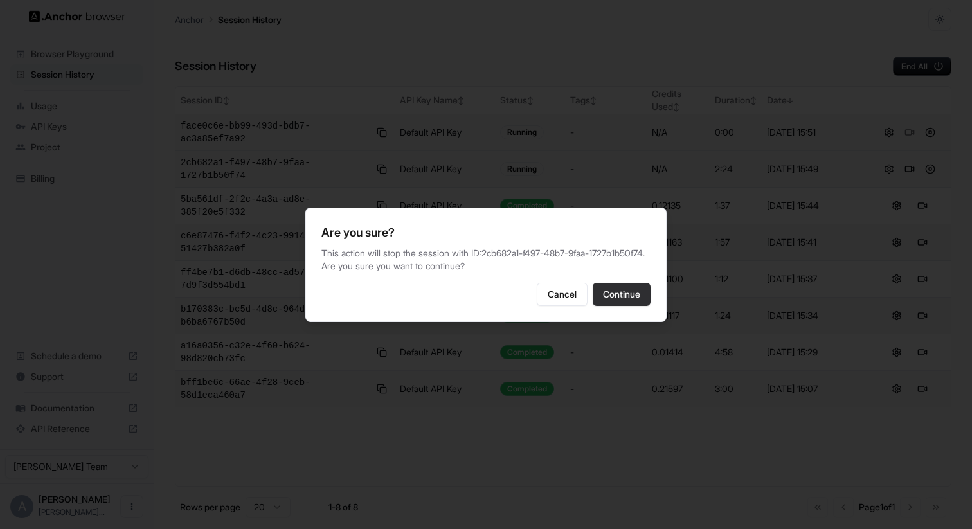
click at [636, 301] on button "Continue" at bounding box center [621, 294] width 58 height 23
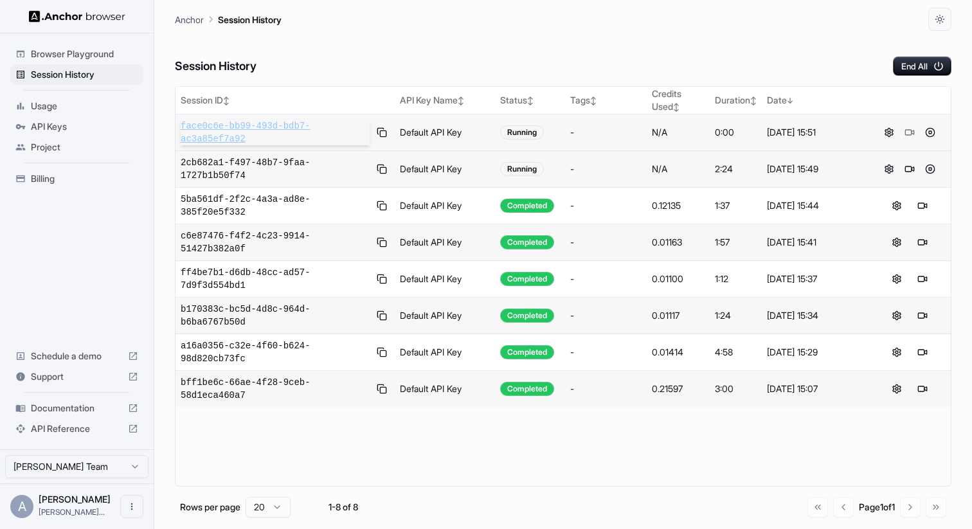
click at [305, 127] on span "face0c6e-bb99-493d-bdb7-ac3a85ef7a92" at bounding box center [275, 133] width 189 height 26
click at [934, 130] on button at bounding box center [929, 132] width 15 height 15
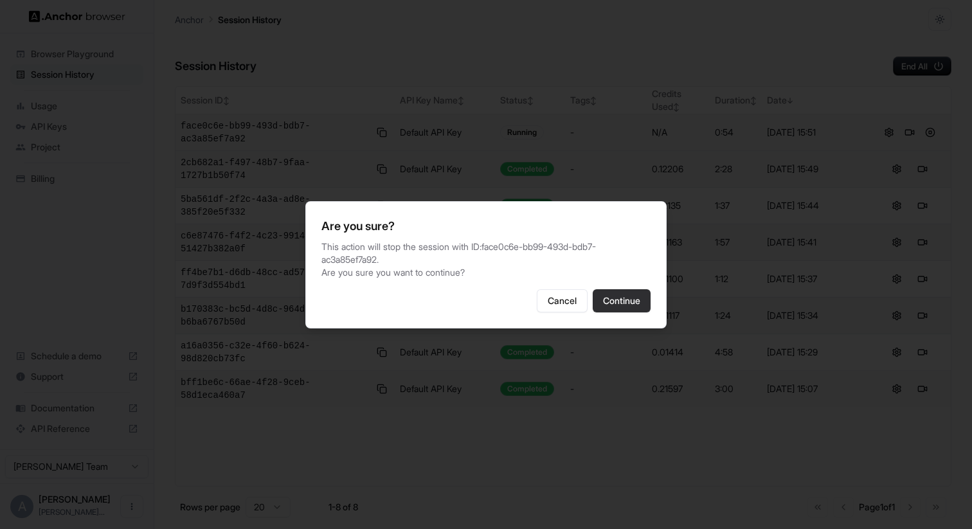
click at [625, 298] on button "Continue" at bounding box center [621, 300] width 58 height 23
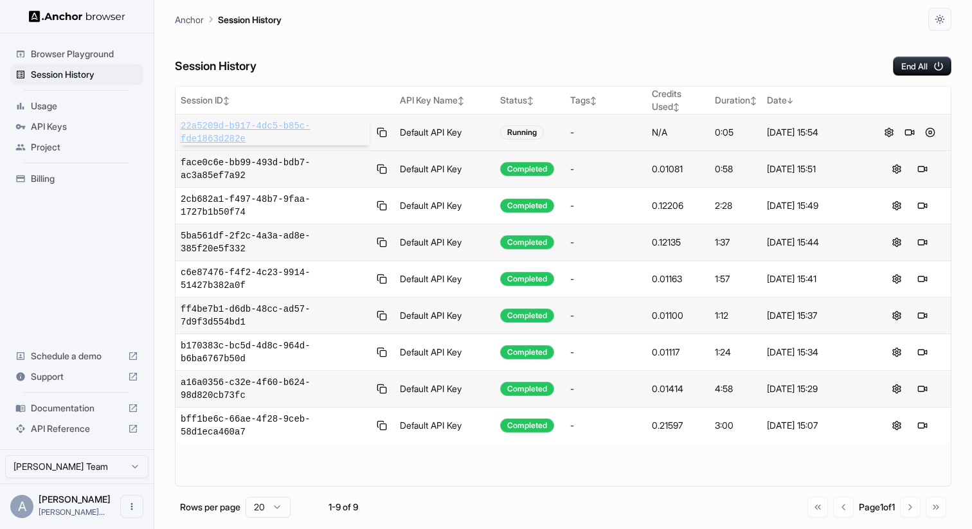
click at [286, 139] on span "22a5209d-b917-4dc5-b85c-fde1863d282e" at bounding box center [275, 133] width 189 height 26
click at [931, 132] on button at bounding box center [929, 132] width 15 height 15
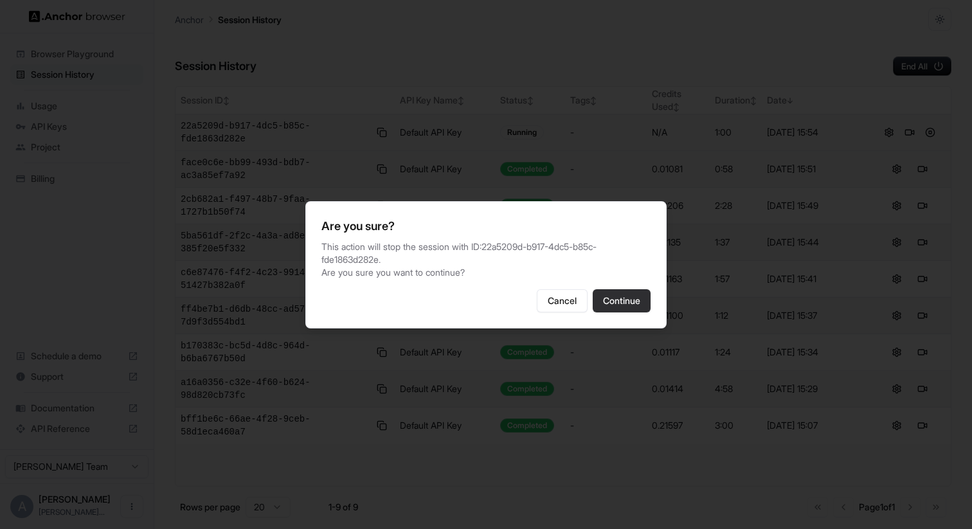
click at [631, 307] on button "Continue" at bounding box center [621, 300] width 58 height 23
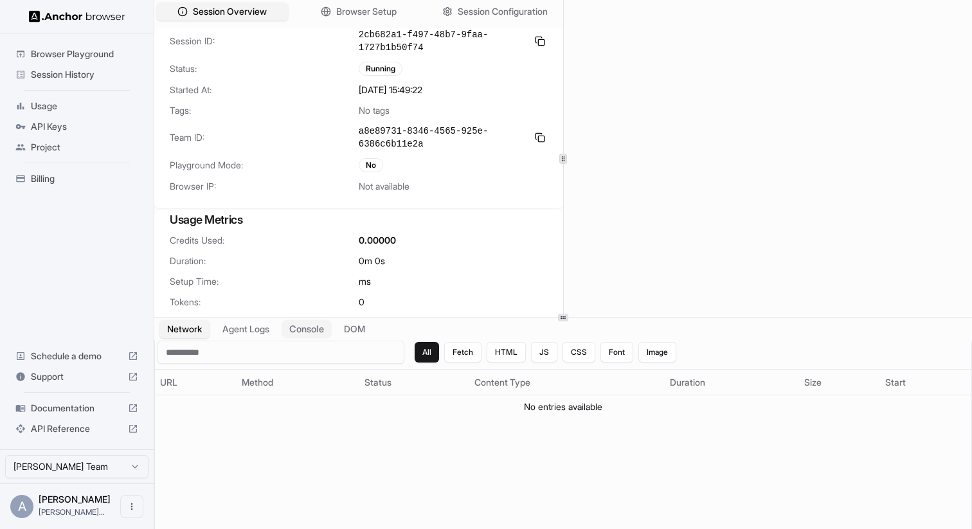
click at [306, 328] on button "Console" at bounding box center [306, 329] width 50 height 19
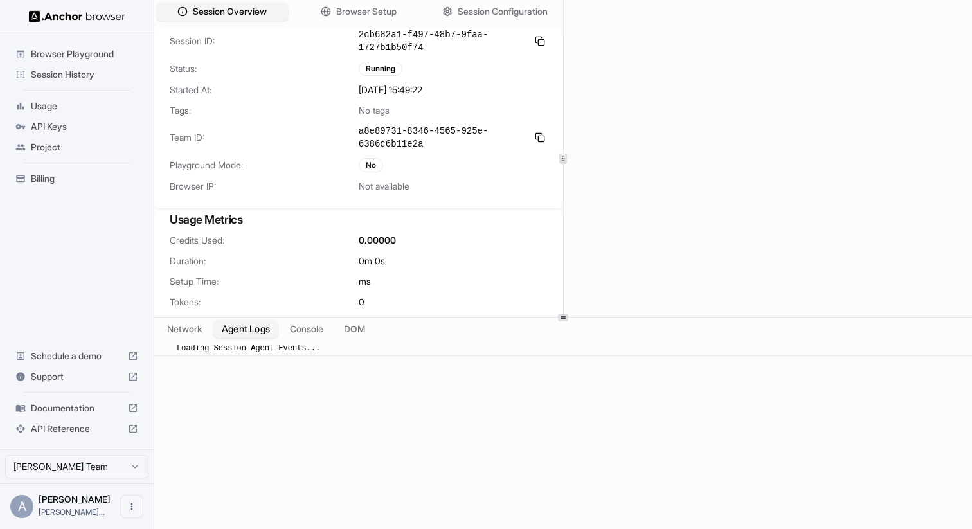
click at [262, 327] on button "Agent Logs" at bounding box center [246, 329] width 64 height 19
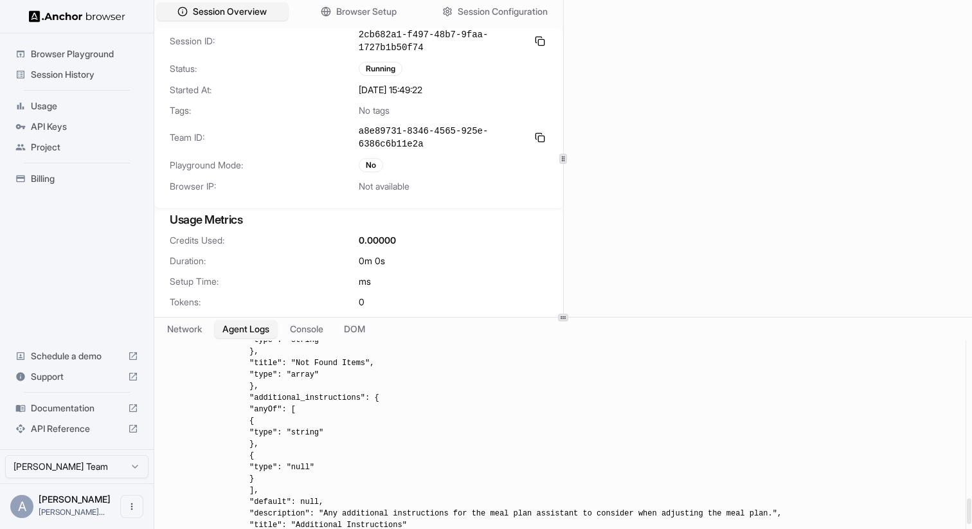
scroll to position [1524, 0]
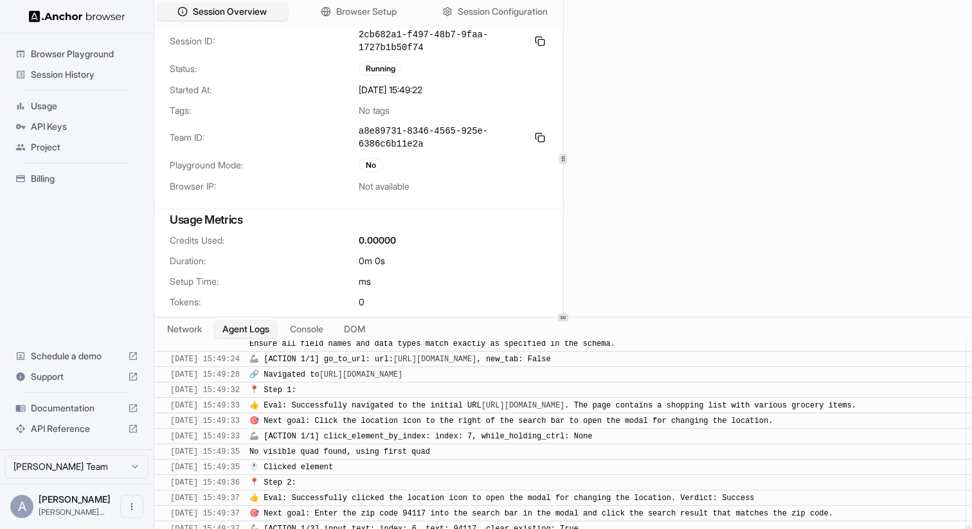
drag, startPoint x: 346, startPoint y: 416, endPoint x: 570, endPoint y: 427, distance: 223.9
click at [570, 427] on div "​ [DATE] 15:49:33 🎯 Next goal: Click the location icon to the right of the sear…" at bounding box center [562, 421] width 817 height 16
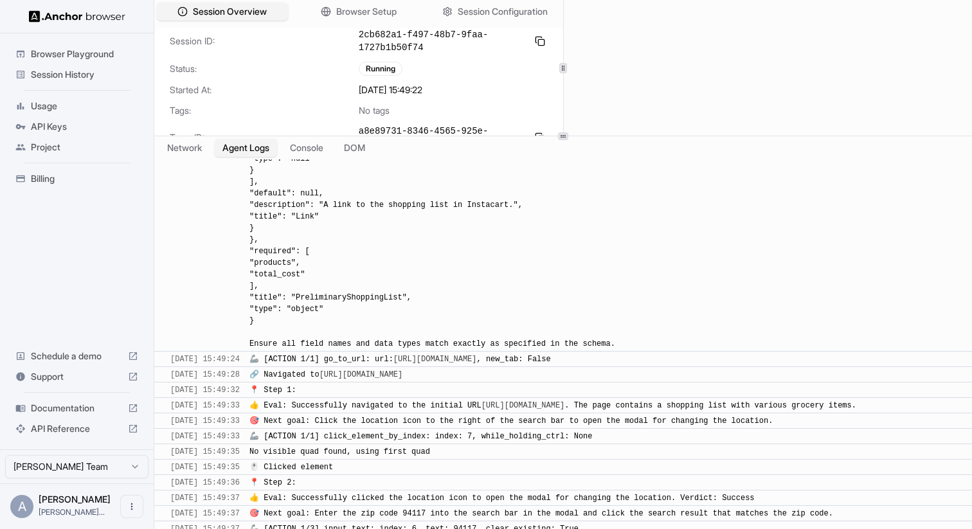
click at [618, 138] on div "Session Overview Browser Setup Session Configuration Session ID: 2cb682a1-f497-…" at bounding box center [562, 264] width 817 height 529
click at [612, 384] on div "📍 Step 1:" at bounding box center [603, 390] width 708 height 12
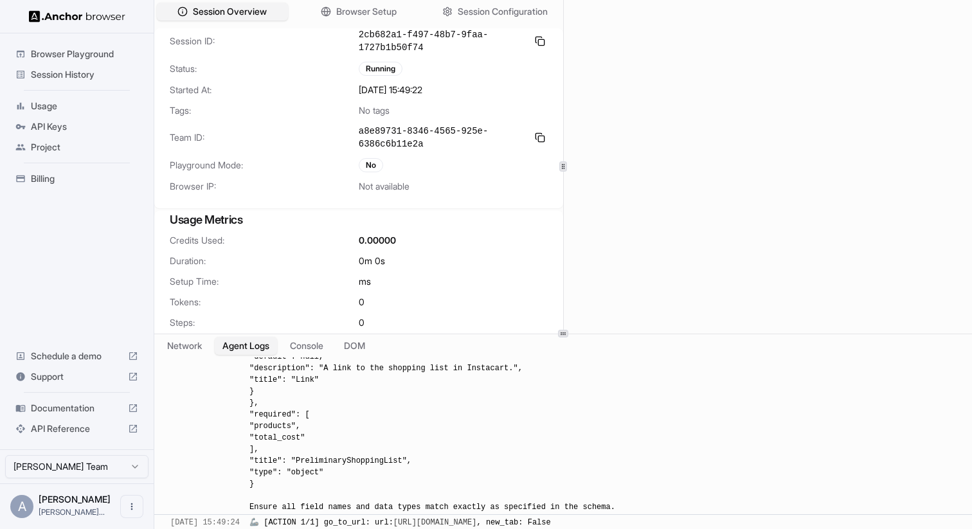
click at [558, 330] on div at bounding box center [563, 334] width 10 height 8
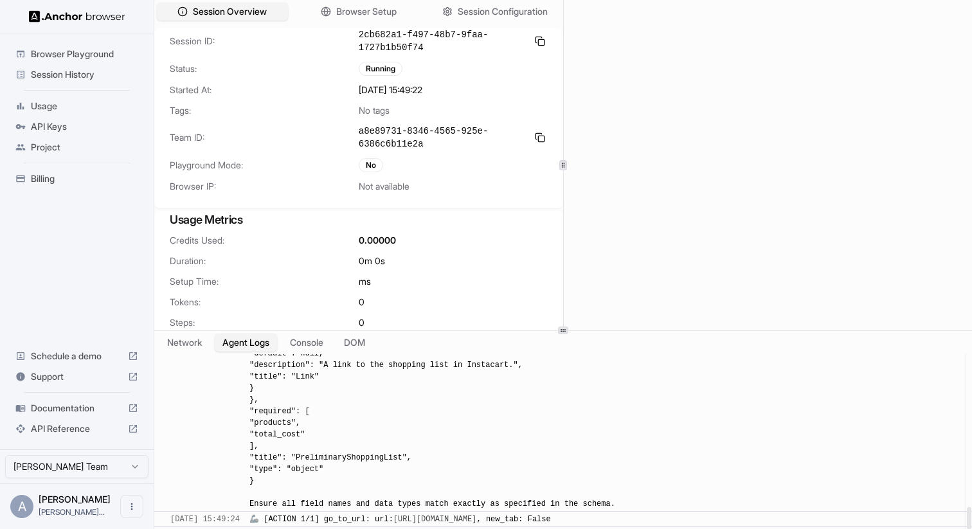
scroll to position [1536, 0]
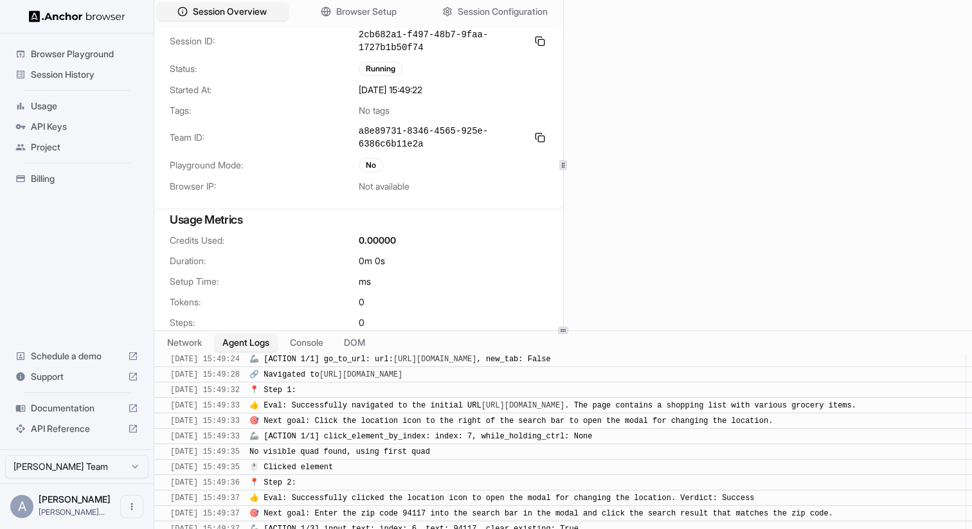
click at [556, 413] on div "​ [DATE] 15:49:33 🎯 Next goal: Click the location icon to the right of the sear…" at bounding box center [562, 421] width 817 height 16
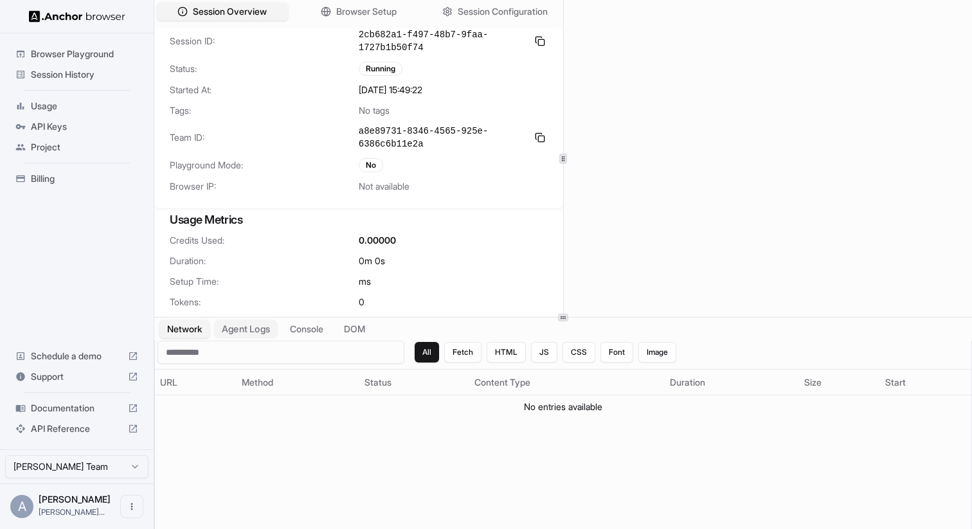
click at [259, 332] on button "Agent Logs" at bounding box center [246, 329] width 64 height 19
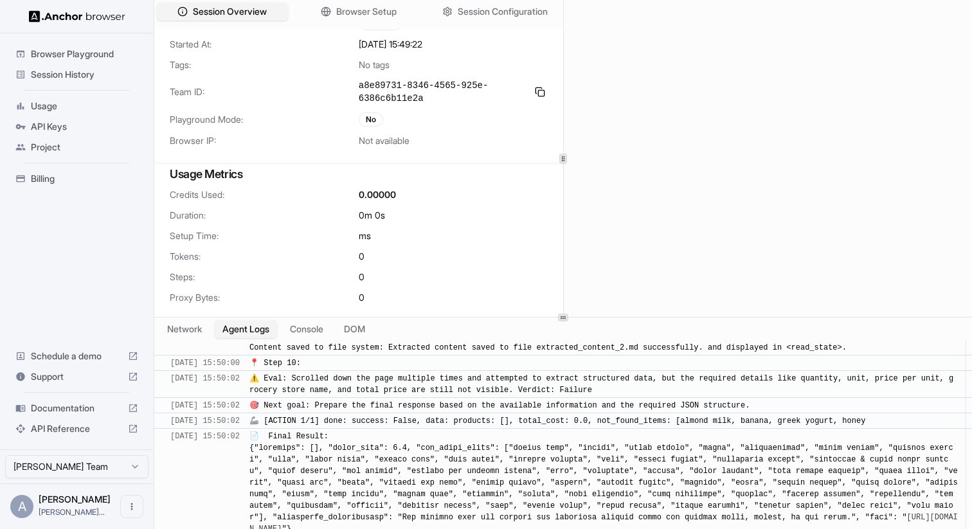
scroll to position [2507, 0]
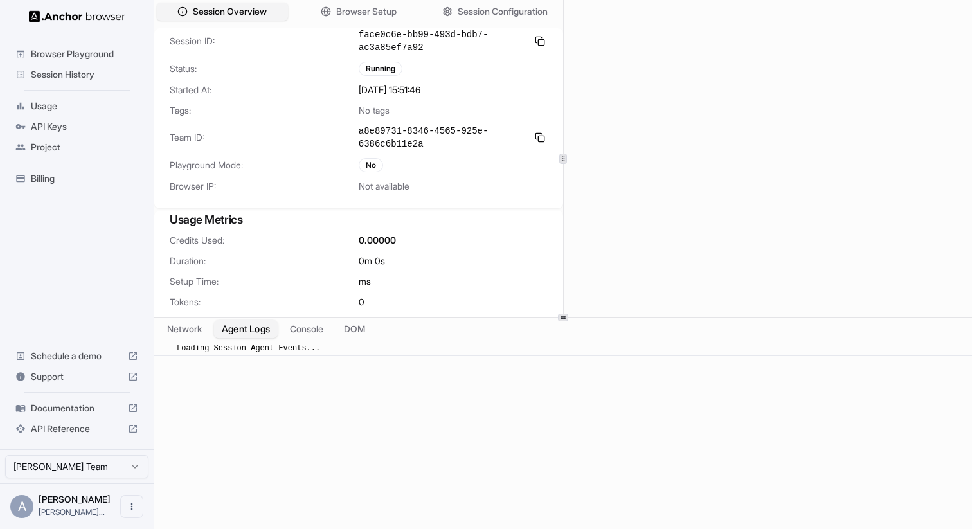
click at [262, 331] on button "Agent Logs" at bounding box center [246, 329] width 64 height 19
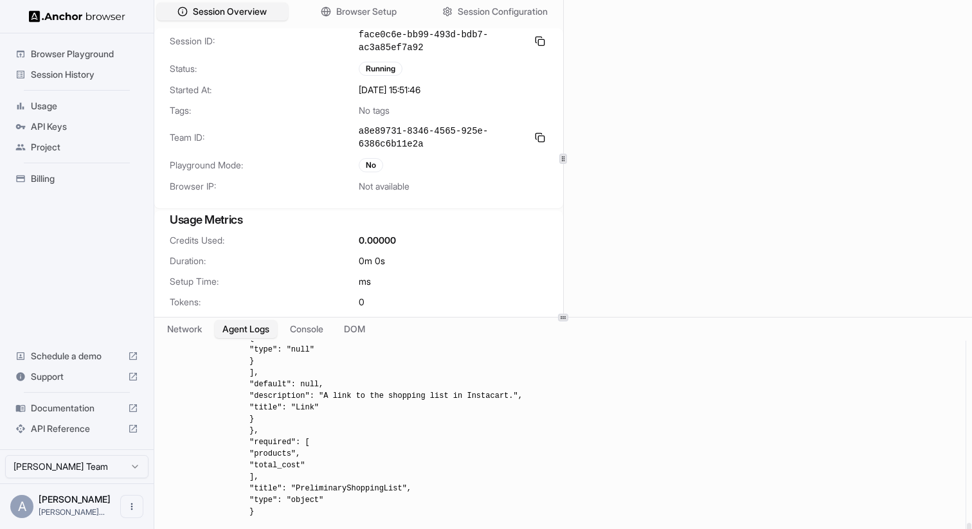
scroll to position [1342, 0]
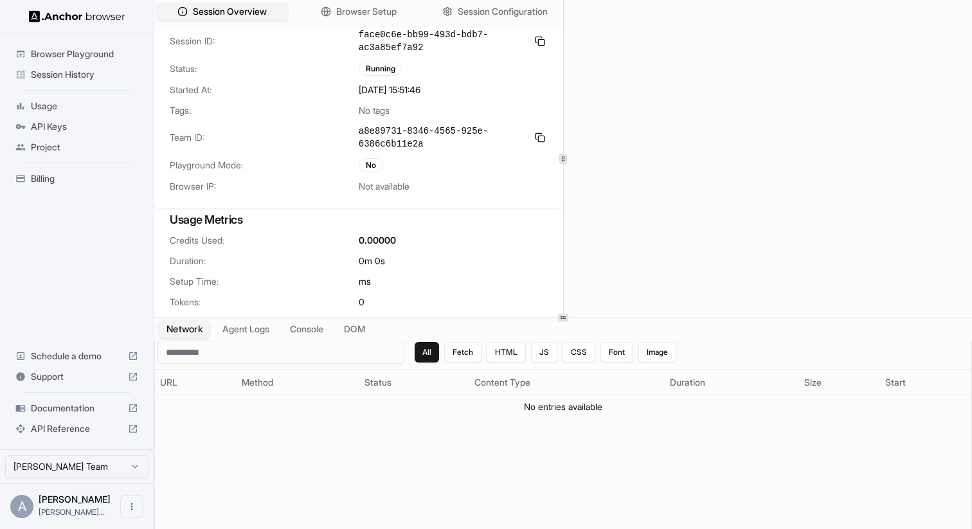
click at [193, 331] on button "Network" at bounding box center [184, 329] width 51 height 19
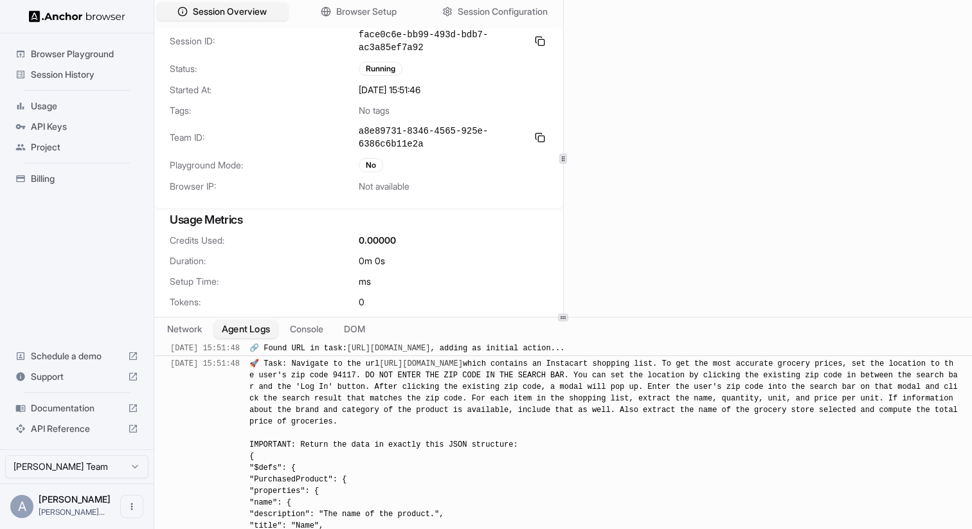
click at [252, 328] on button "Agent Logs" at bounding box center [246, 329] width 64 height 19
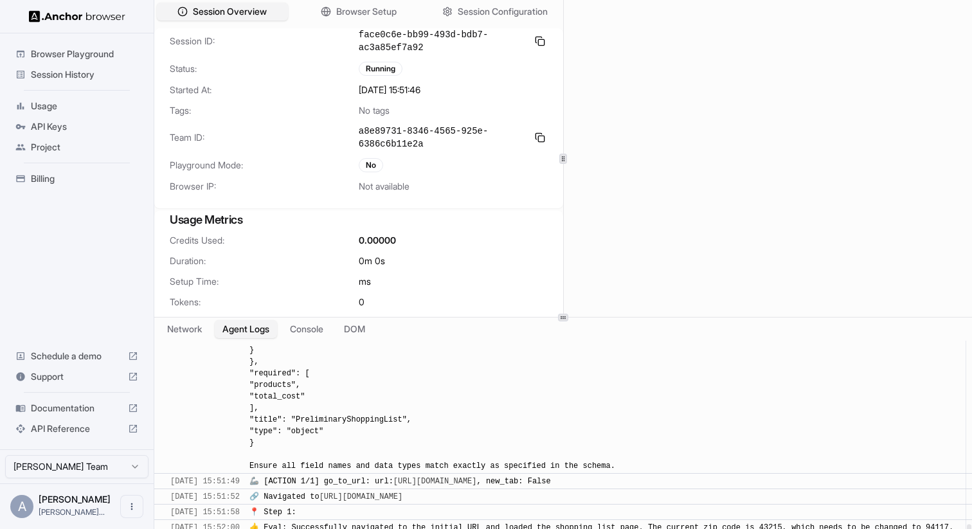
scroll to position [1416, 0]
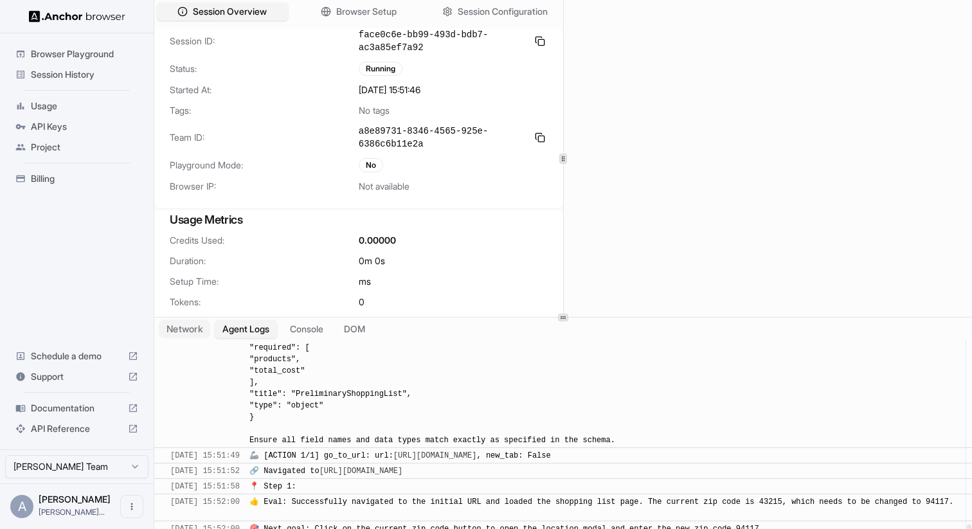
click at [202, 332] on button "Network" at bounding box center [184, 329] width 51 height 19
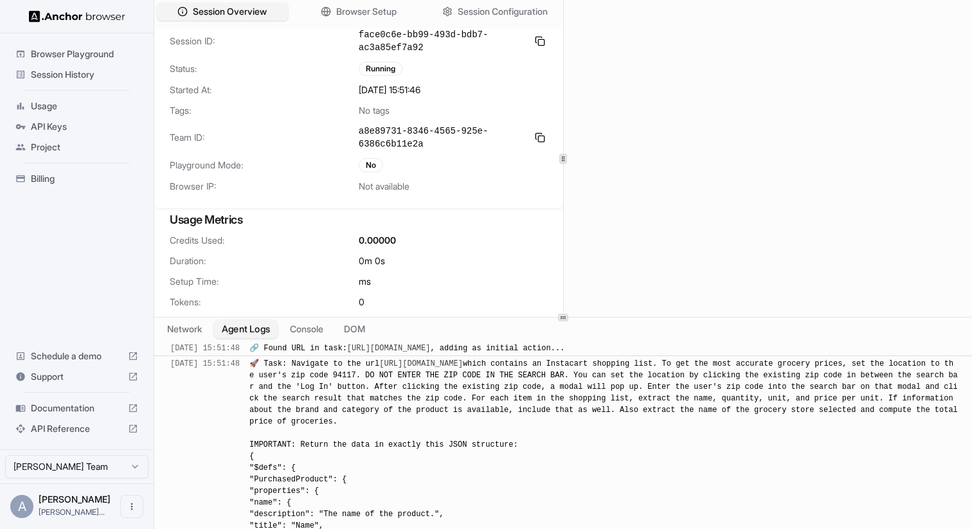
click at [243, 330] on button "Agent Logs" at bounding box center [246, 329] width 64 height 19
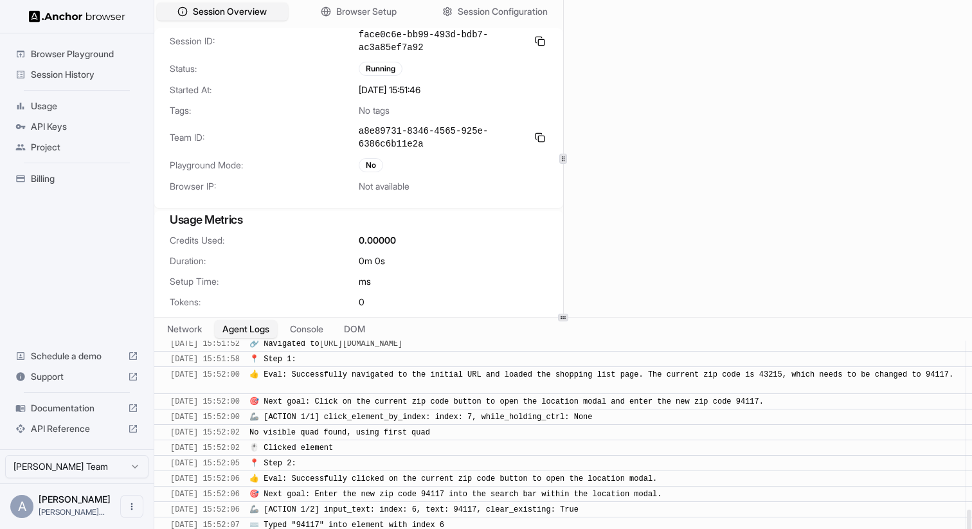
scroll to position [1524, 0]
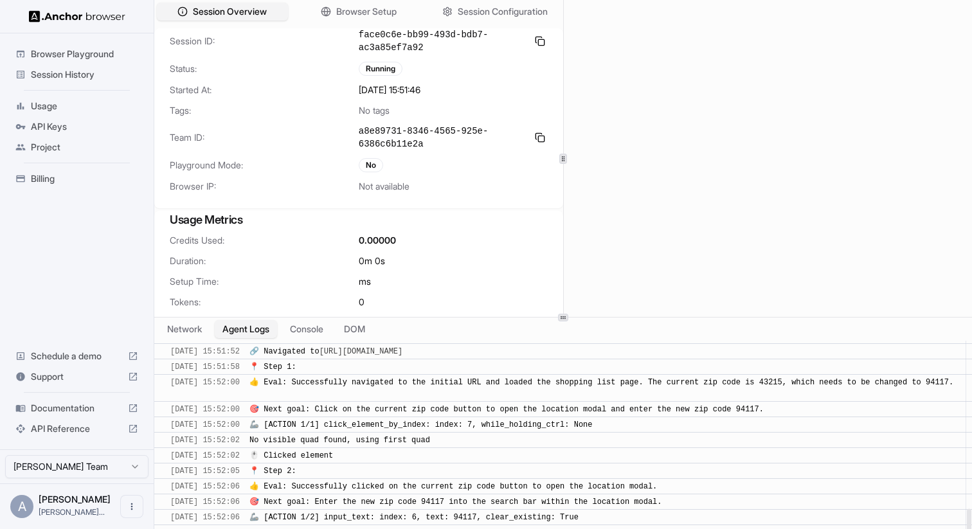
click at [329, 414] on div "​ 10/2/2025, 15:52:00 🎯 Next goal: Click on the current zip code button to open…" at bounding box center [562, 409] width 817 height 16
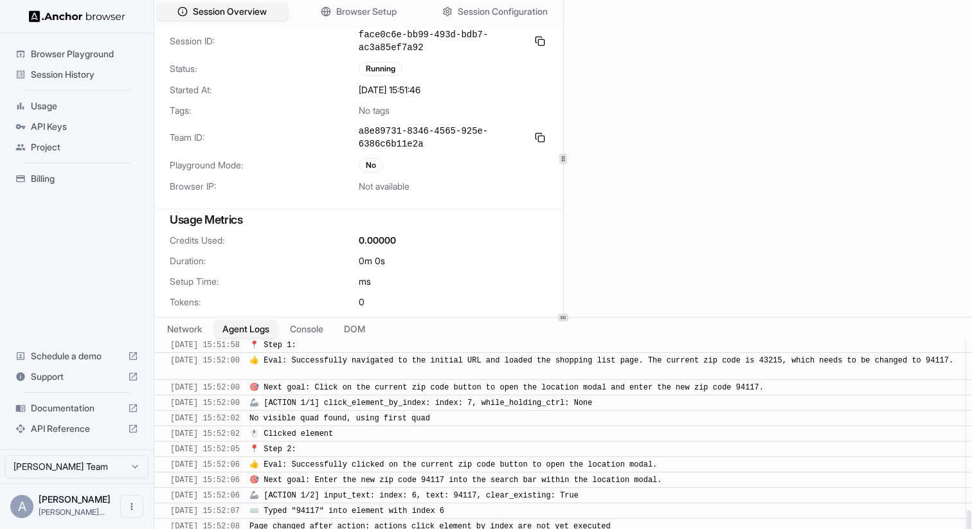
scroll to position [1546, 0]
click at [329, 407] on span "🦾 [ACTION 1/1] click_element_by_index: index: 7, while_holding_ctrl: None" at bounding box center [420, 402] width 342 height 9
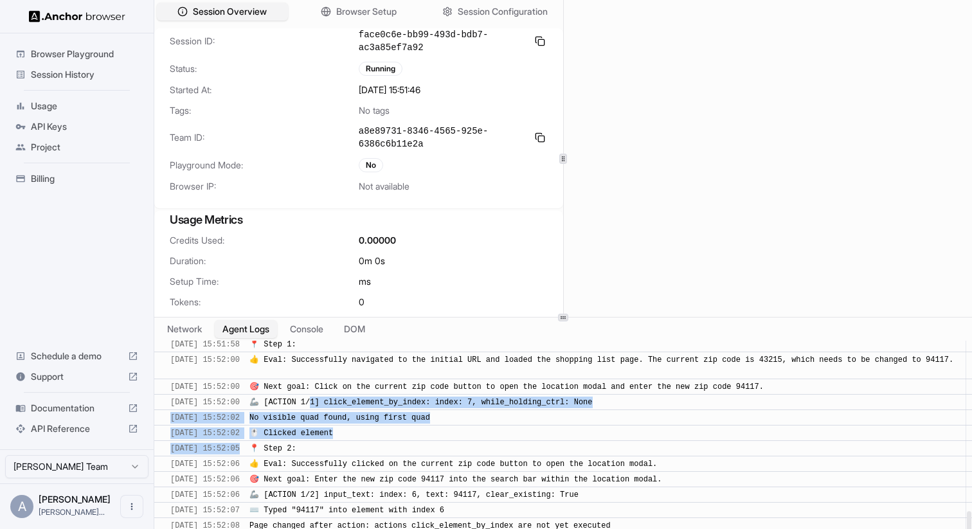
drag, startPoint x: 329, startPoint y: 414, endPoint x: 371, endPoint y: 452, distance: 57.3
click at [371, 452] on div "​ 10/2/2025, 15:52:05 📍 Step 2:" at bounding box center [562, 448] width 817 height 16
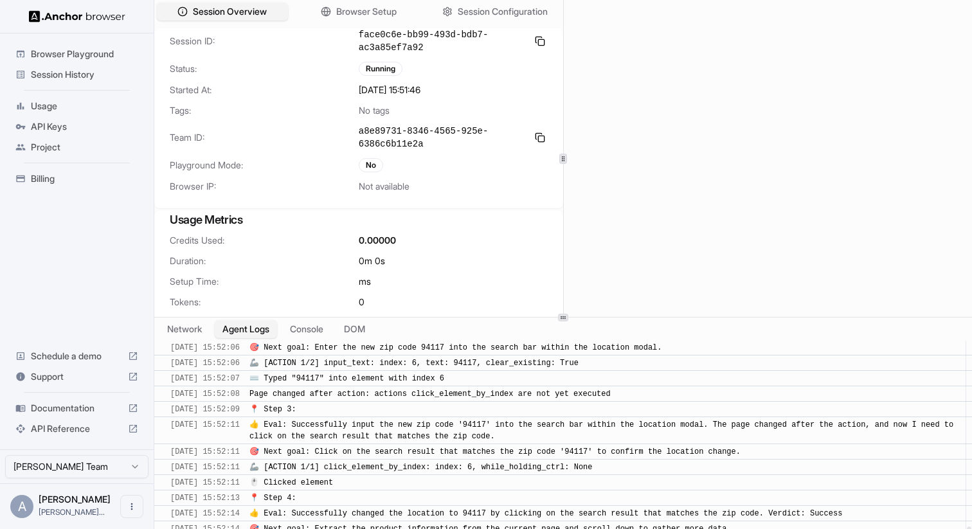
scroll to position [1701, 0]
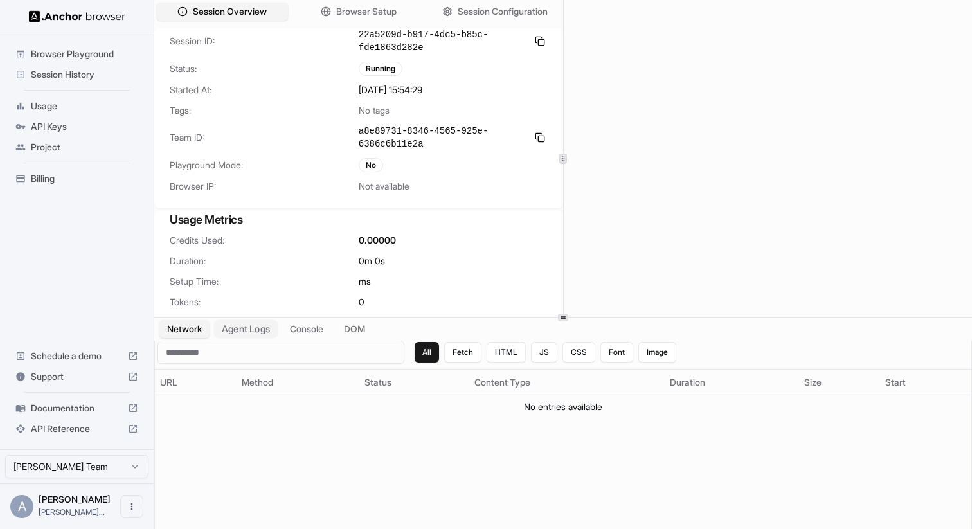
click at [267, 324] on button "Agent Logs" at bounding box center [246, 329] width 64 height 19
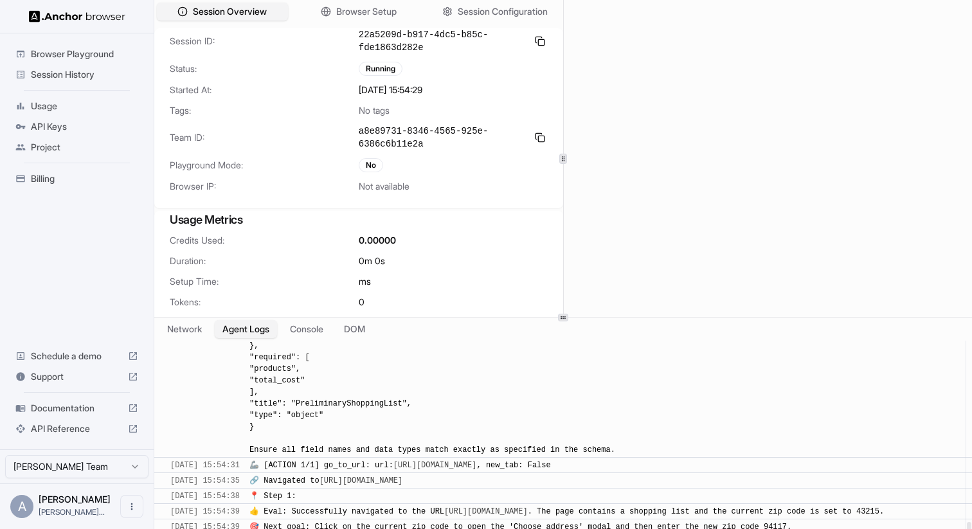
scroll to position [1473, 0]
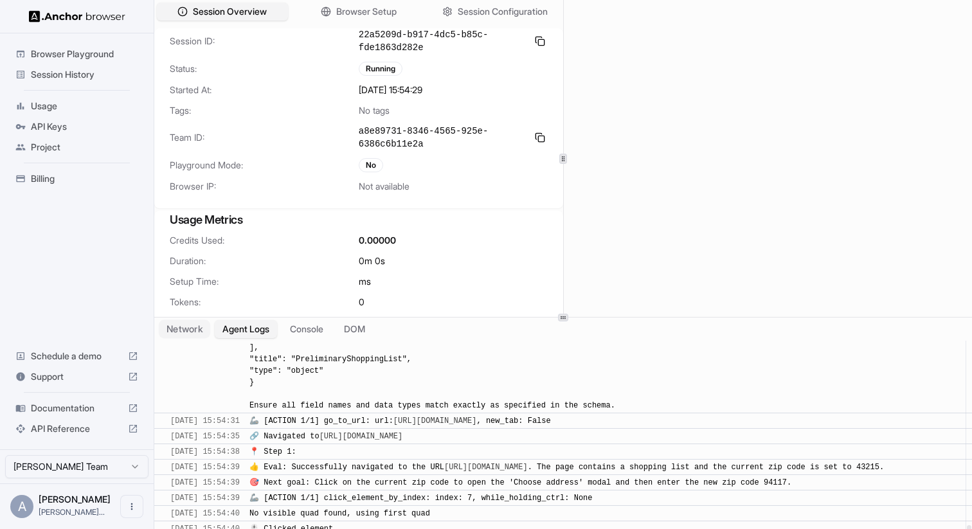
click at [201, 328] on button "Network" at bounding box center [184, 329] width 51 height 19
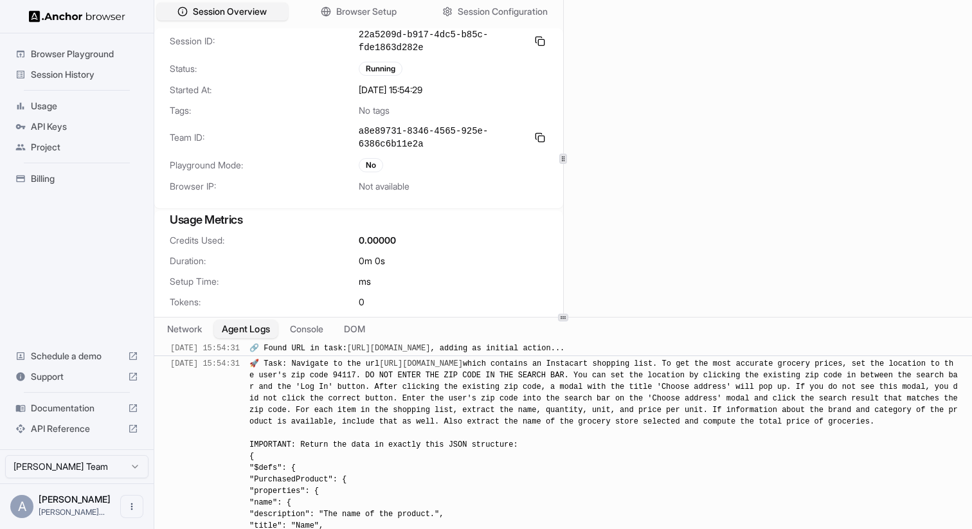
click at [244, 328] on button "Agent Logs" at bounding box center [246, 329] width 64 height 19
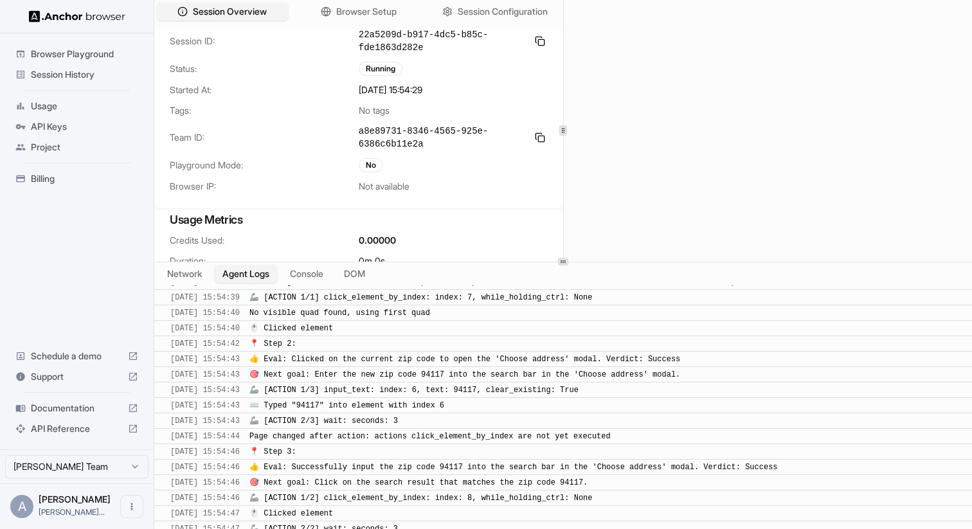
scroll to position [1605, 0]
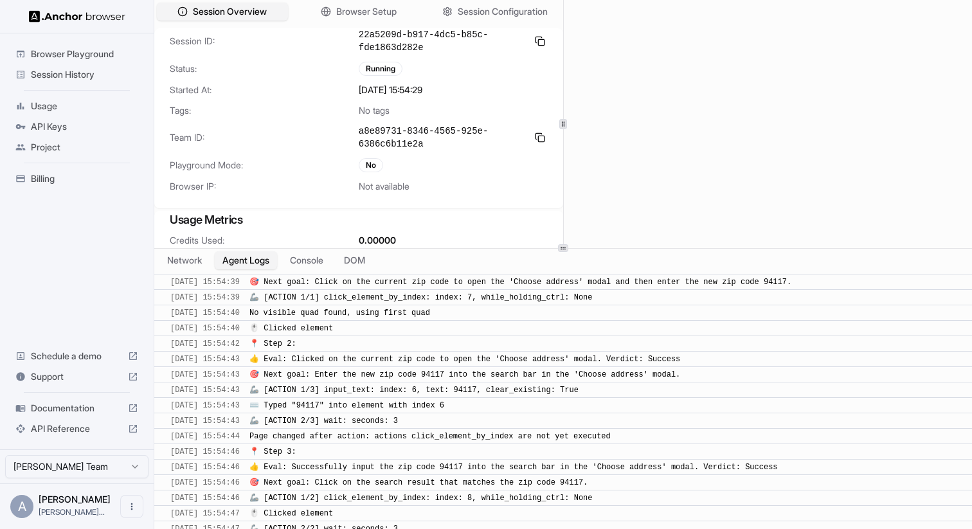
click at [583, 248] on div at bounding box center [562, 248] width 817 height 1
click at [197, 255] on button "Network" at bounding box center [184, 260] width 51 height 19
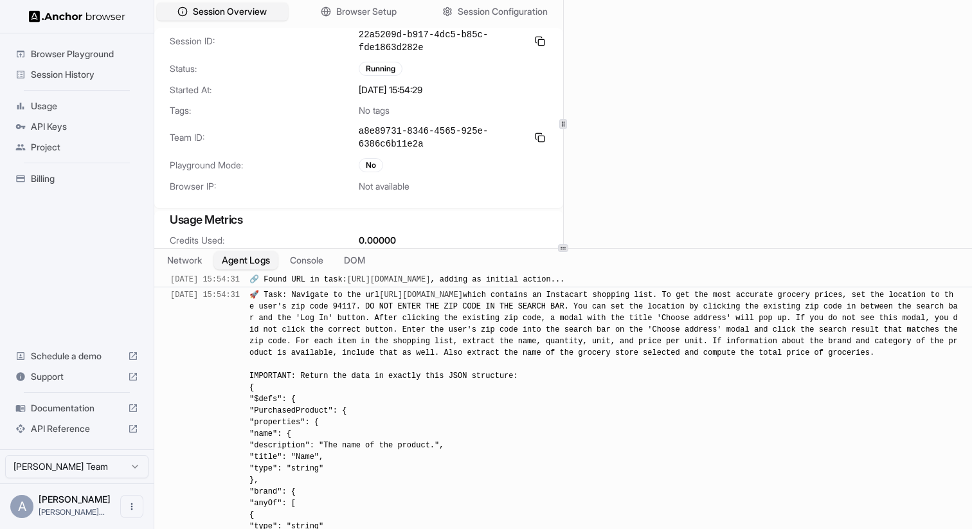
click at [223, 256] on button "Agent Logs" at bounding box center [246, 260] width 64 height 19
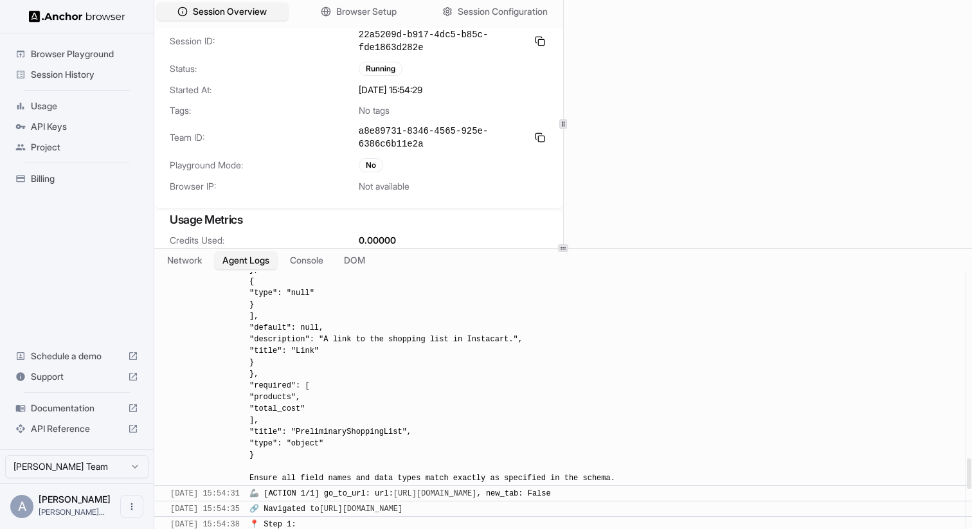
scroll to position [2210, 0]
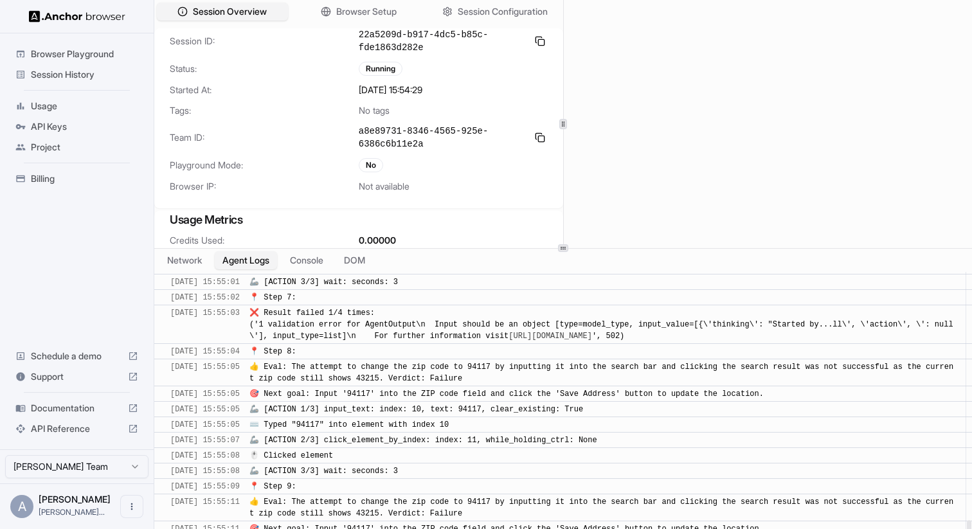
click at [441, 510] on span "👍 Eval: The attempt to change the zip code to 94117 by inputting it into the se…" at bounding box center [601, 507] width 704 height 21
click at [416, 384] on div "👍 Eval: The attempt to change the zip code to 94117 by inputting it into the se…" at bounding box center [603, 372] width 708 height 23
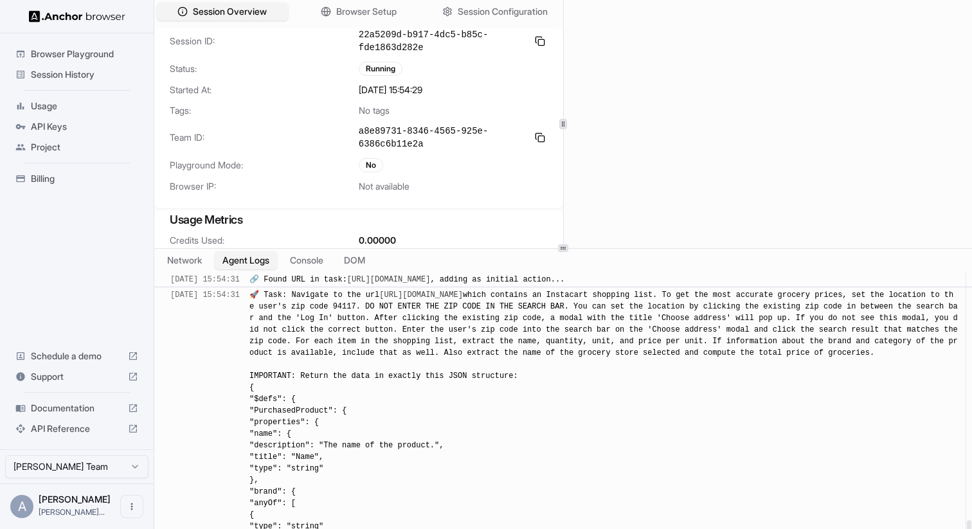
click at [416, 384] on div "​ 10/2/2025, 15:54:31 🔗 Found URL in task: https://customers.dev.instacart.tool…" at bounding box center [562, 412] width 817 height 280
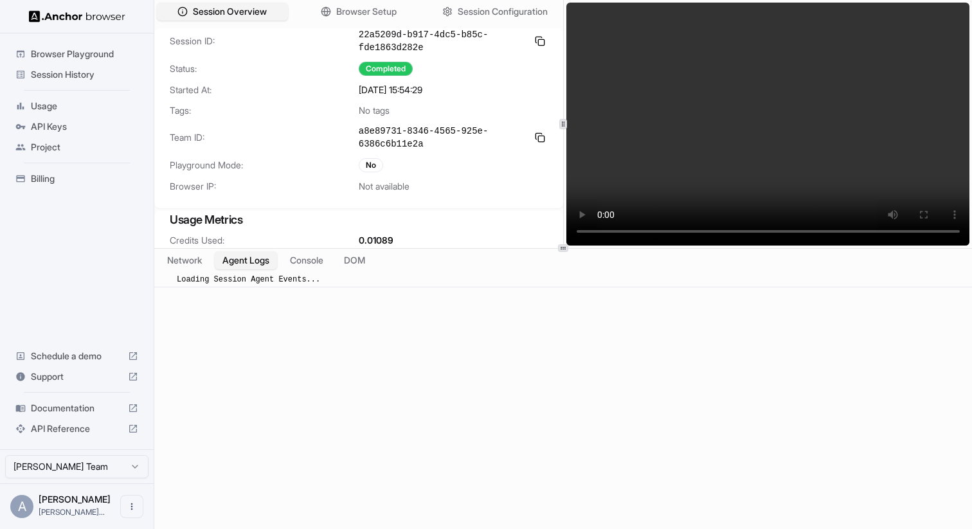
click at [357, 425] on div "​ Loading Session Agent Events..." at bounding box center [562, 412] width 817 height 280
click at [641, 156] on video at bounding box center [768, 124] width 404 height 243
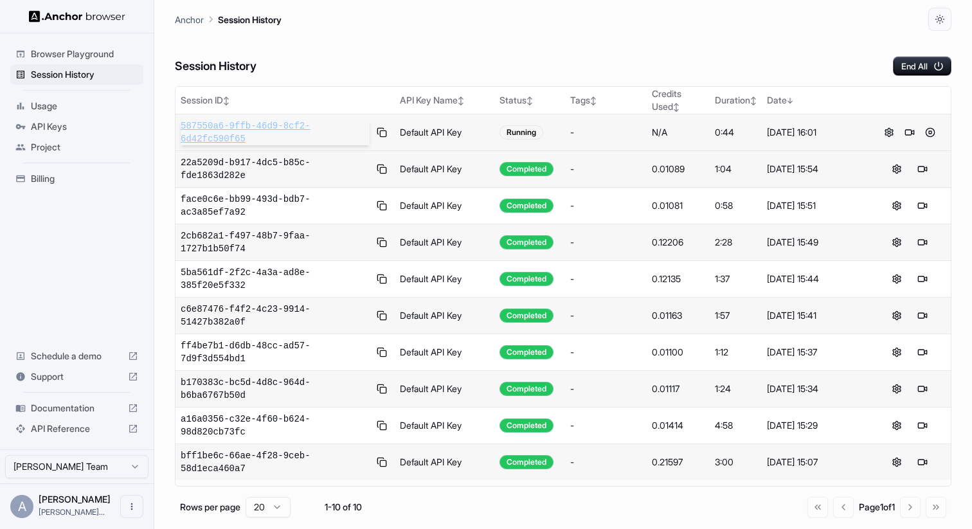
click at [337, 137] on span "587550a6-9ffb-46d9-8cf2-6d42fc590f65" at bounding box center [275, 133] width 189 height 26
click at [932, 133] on button at bounding box center [929, 132] width 15 height 15
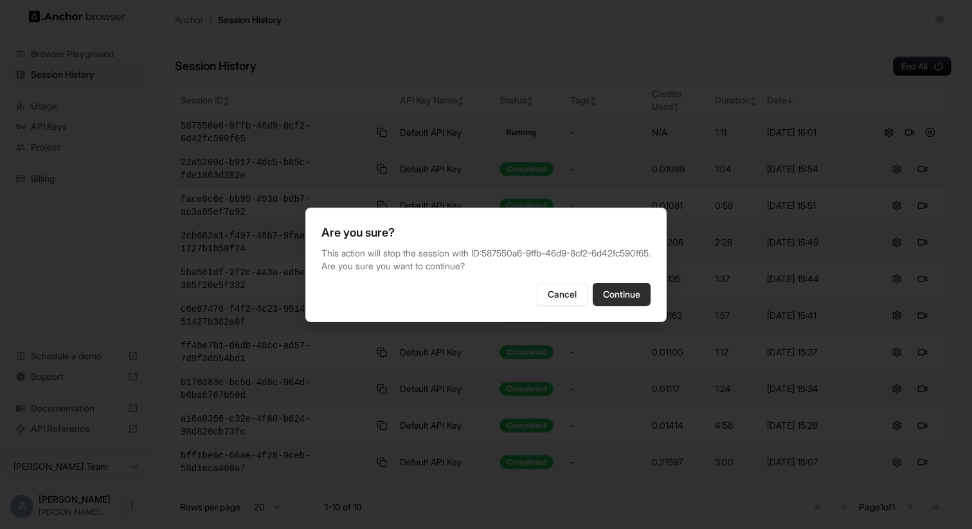
click at [619, 298] on button "Continue" at bounding box center [621, 294] width 58 height 23
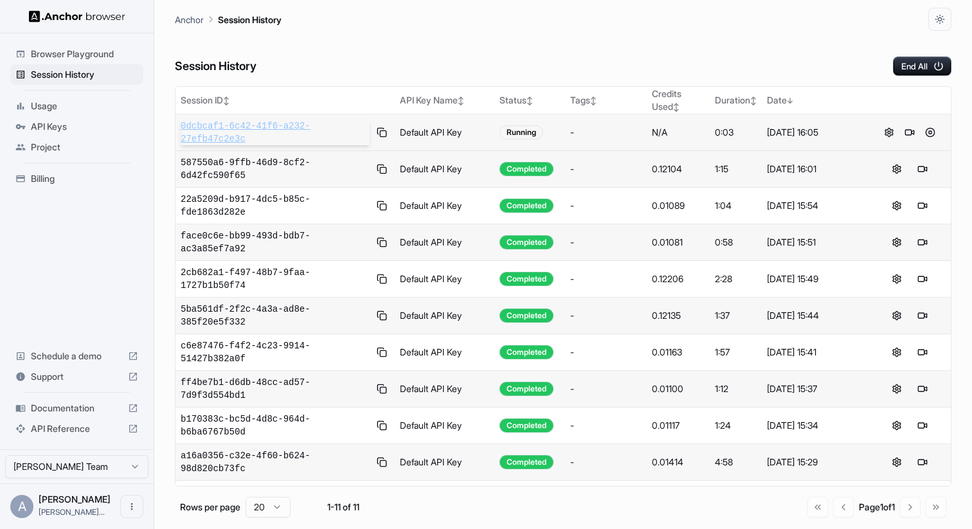
click at [319, 143] on span "0dcbcaf1-6c42-41f6-a232-27efb47c2e3c" at bounding box center [275, 133] width 189 height 26
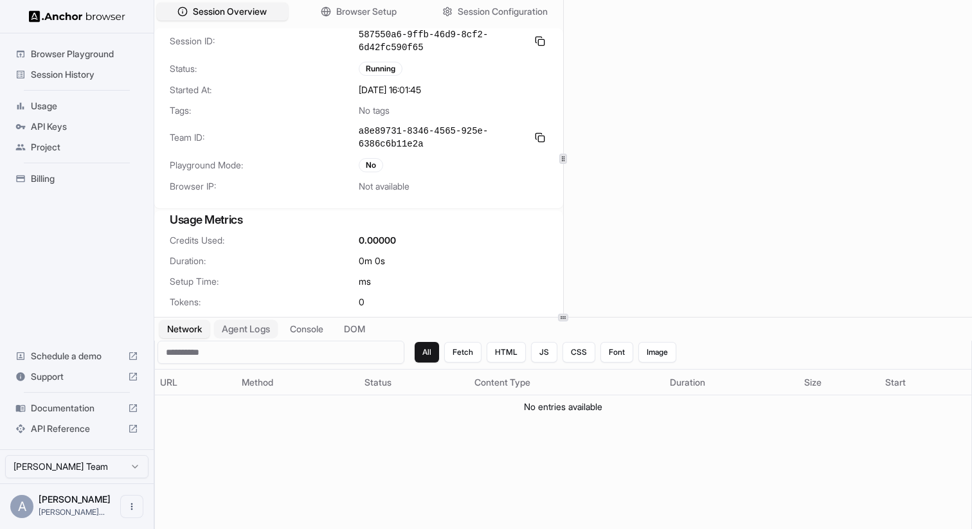
click at [258, 330] on button "Agent Logs" at bounding box center [246, 329] width 64 height 19
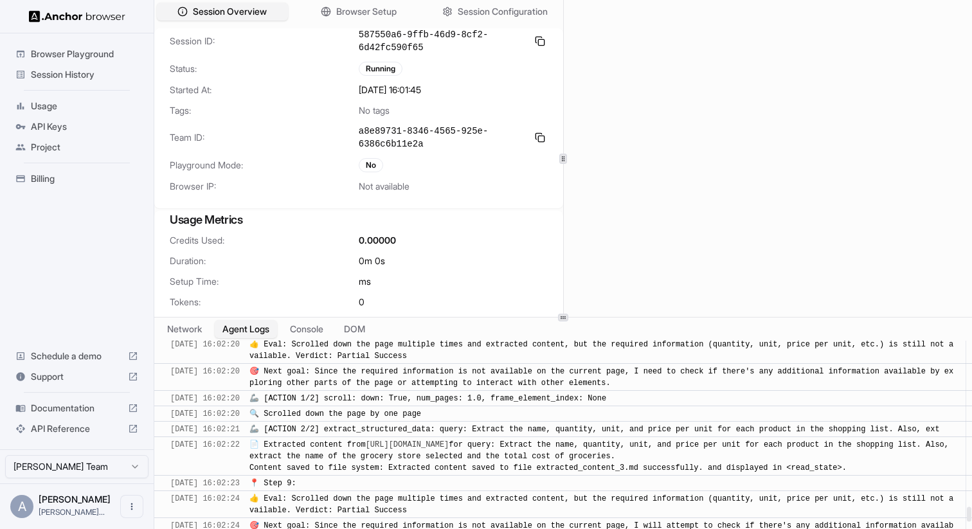
scroll to position [2869, 0]
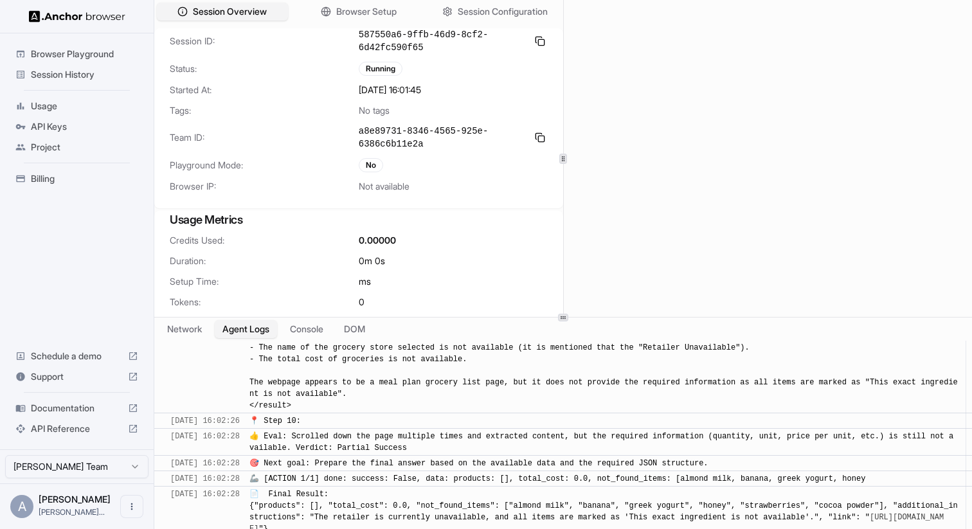
click at [443, 497] on div "📄 Final Result: {"products": [], "total_cost": 0.0, "not_found_items": ["almond…" at bounding box center [603, 511] width 708 height 46
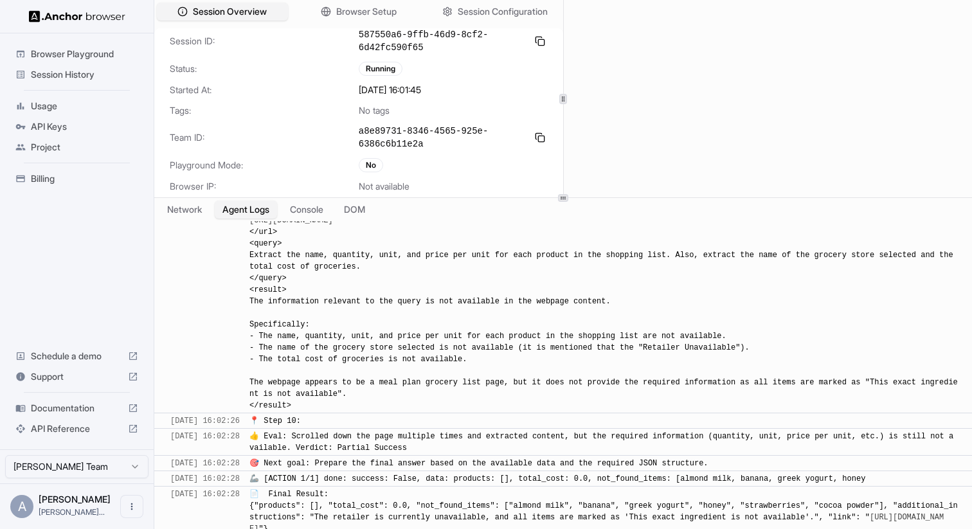
click at [593, 197] on div at bounding box center [562, 197] width 817 height 1
click at [566, 348] on span "📄 <url> [URL][DOMAIN_NAME] </url> <query> Extract the name, quantity, unit, and…" at bounding box center [603, 307] width 708 height 206
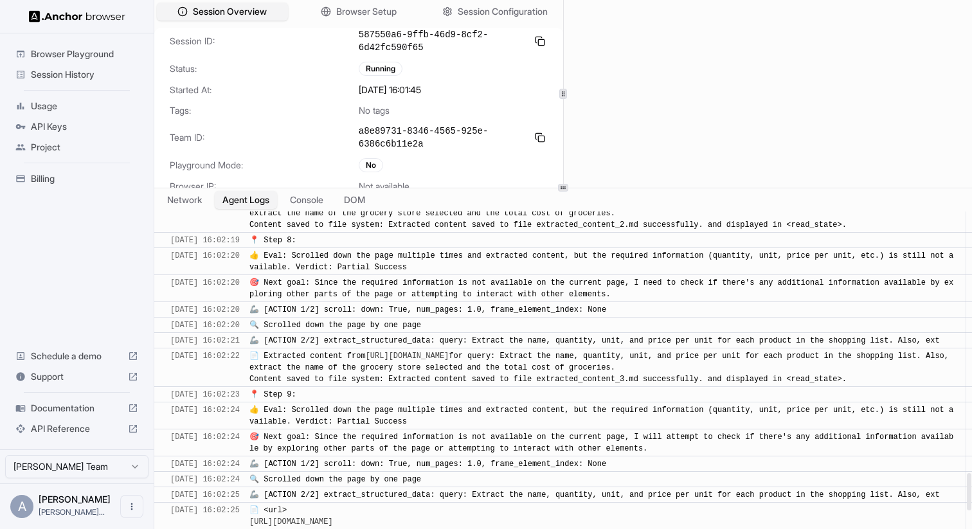
scroll to position [2352, 0]
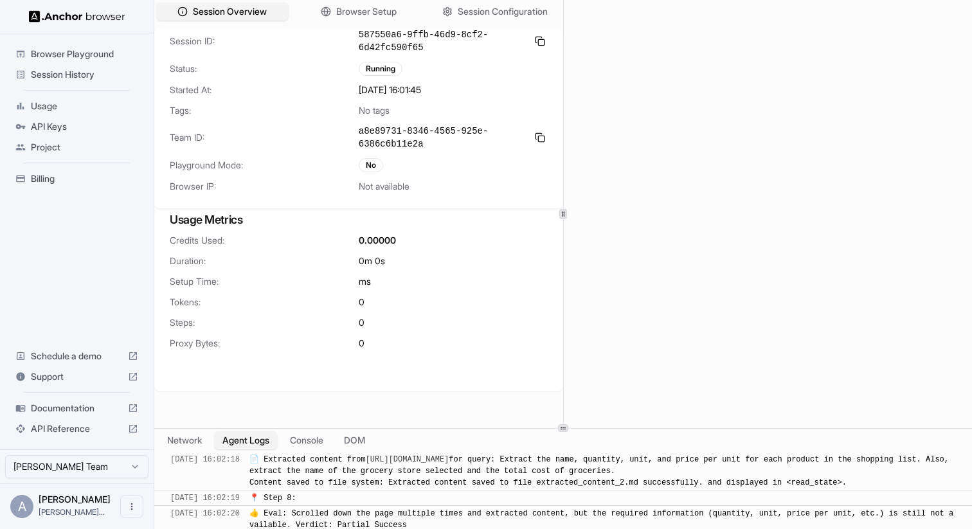
click at [548, 441] on div "Session Overview Browser Setup Session Configuration Session ID: 587550a6-9ffb-…" at bounding box center [562, 264] width 817 height 529
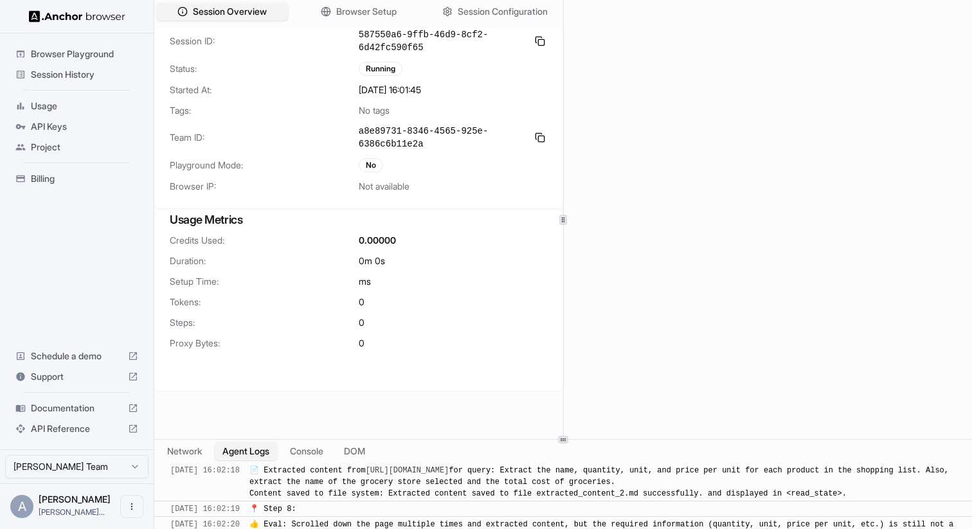
scroll to position [0, 0]
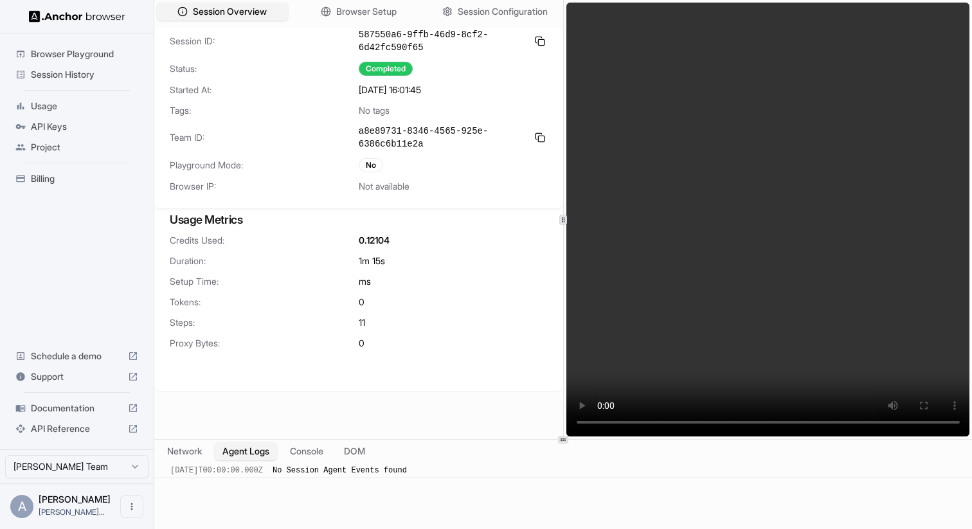
click at [679, 221] on video at bounding box center [768, 220] width 404 height 434
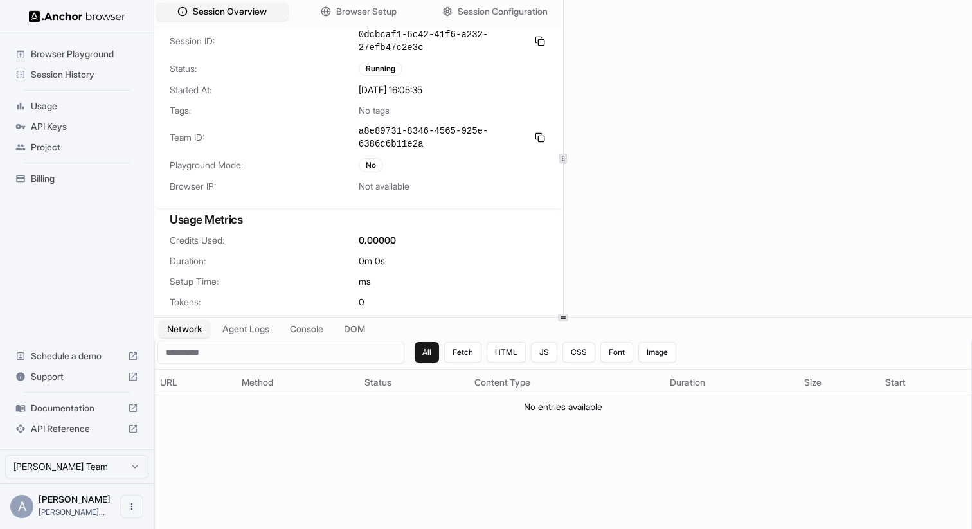
scroll to position [46, 0]
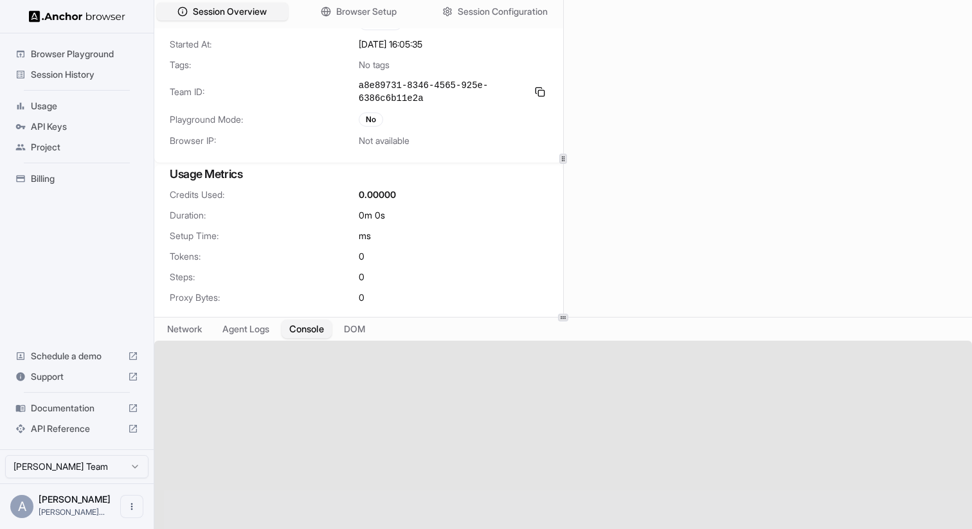
click at [317, 329] on button "Console" at bounding box center [306, 329] width 50 height 19
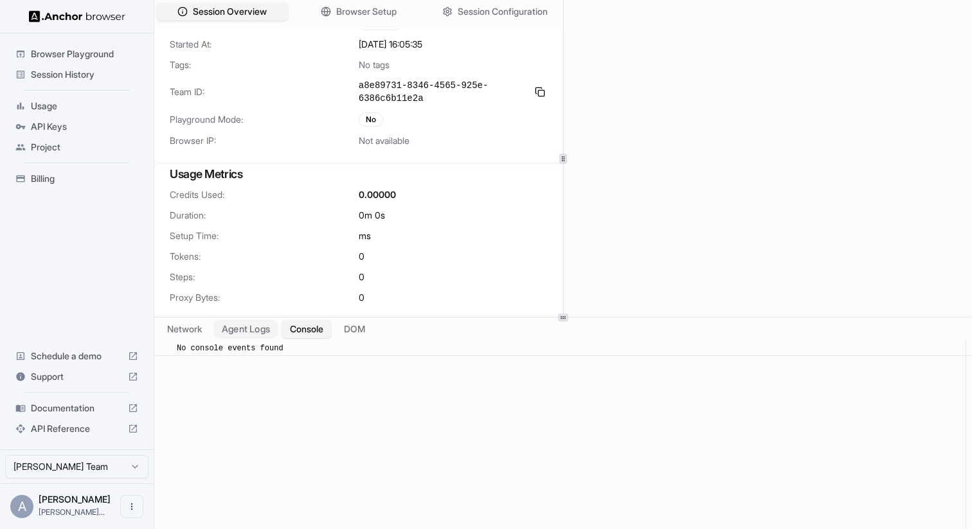
click at [269, 337] on button "Agent Logs" at bounding box center [246, 329] width 64 height 19
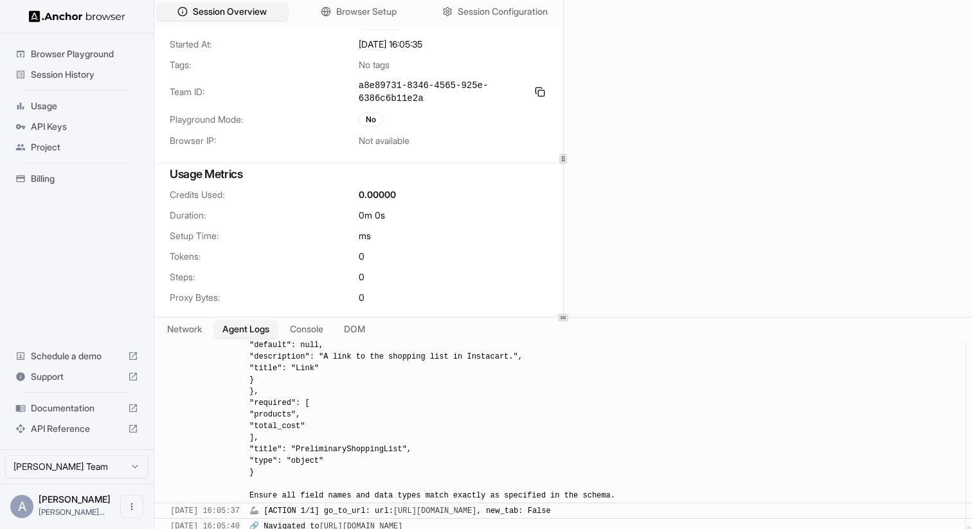
scroll to position [1620, 0]
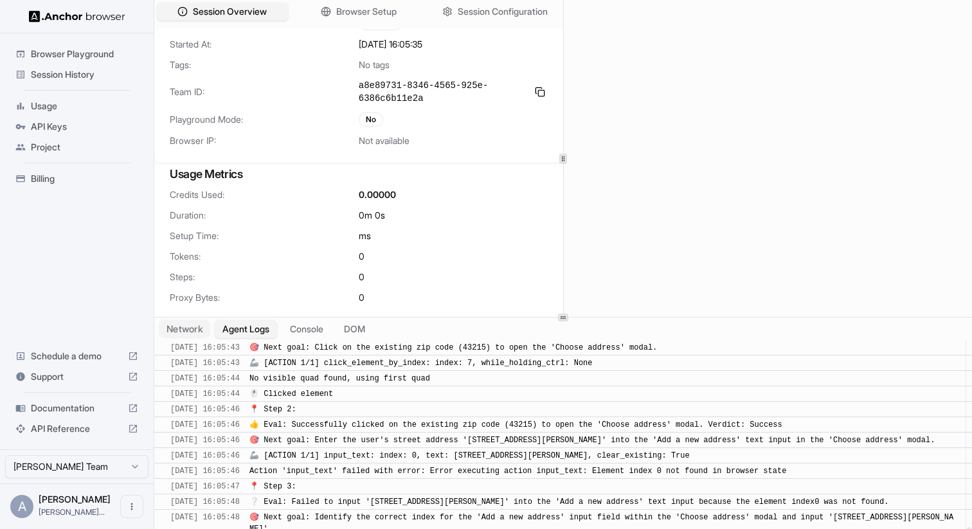
click at [192, 325] on button "Network" at bounding box center [184, 329] width 51 height 19
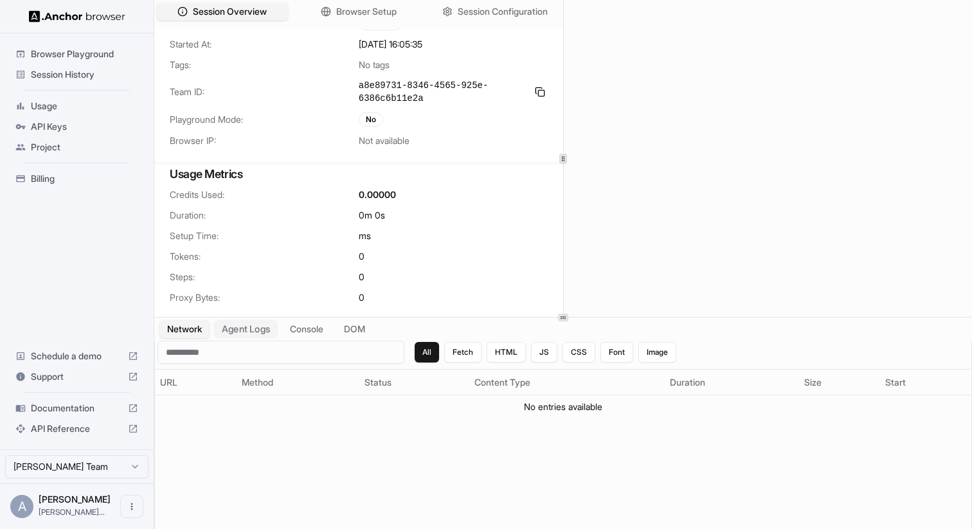
click at [244, 325] on button "Agent Logs" at bounding box center [246, 329] width 64 height 19
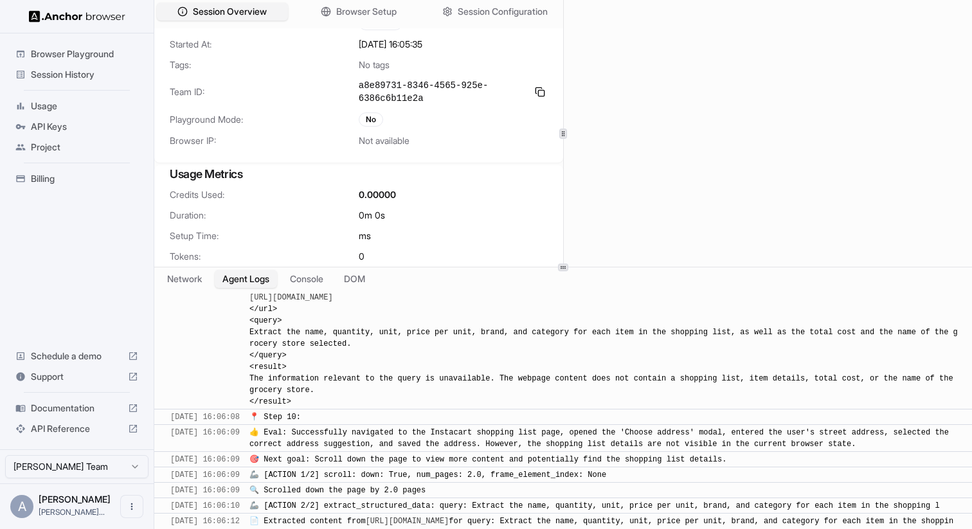
scroll to position [2646, 0]
click at [575, 272] on div "Session Overview Browser Setup Session Configuration Session ID: 0dcbcaf1-6c42-…" at bounding box center [562, 264] width 817 height 529
click at [199, 281] on button "Network" at bounding box center [184, 283] width 51 height 19
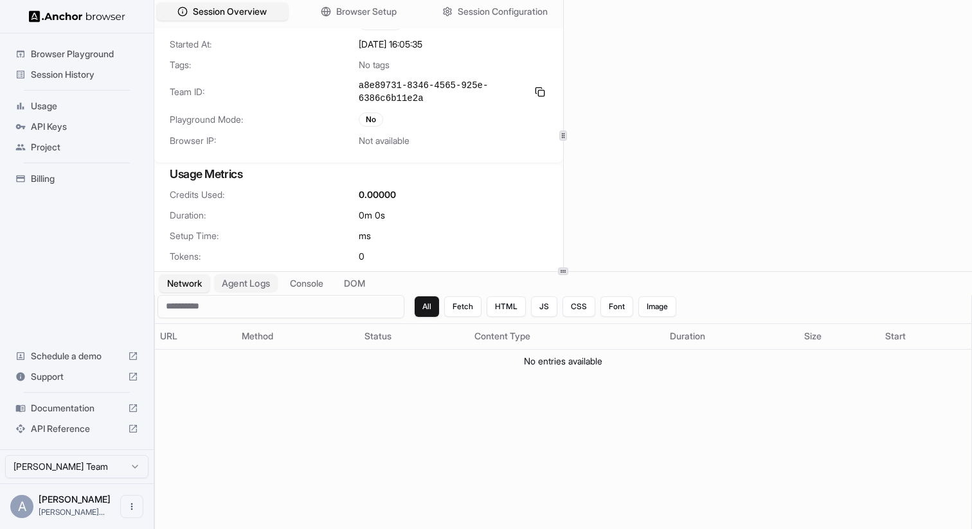
click at [240, 281] on button "Agent Logs" at bounding box center [246, 283] width 64 height 19
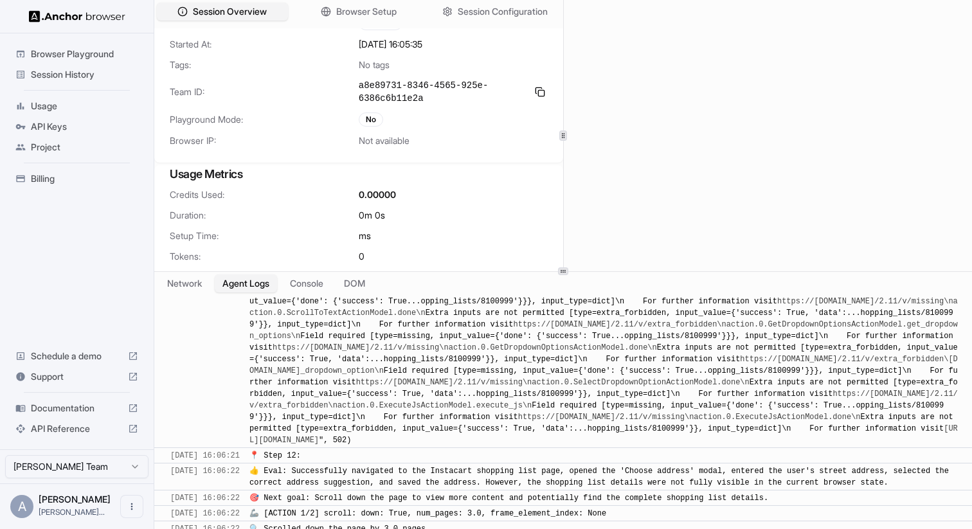
scroll to position [3417, 0]
click at [305, 283] on button "Console" at bounding box center [306, 283] width 50 height 19
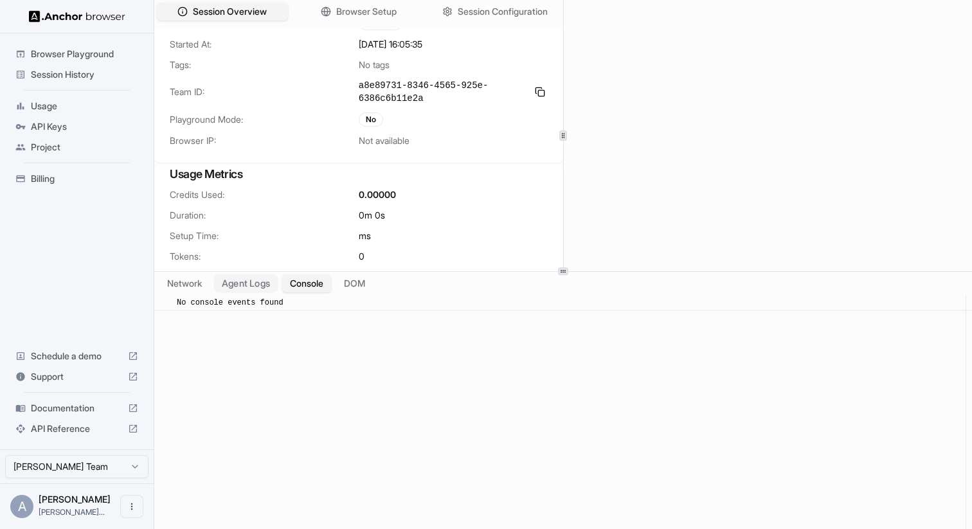
click at [246, 285] on button "Agent Logs" at bounding box center [246, 283] width 64 height 19
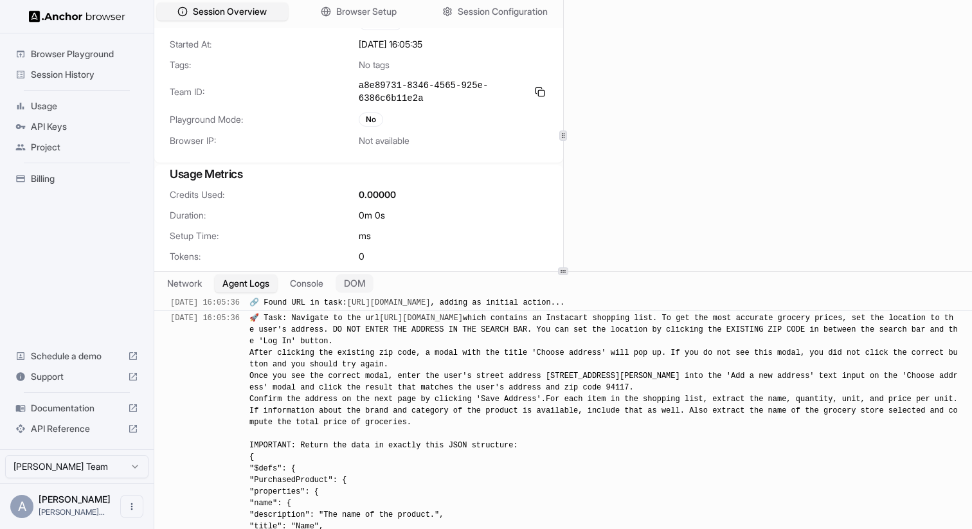
click at [351, 288] on button "DOM" at bounding box center [354, 283] width 38 height 19
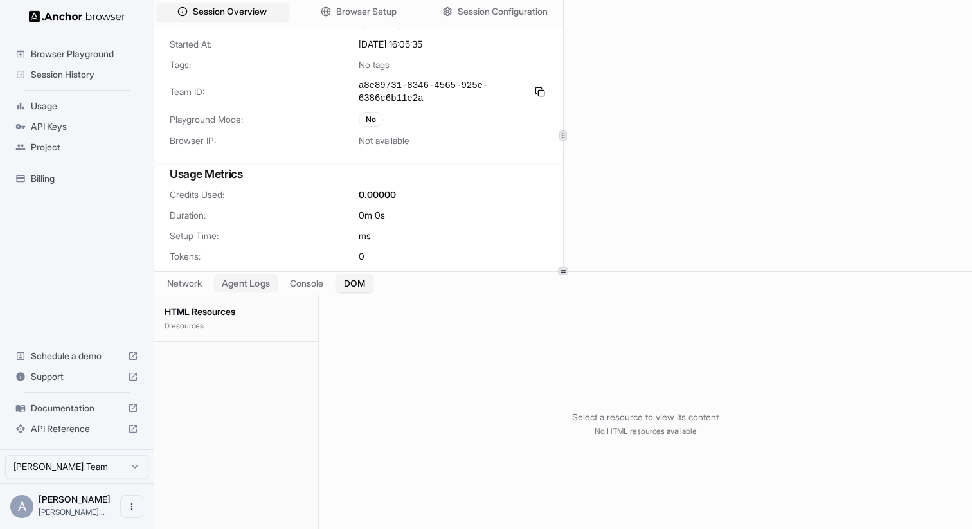
click at [234, 283] on button "Agent Logs" at bounding box center [246, 283] width 64 height 19
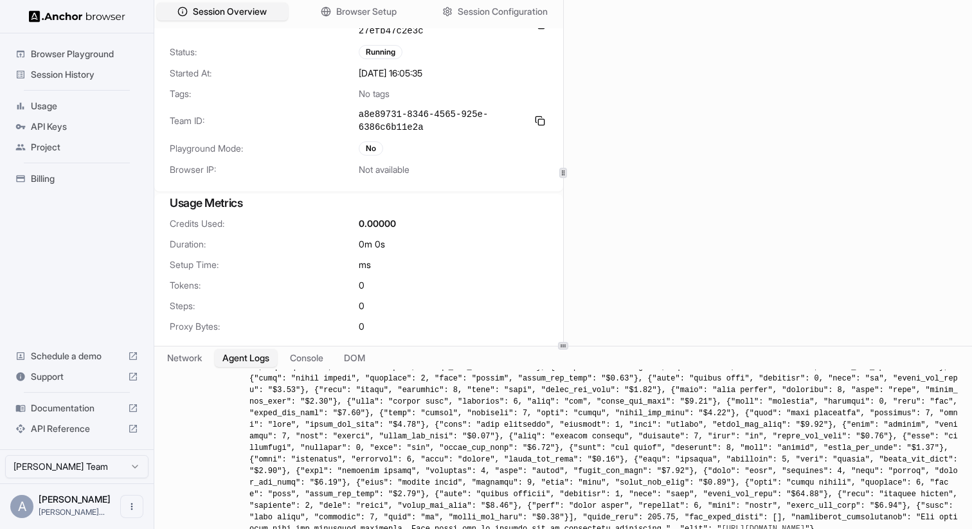
scroll to position [10, 0]
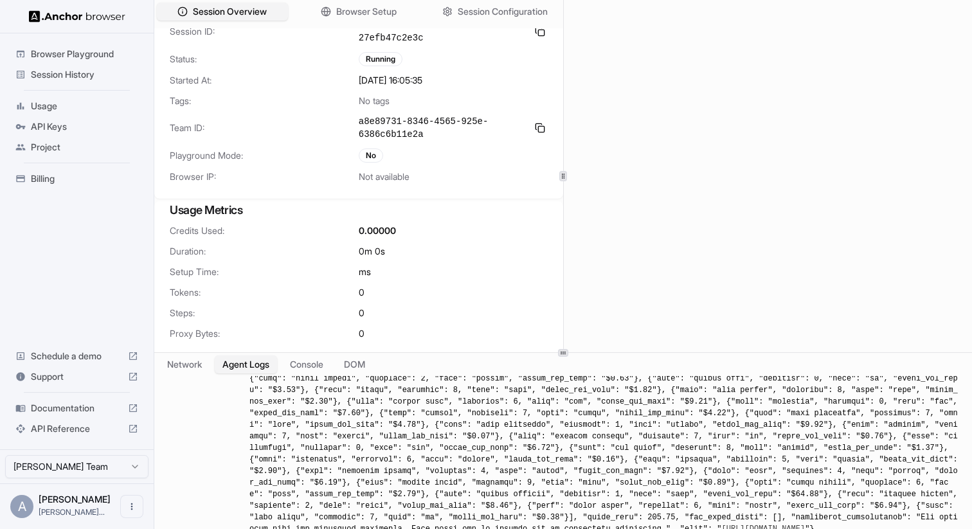
click at [562, 354] on icon at bounding box center [563, 353] width 6 height 6
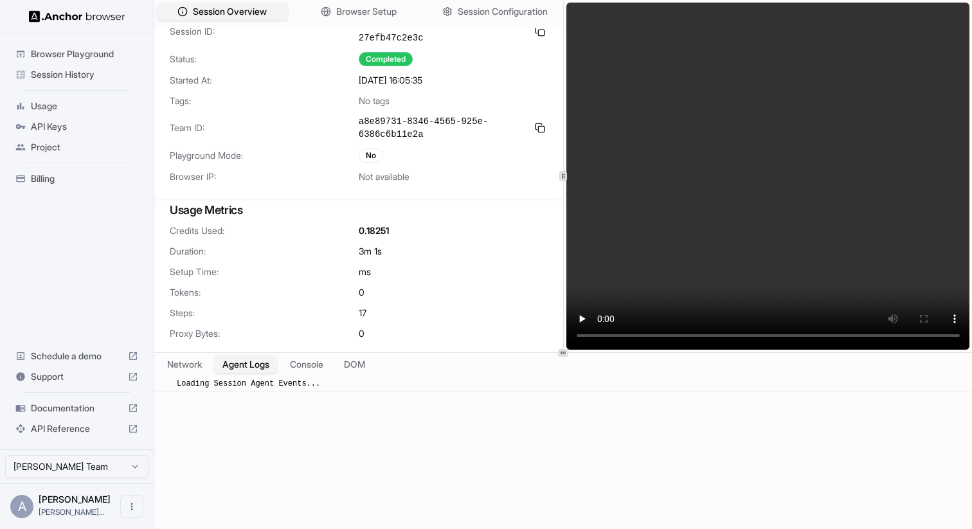
scroll to position [0, 0]
click at [648, 202] on video at bounding box center [768, 176] width 404 height 347
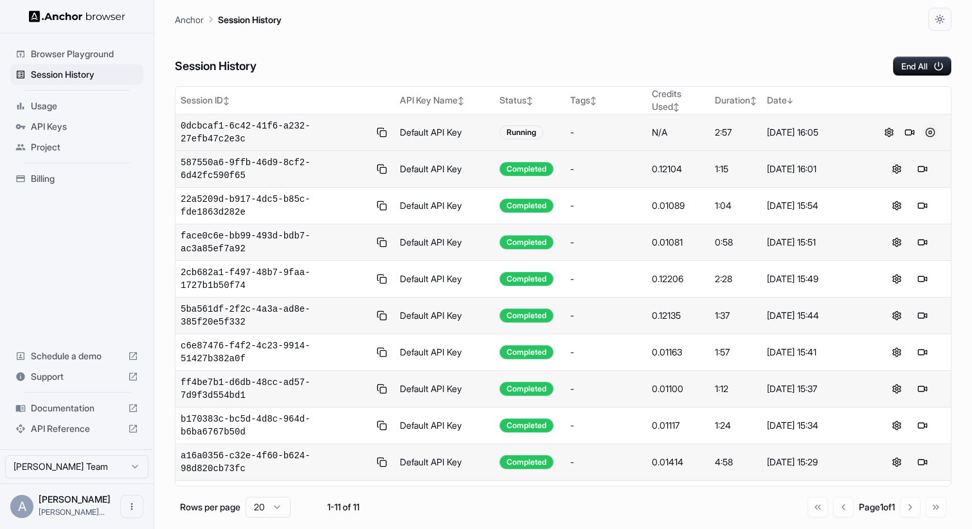
click at [925, 135] on button at bounding box center [929, 132] width 15 height 15
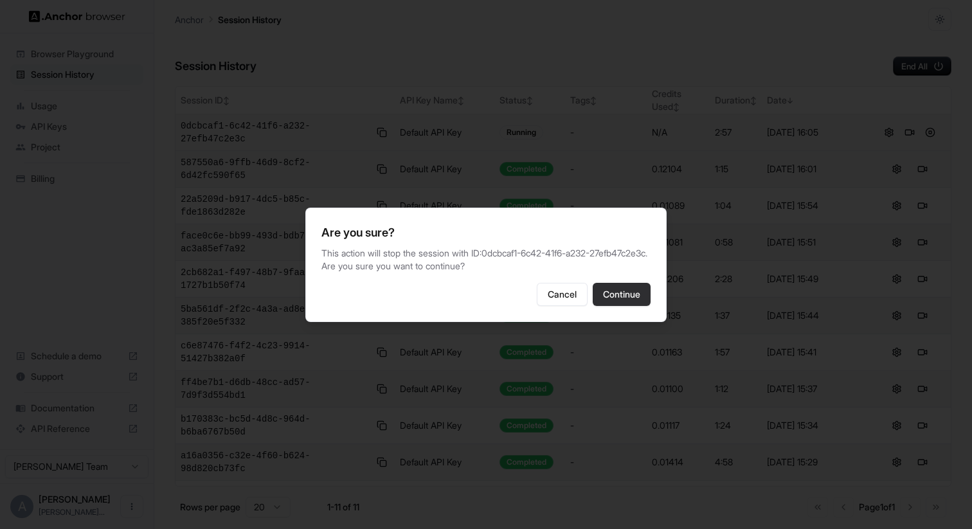
click at [614, 305] on button "Continue" at bounding box center [621, 294] width 58 height 23
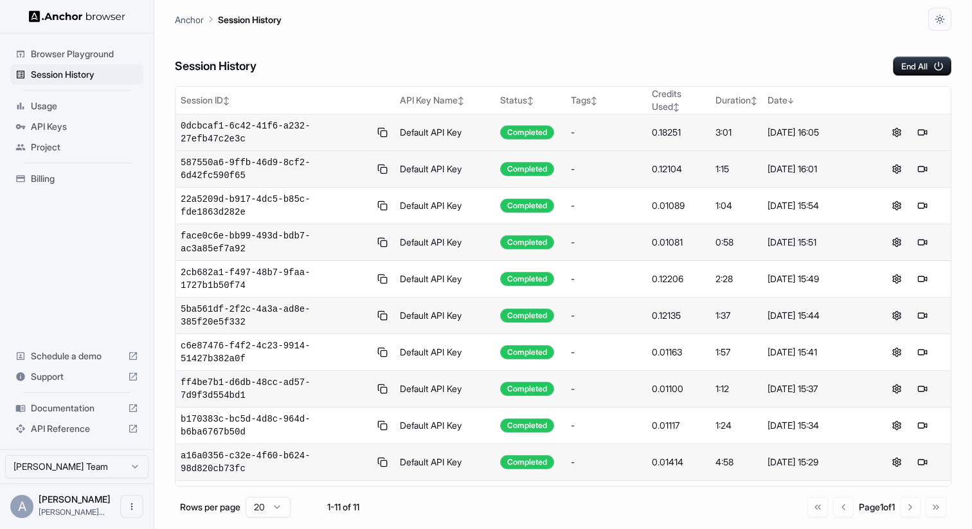
scroll to position [31, 0]
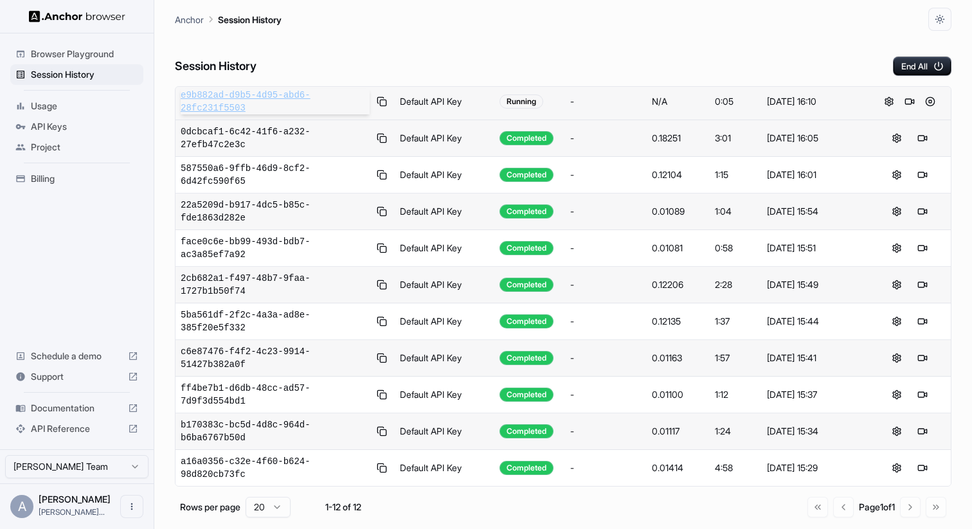
click at [302, 92] on span "e9b882ad-d9b5-4d95-abd6-28fc231f5503" at bounding box center [275, 102] width 189 height 26
click at [925, 104] on button at bounding box center [929, 101] width 15 height 15
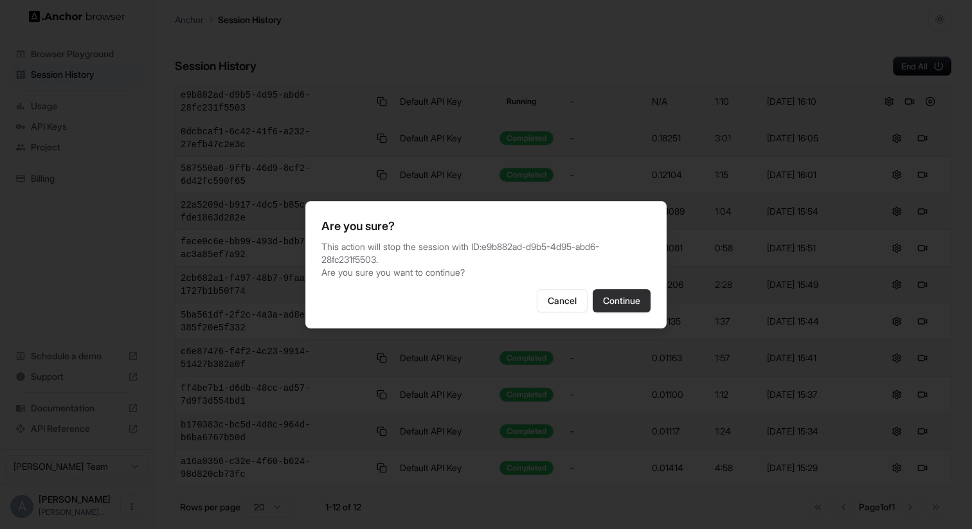
click at [623, 301] on button "Continue" at bounding box center [621, 300] width 58 height 23
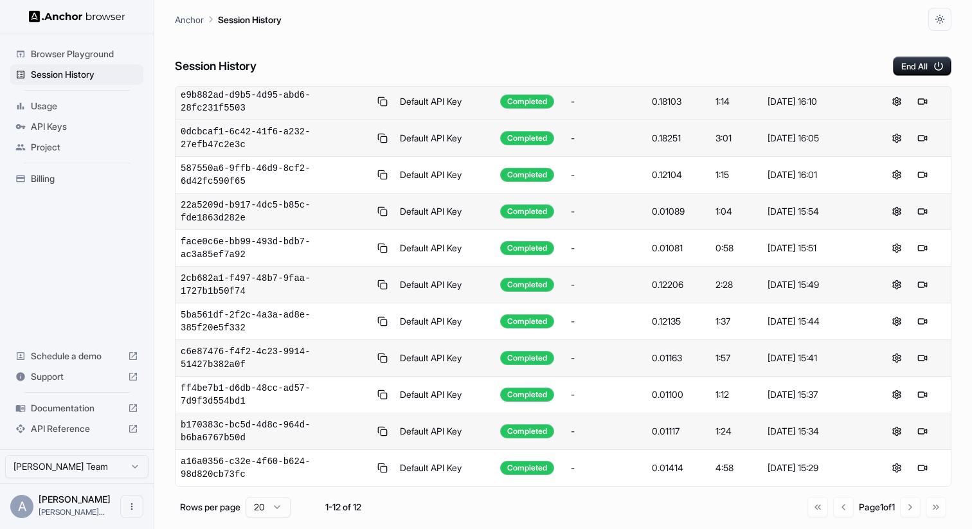
click at [82, 52] on span "Browser Playground" at bounding box center [84, 54] width 107 height 13
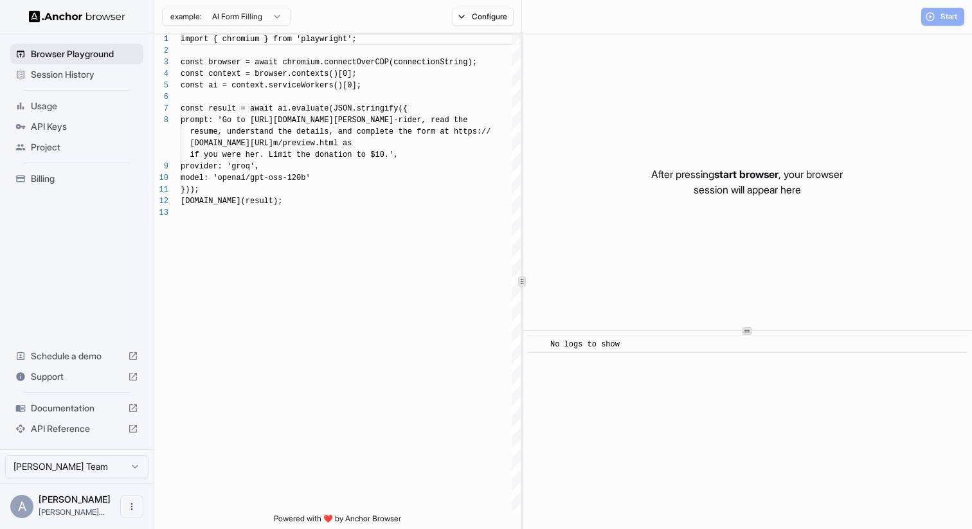
scroll to position [81, 0]
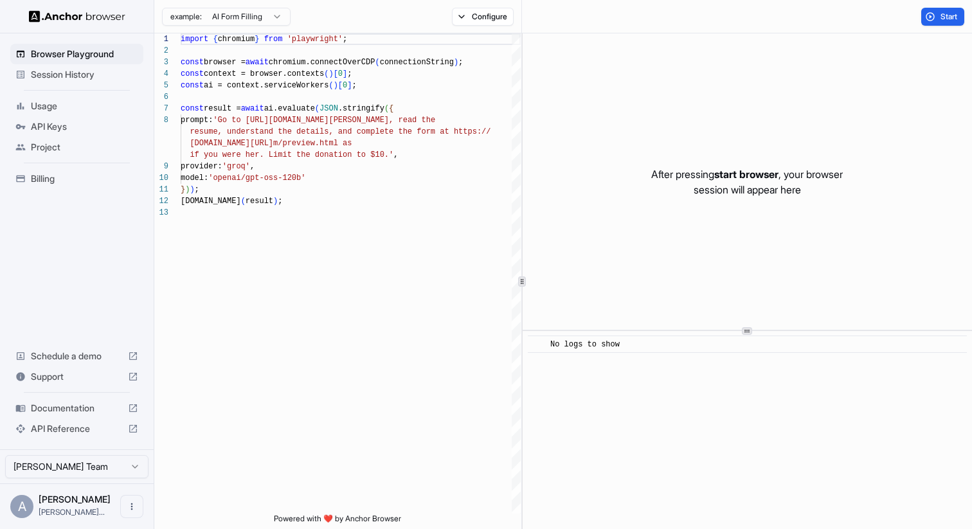
click at [277, 13] on html "Browser Playground Session History Usage API Keys Project Billing Schedule a de…" at bounding box center [486, 264] width 972 height 529
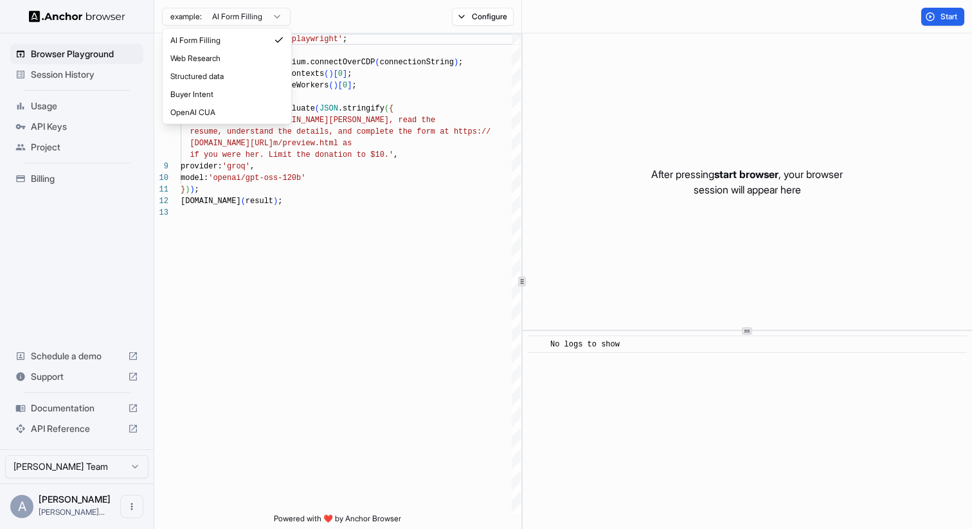
type textarea "**********"
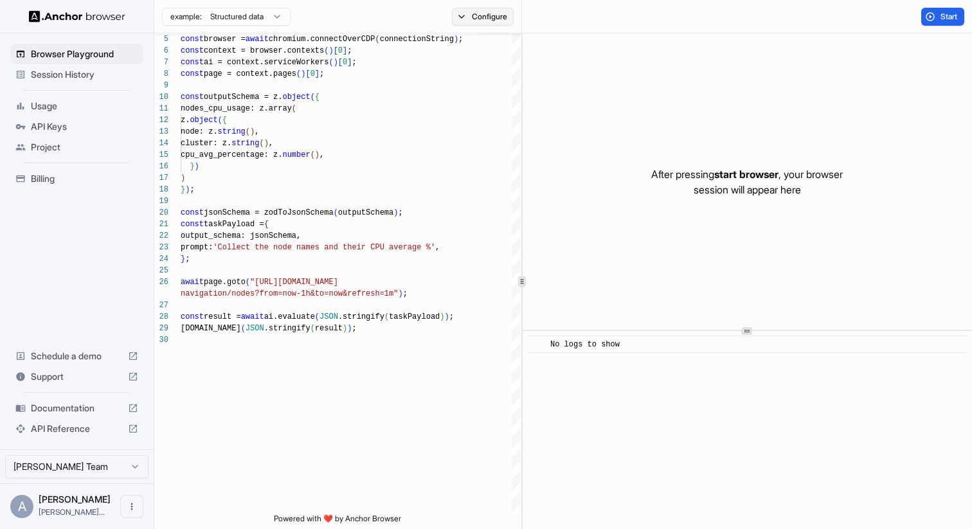
click at [481, 20] on button "Configure" at bounding box center [483, 17] width 62 height 18
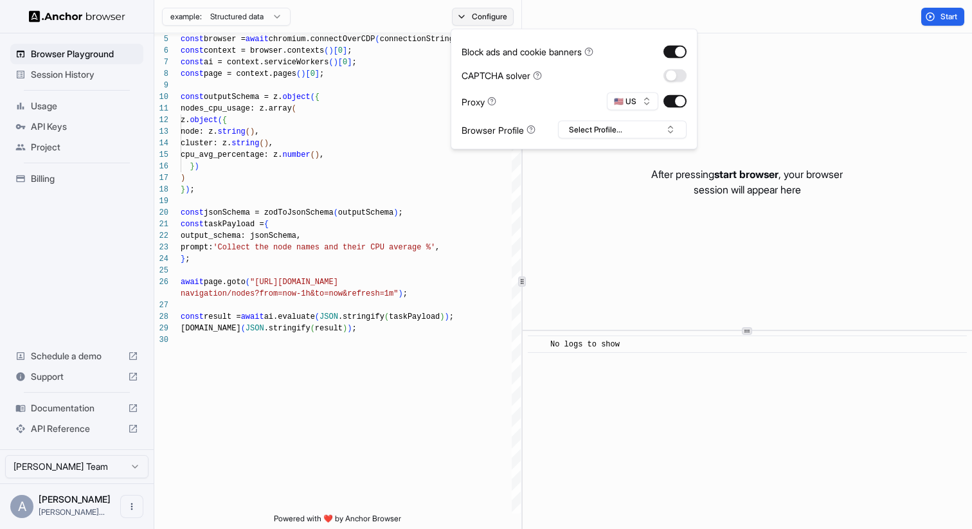
click at [479, 11] on button "Configure" at bounding box center [483, 17] width 62 height 18
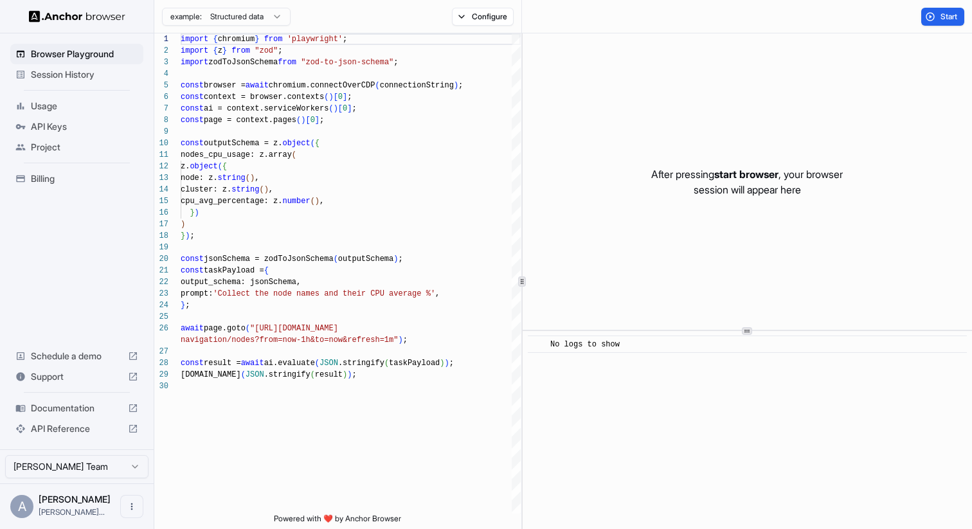
click at [77, 69] on span "Session History" at bounding box center [84, 74] width 107 height 13
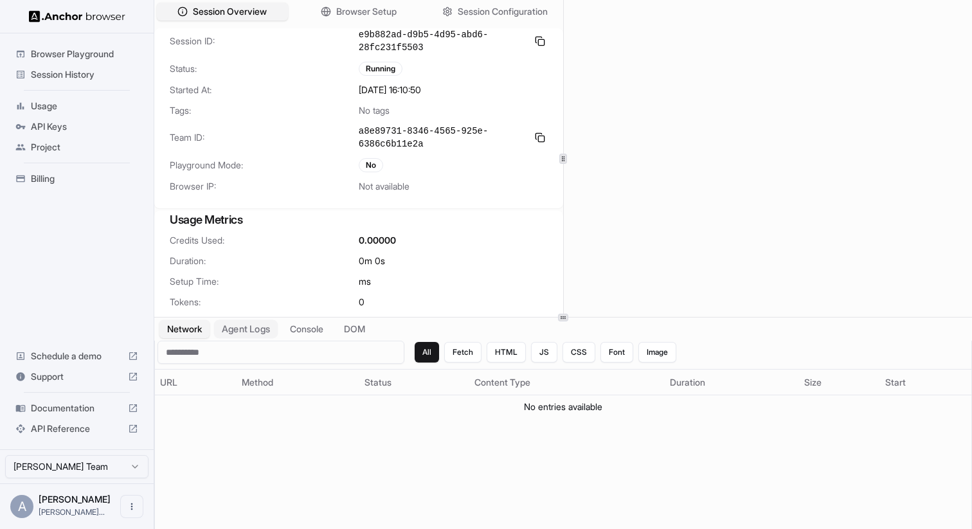
click at [251, 334] on button "Agent Logs" at bounding box center [246, 329] width 64 height 19
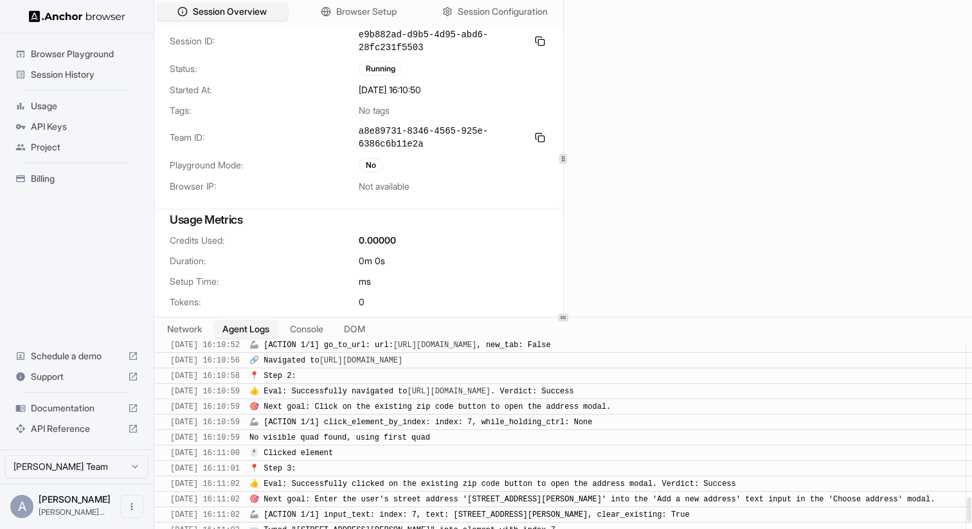
scroll to position [1601, 0]
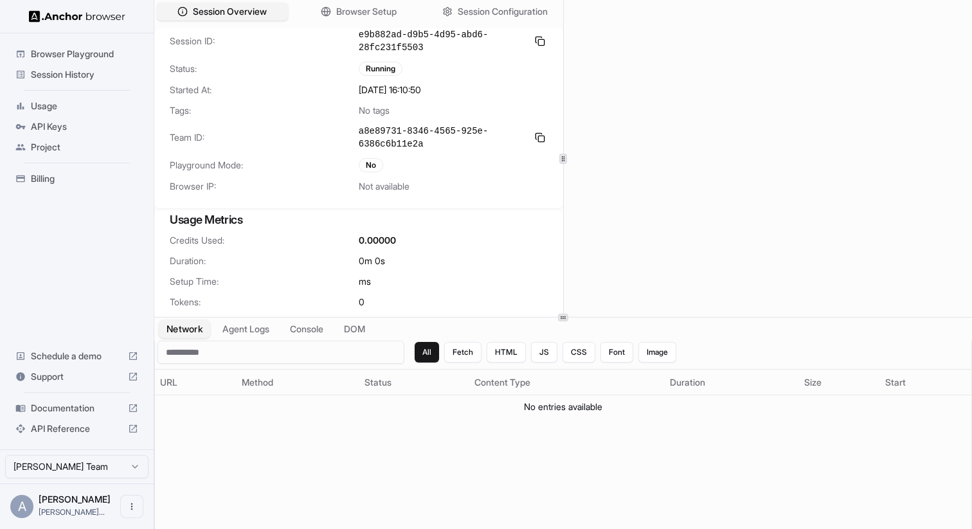
click at [195, 334] on button "Network" at bounding box center [184, 329] width 51 height 19
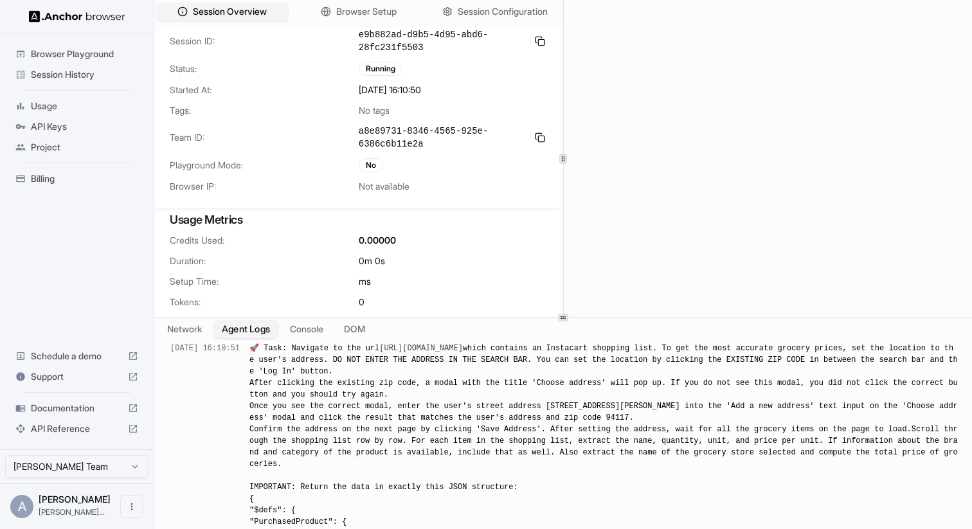
click at [234, 326] on button "Agent Logs" at bounding box center [246, 329] width 64 height 19
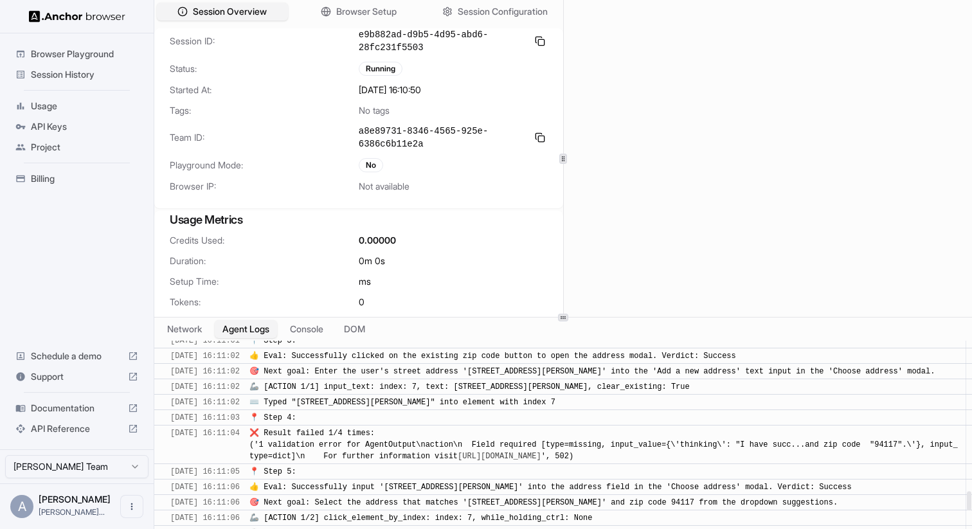
scroll to position [2083, 0]
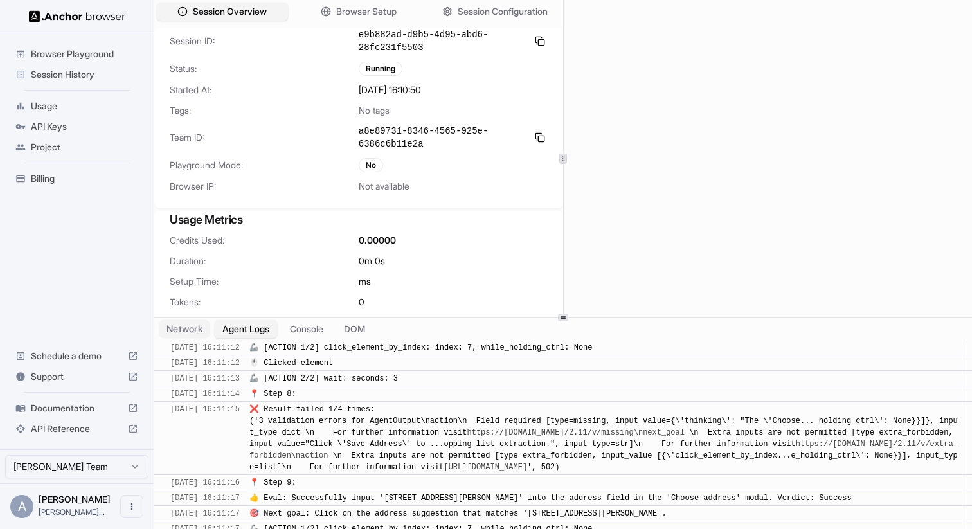
click at [201, 326] on button "Network" at bounding box center [184, 329] width 51 height 19
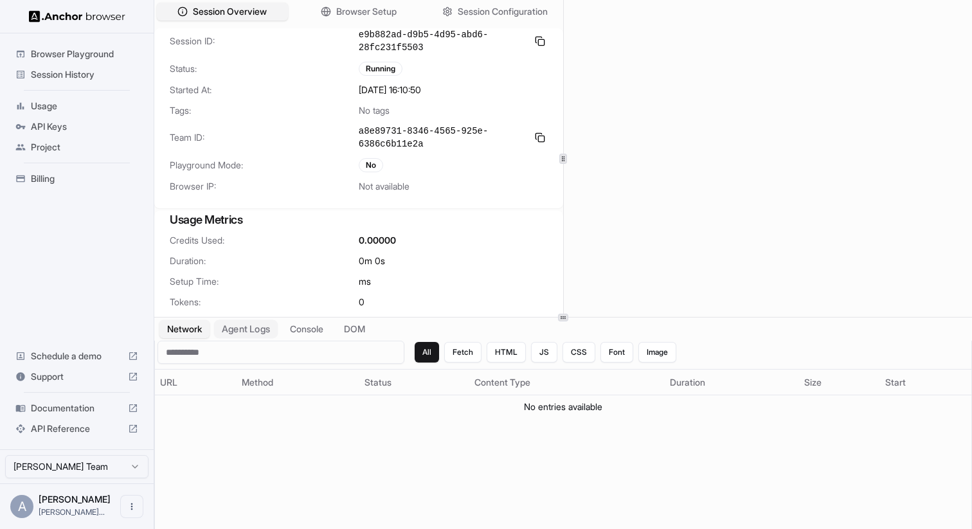
click at [259, 331] on button "Agent Logs" at bounding box center [246, 329] width 64 height 19
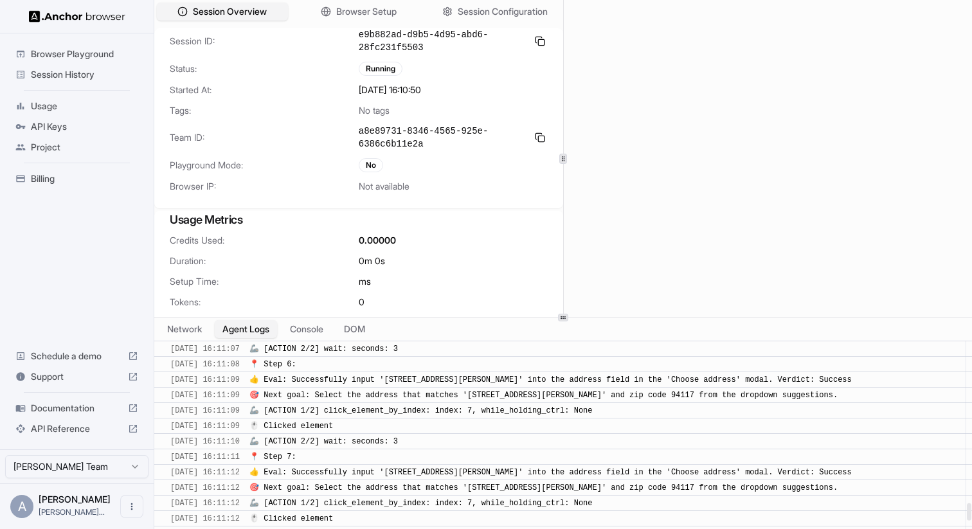
scroll to position [2391, 0]
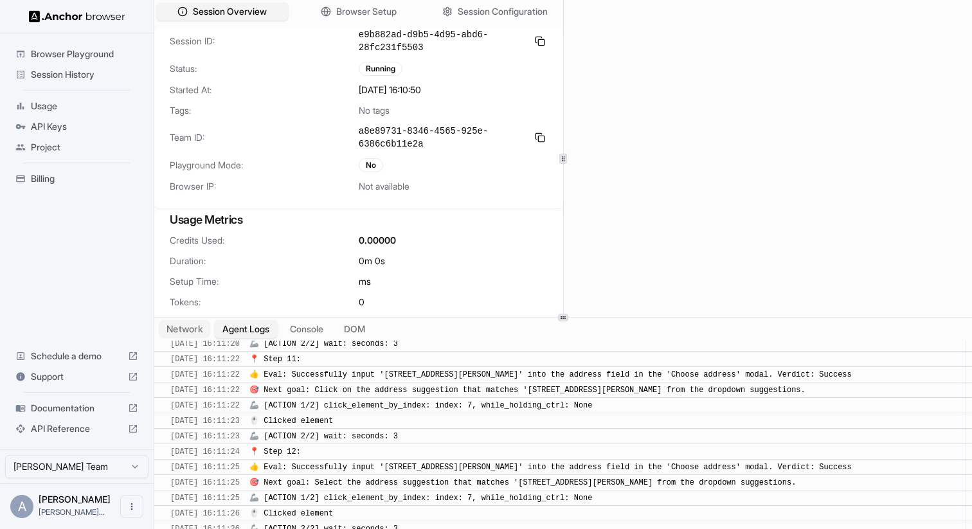
click at [203, 328] on button "Network" at bounding box center [184, 329] width 51 height 19
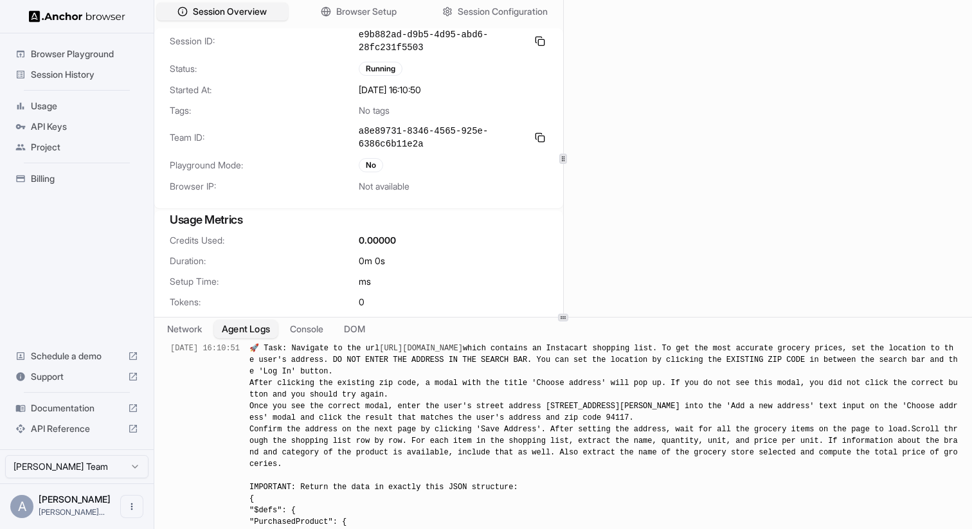
click at [242, 326] on button "Agent Logs" at bounding box center [246, 329] width 64 height 19
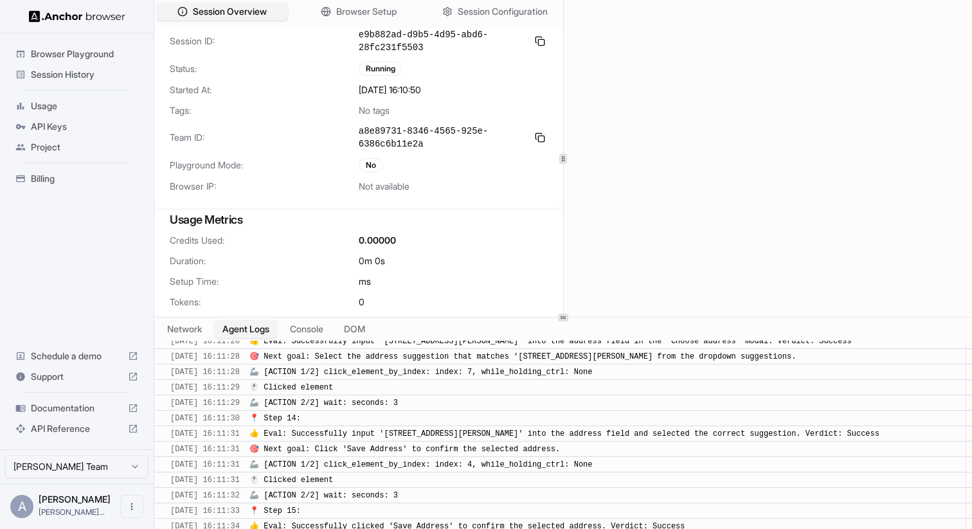
scroll to position [2622, 0]
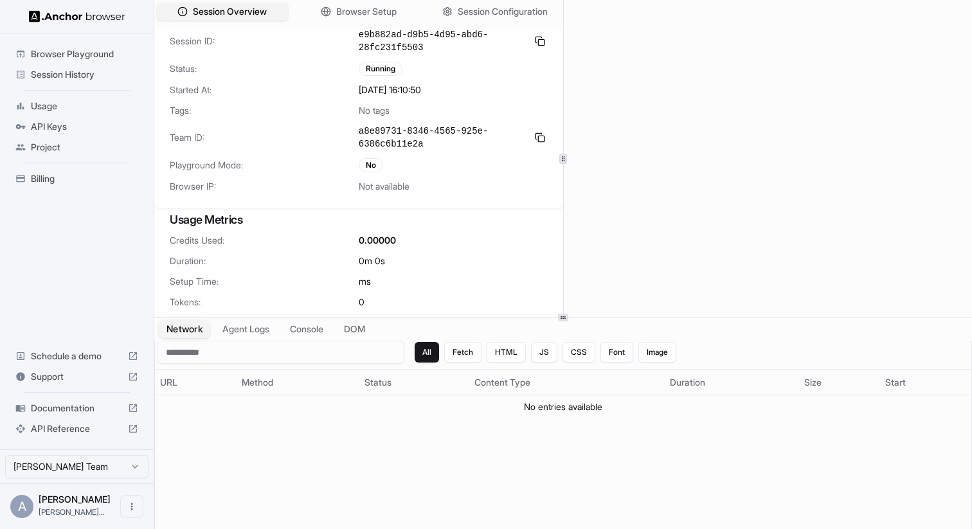
click at [191, 332] on button "Network" at bounding box center [184, 329] width 51 height 19
click at [226, 330] on button "Agent Logs" at bounding box center [246, 329] width 64 height 19
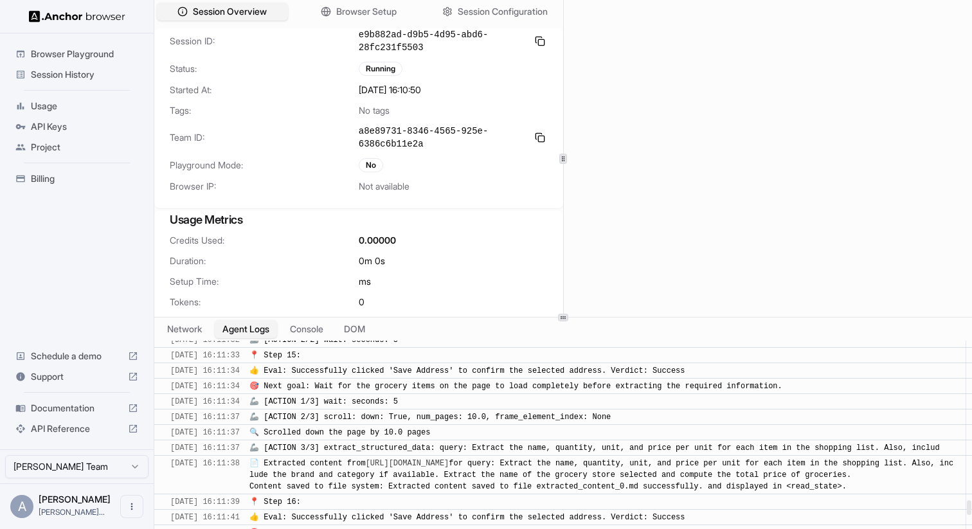
scroll to position [2858, 0]
